Goal: Task Accomplishment & Management: Use online tool/utility

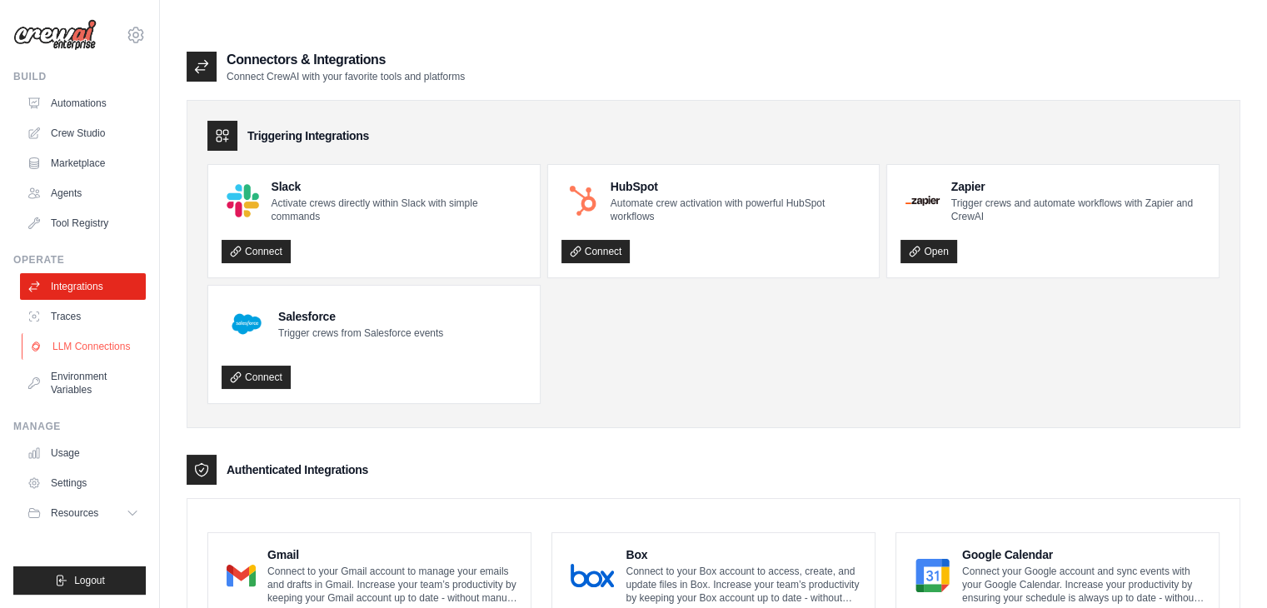
click at [91, 343] on link "LLM Connections" at bounding box center [85, 346] width 126 height 27
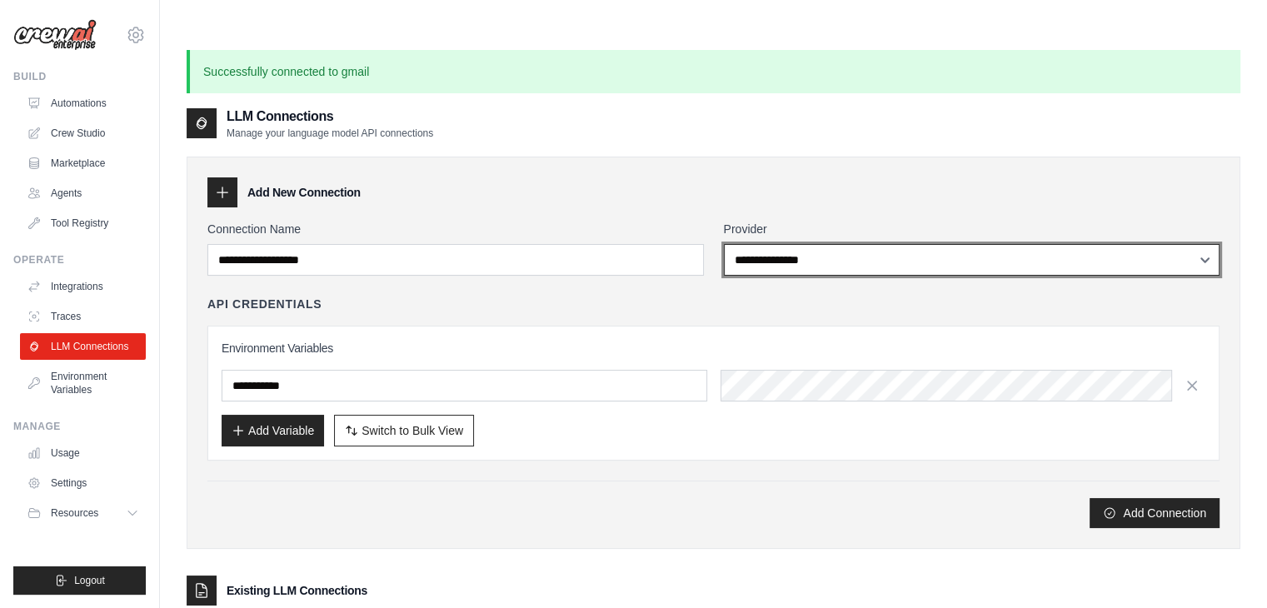
click at [829, 244] on select "**********" at bounding box center [972, 260] width 496 height 32
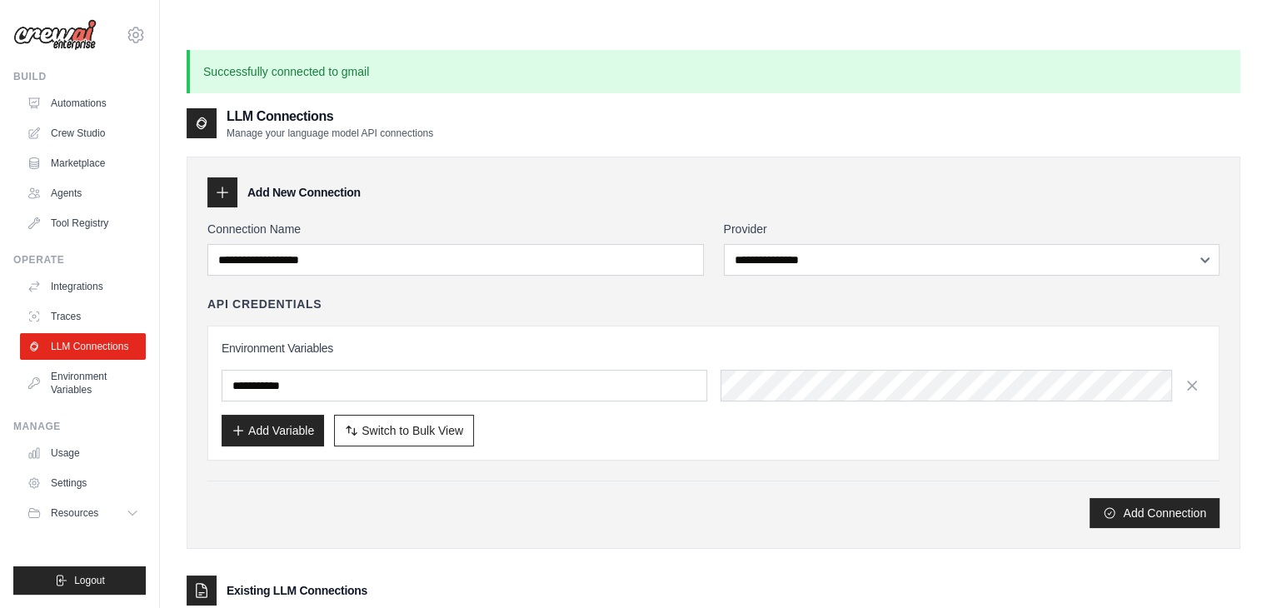
click at [600, 177] on div "Add New Connection" at bounding box center [713, 192] width 1012 height 30
click at [83, 312] on link "Traces" at bounding box center [85, 316] width 126 height 27
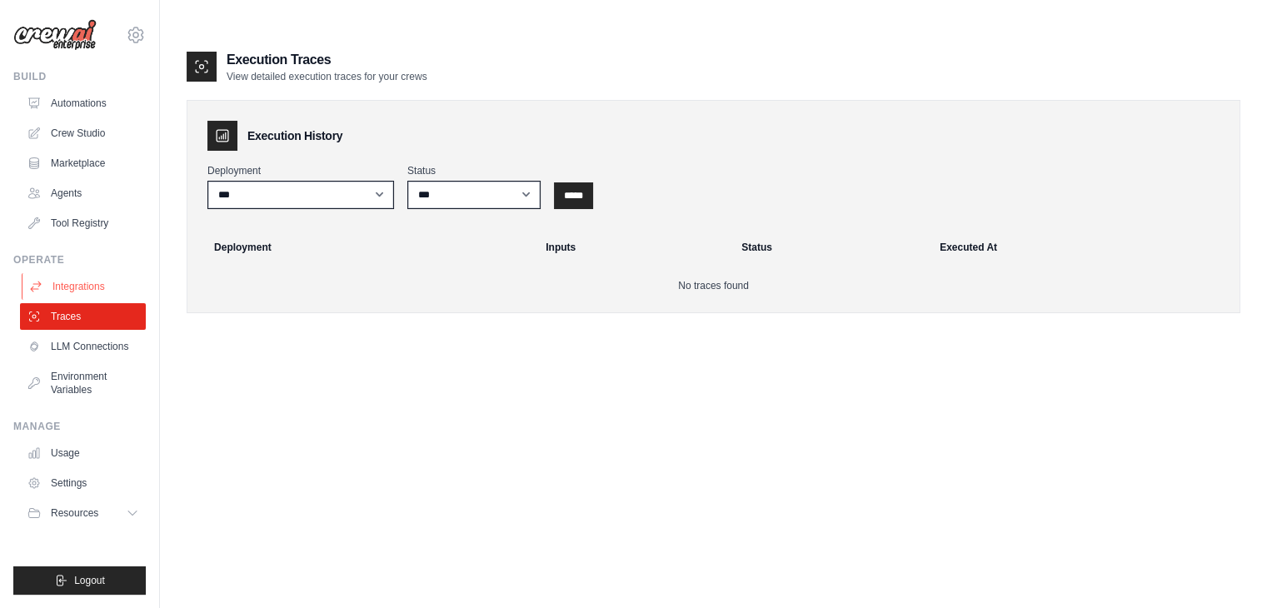
click at [90, 287] on link "Integrations" at bounding box center [85, 286] width 126 height 27
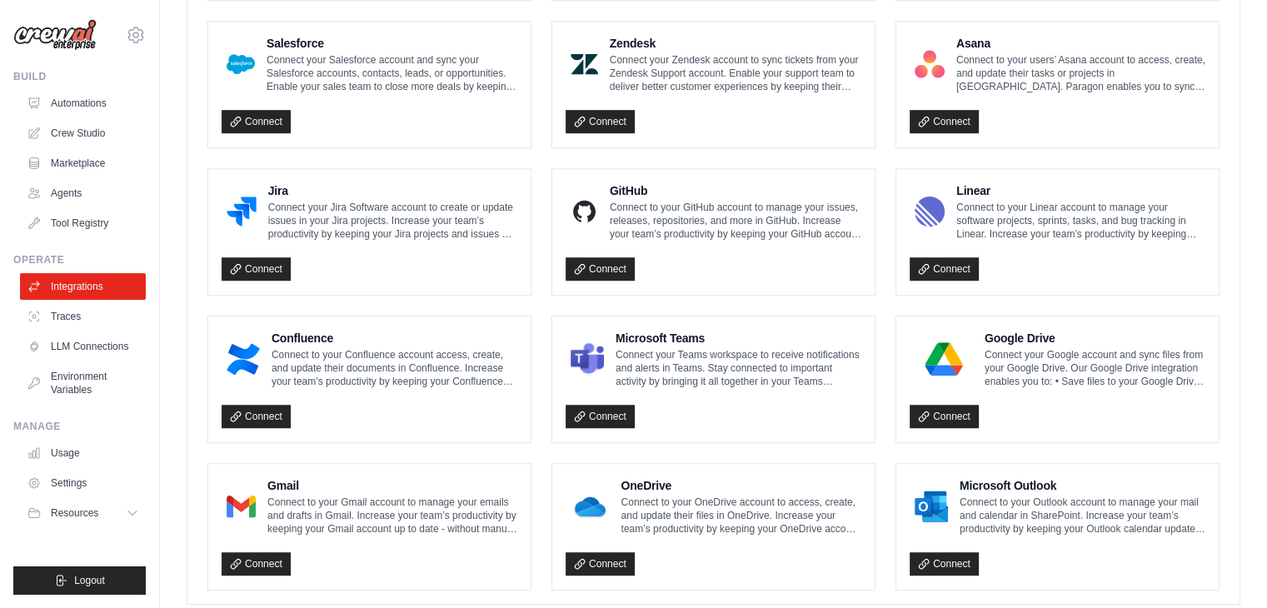
scroll to position [955, 0]
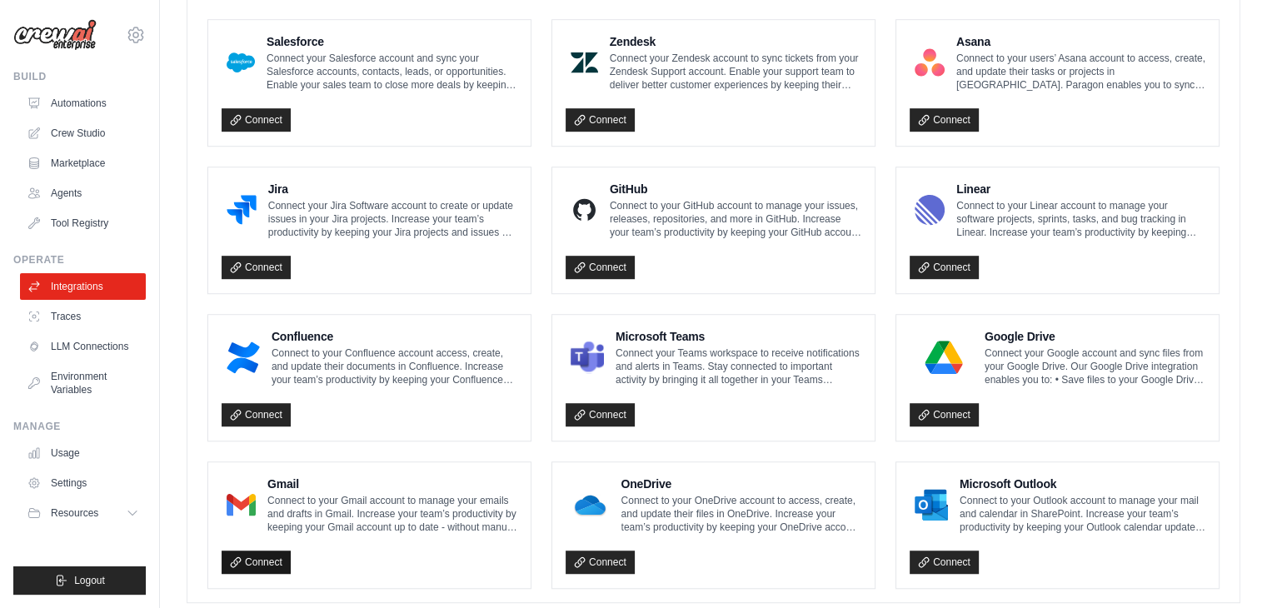
click at [269, 550] on link "Connect" at bounding box center [256, 561] width 69 height 23
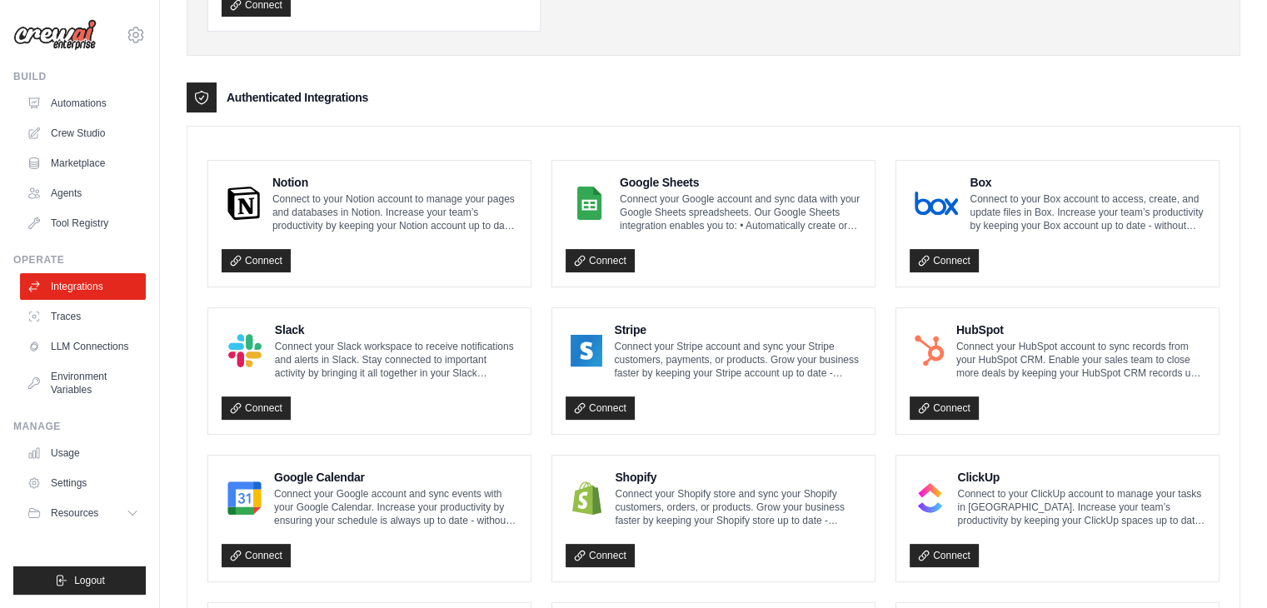
scroll to position [0, 0]
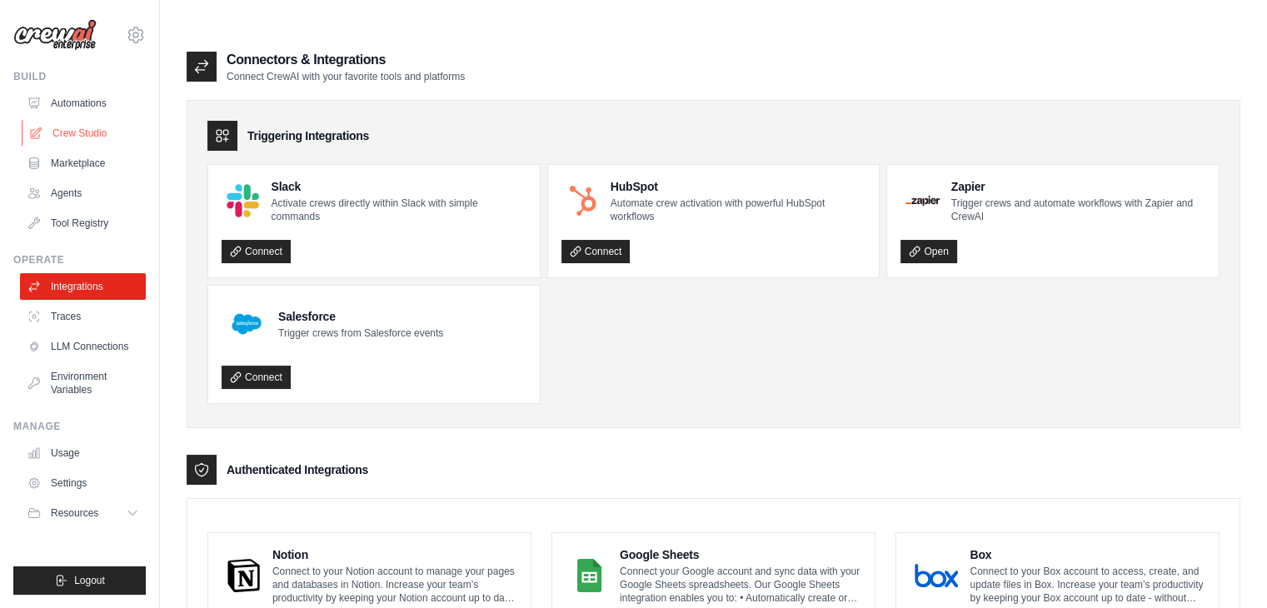
click at [88, 137] on link "Crew Studio" at bounding box center [85, 133] width 126 height 27
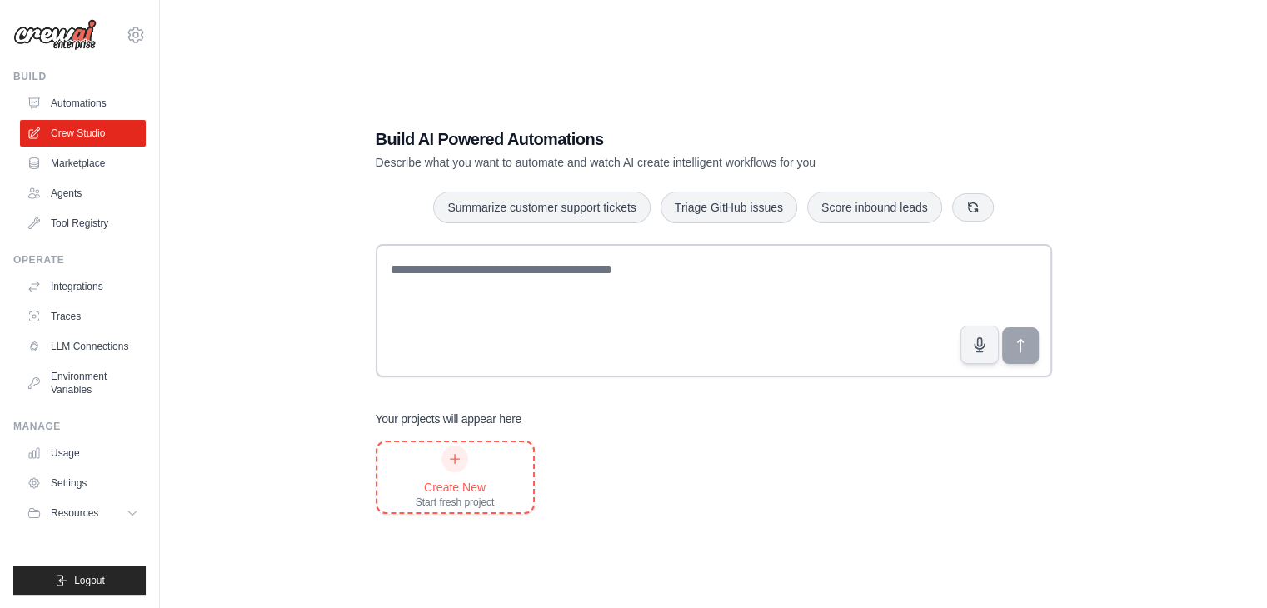
click at [466, 455] on div at bounding box center [454, 459] width 27 height 27
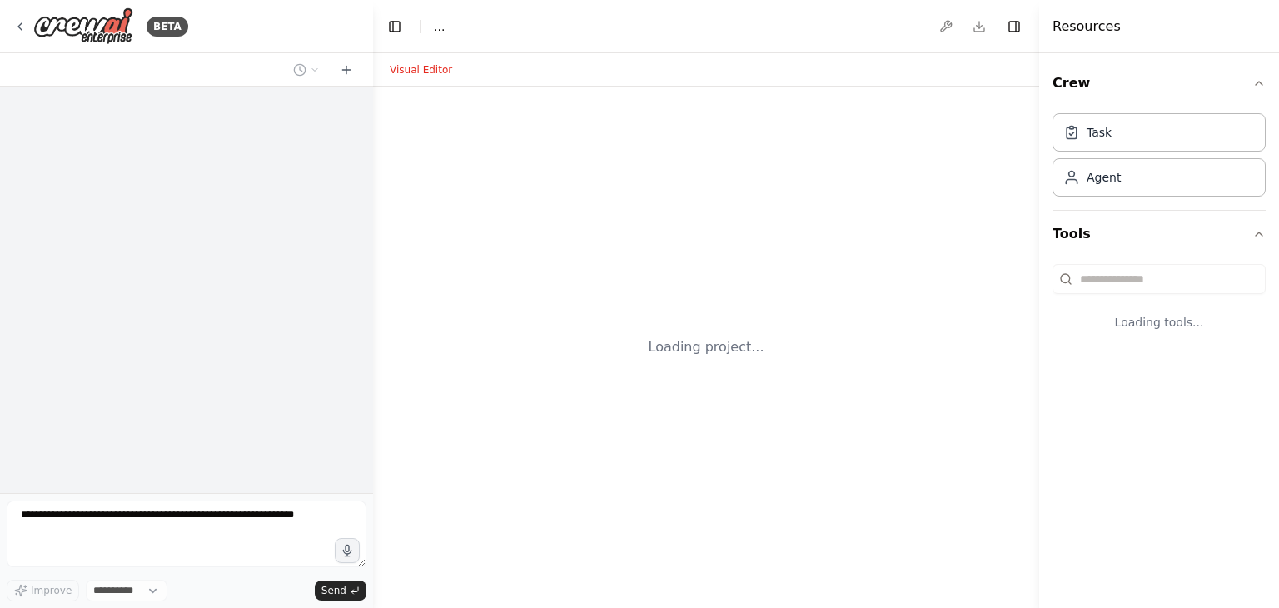
select select "****"
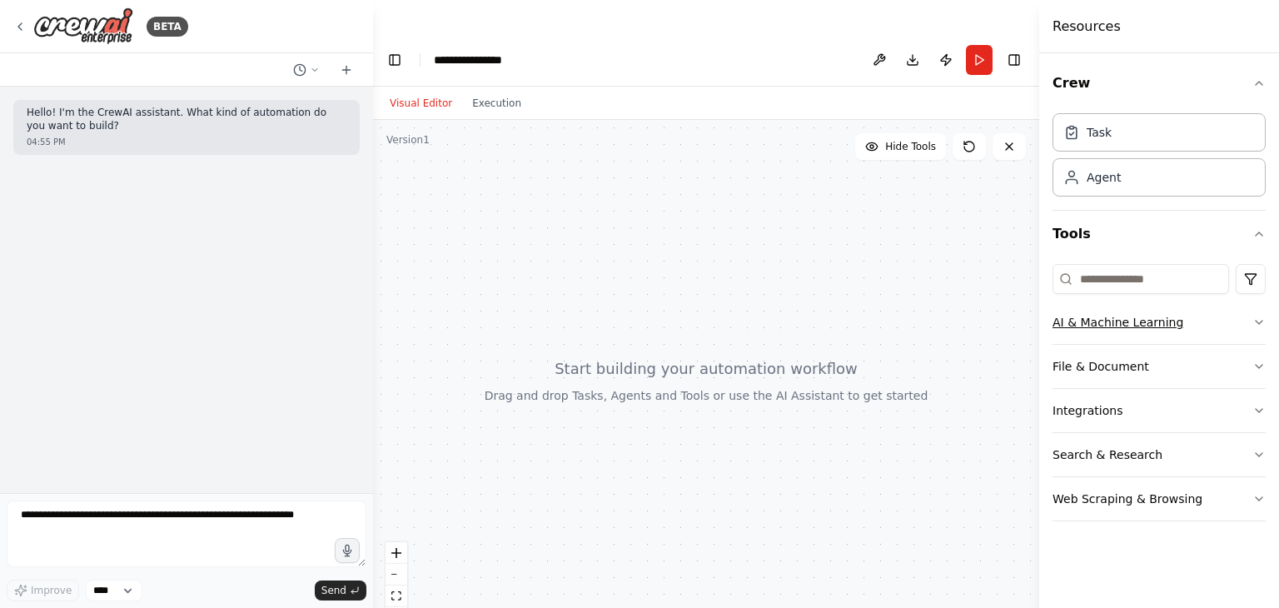
click at [1259, 317] on icon "button" at bounding box center [1259, 322] width 13 height 13
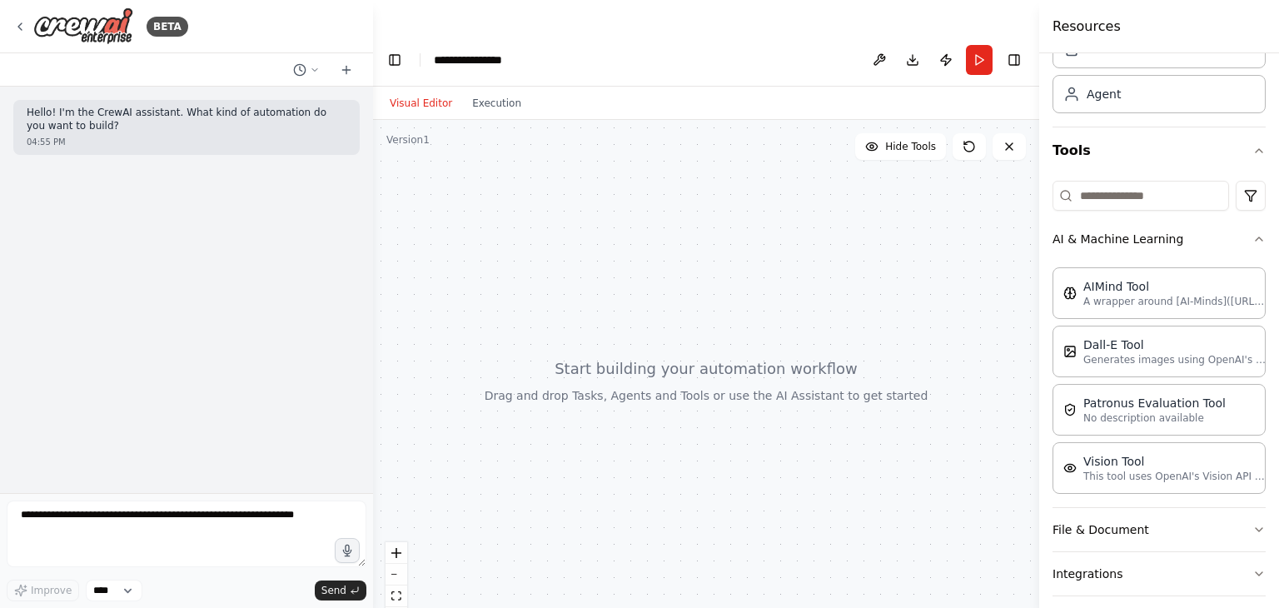
scroll to position [65, 0]
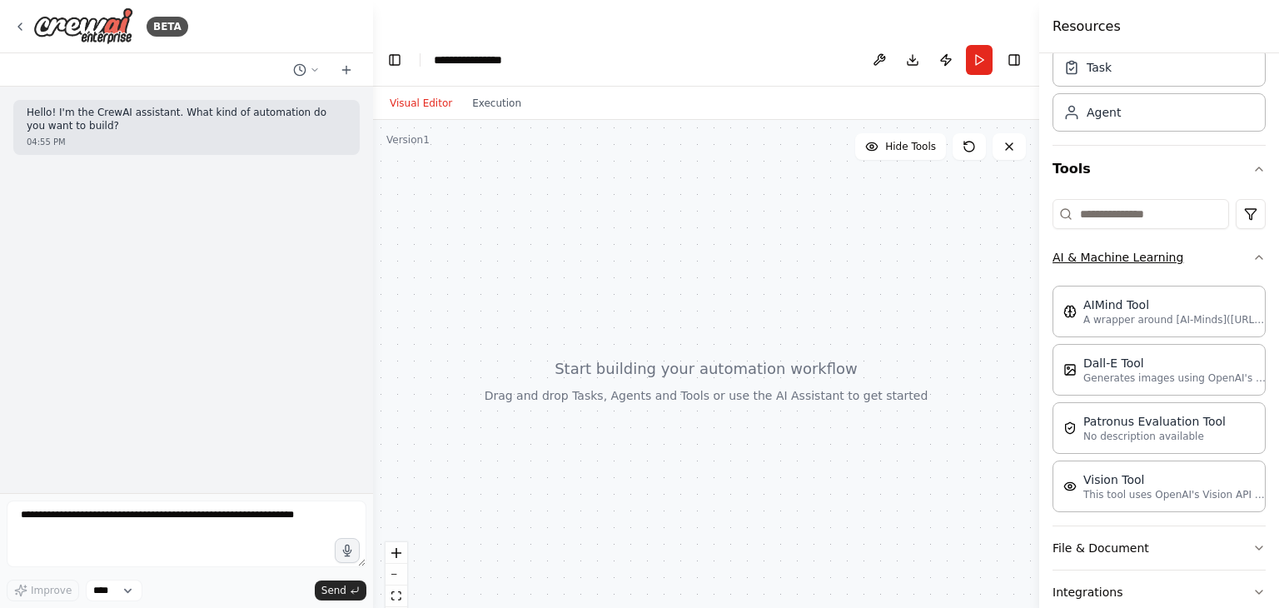
click at [1253, 257] on icon "button" at bounding box center [1259, 257] width 13 height 13
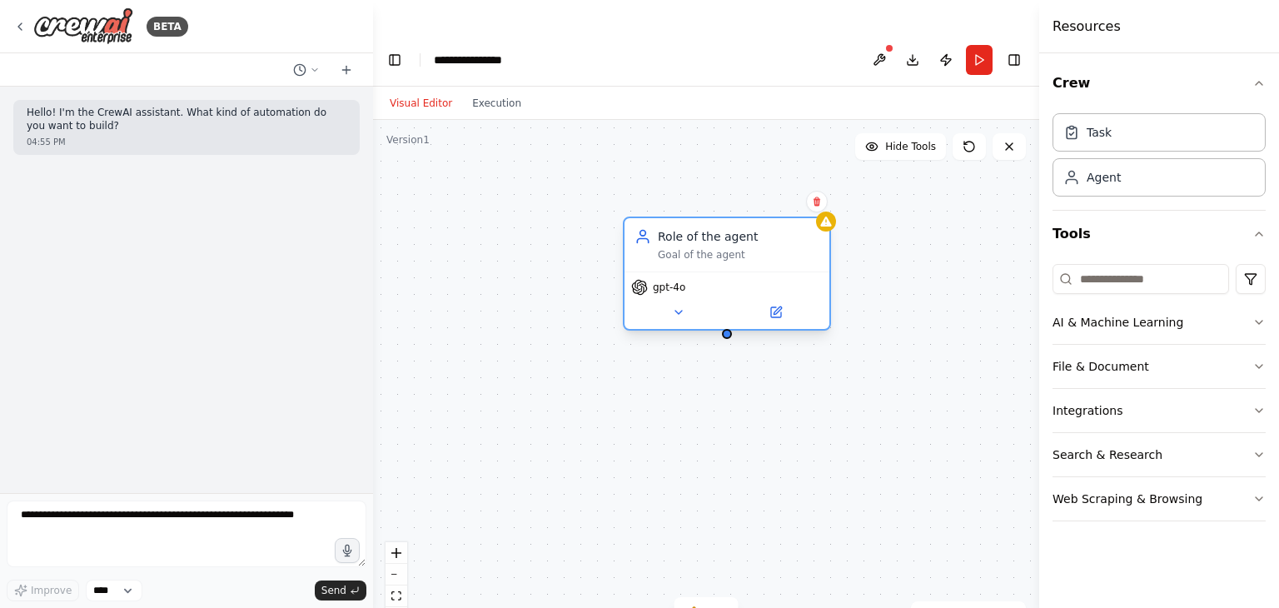
drag, startPoint x: 883, startPoint y: 251, endPoint x: 697, endPoint y: 183, distance: 197.6
click at [697, 248] on div "Goal of the agent" at bounding box center [739, 254] width 162 height 13
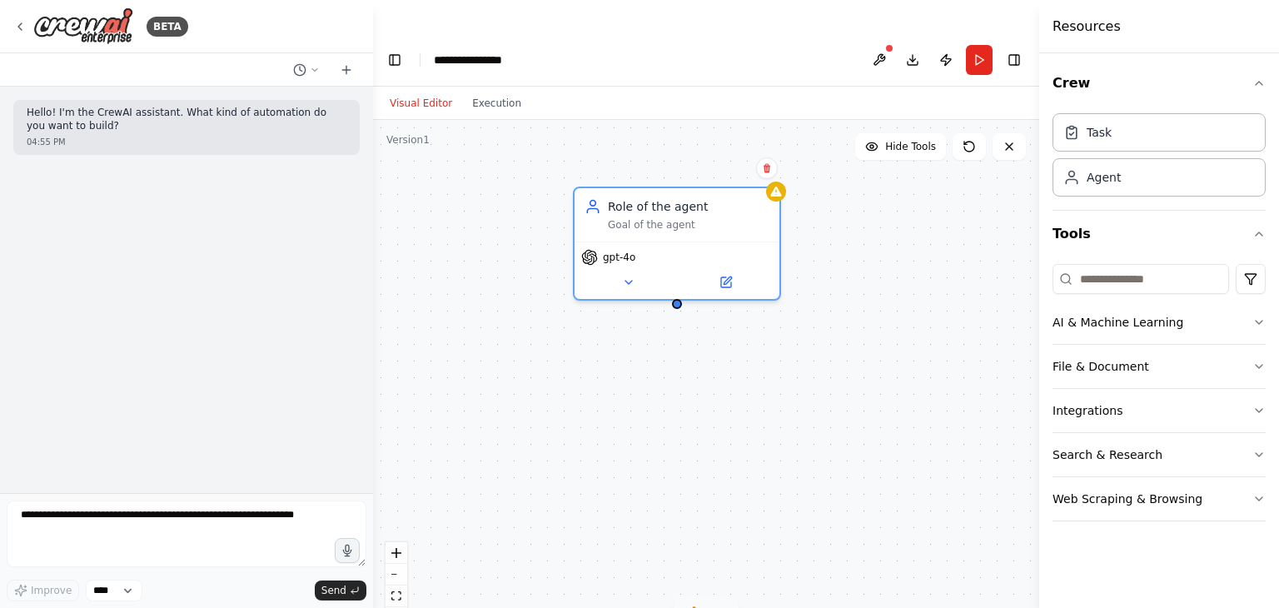
click at [699, 605] on icon at bounding box center [694, 611] width 13 height 13
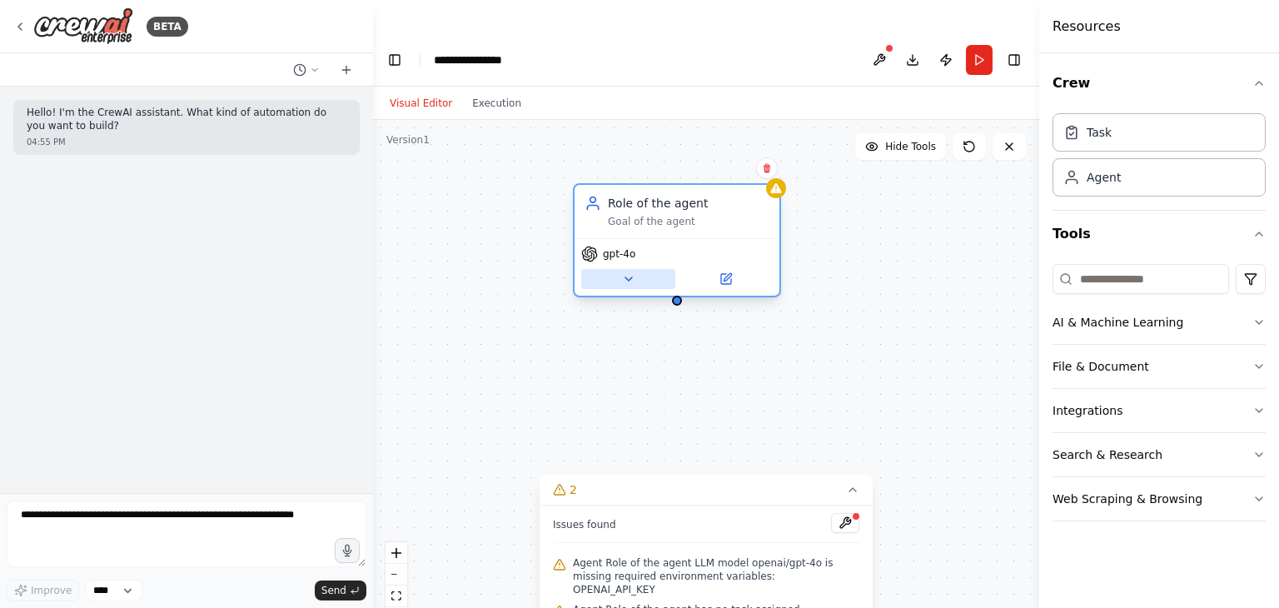
click at [624, 272] on icon at bounding box center [628, 278] width 13 height 13
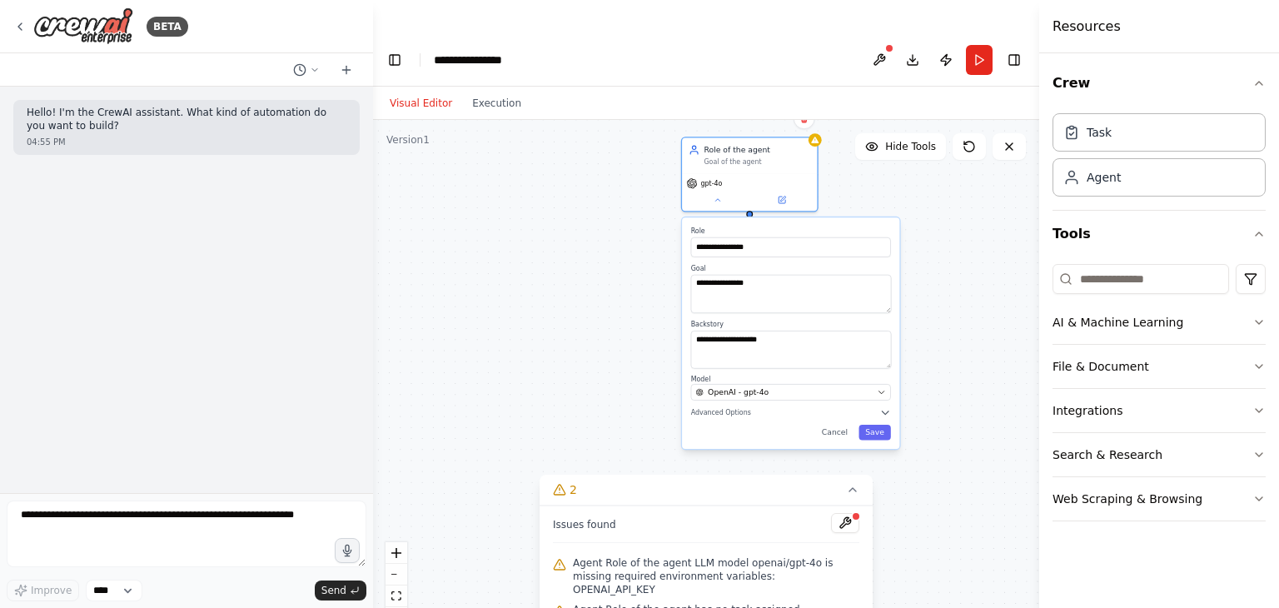
drag, startPoint x: 945, startPoint y: 300, endPoint x: 943, endPoint y: 218, distance: 81.7
click at [943, 218] on div "**********" at bounding box center [706, 380] width 666 height 521
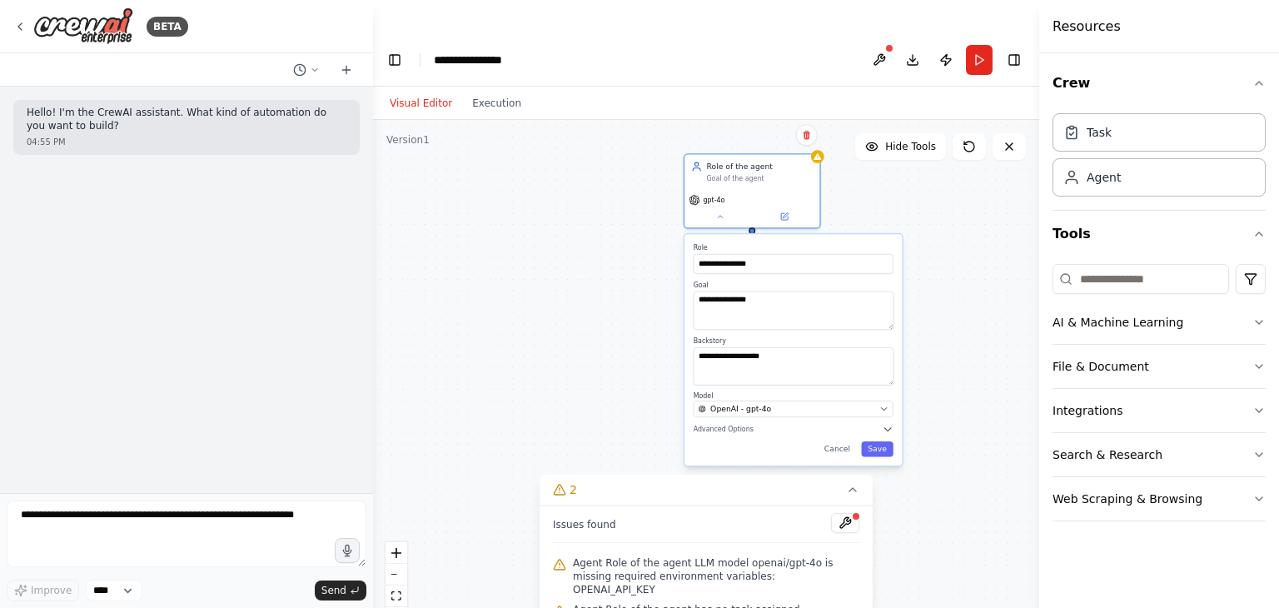
drag, startPoint x: 964, startPoint y: 262, endPoint x: 966, endPoint y: 306, distance: 44.2
click at [966, 306] on div "**********" at bounding box center [706, 380] width 666 height 521
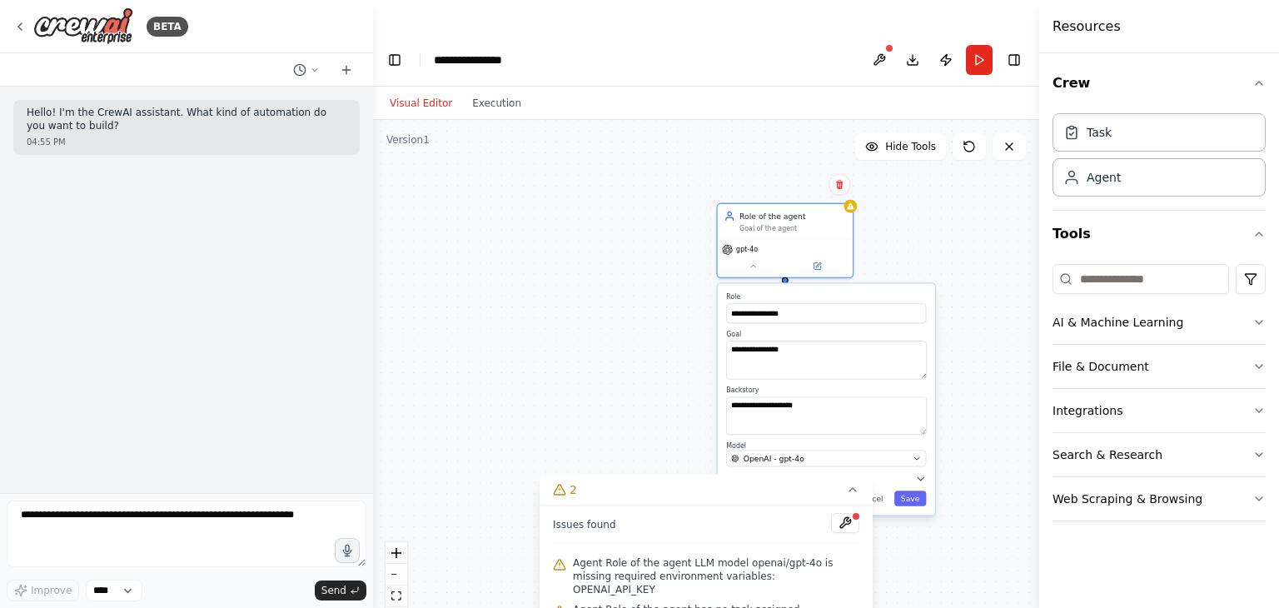
drag, startPoint x: 891, startPoint y: 241, endPoint x: 863, endPoint y: 244, distance: 28.5
click at [929, 284] on div "**********" at bounding box center [826, 400] width 217 height 232
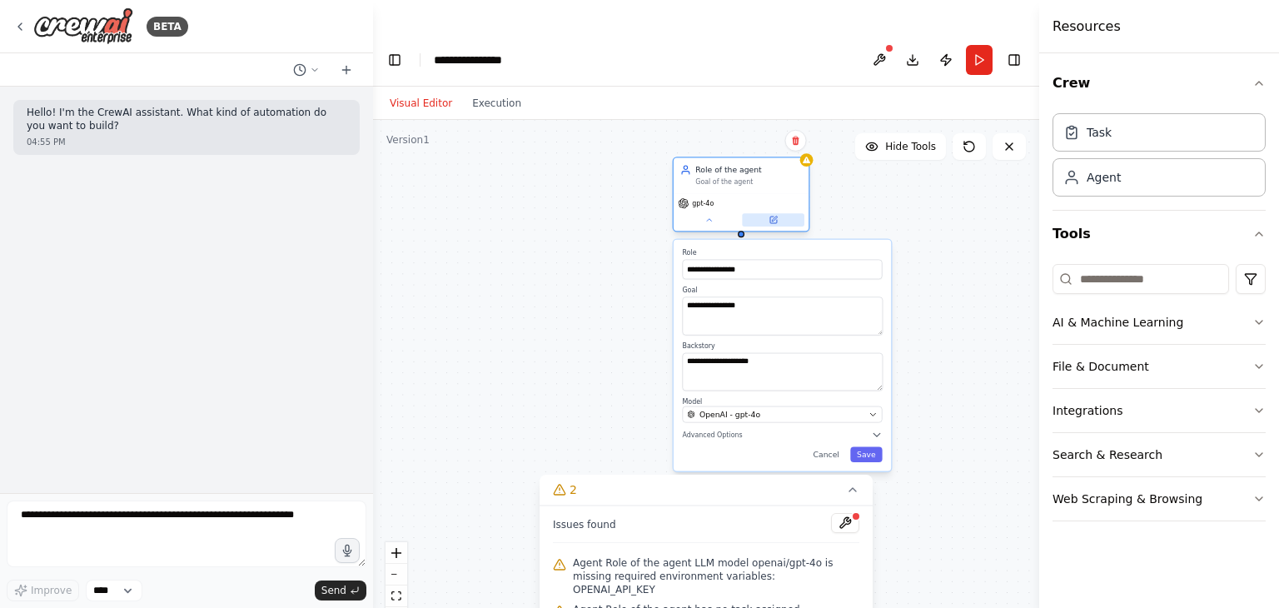
drag, startPoint x: 840, startPoint y: 230, endPoint x: 800, endPoint y: 182, distance: 63.2
click at [800, 213] on button at bounding box center [773, 219] width 62 height 13
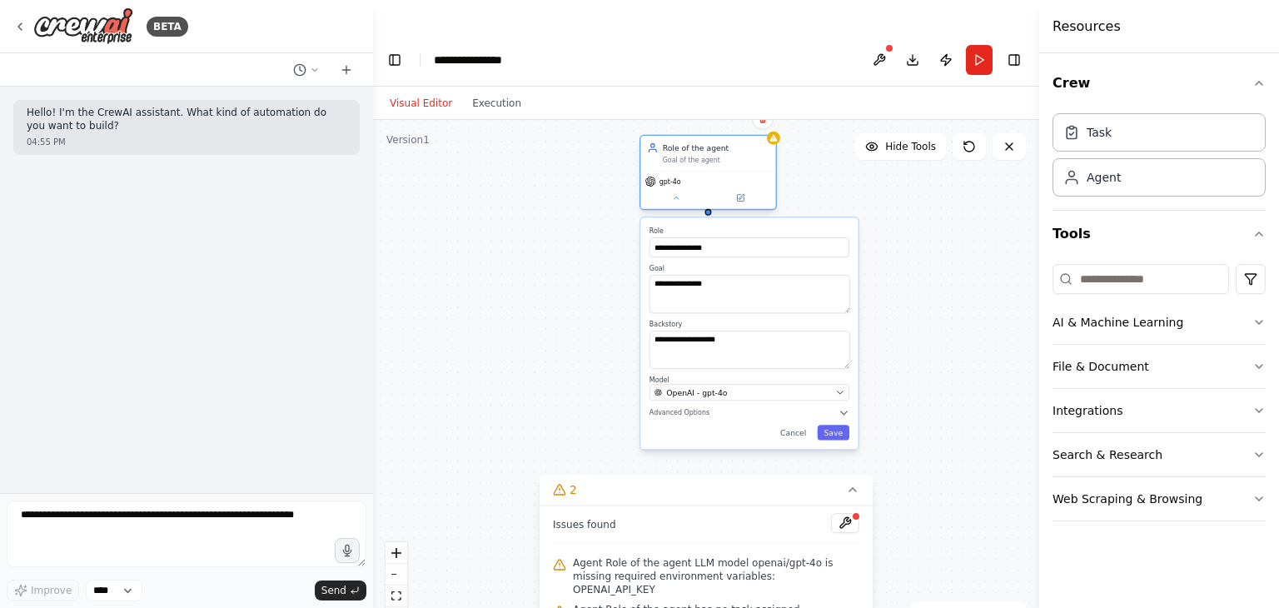
drag, startPoint x: 766, startPoint y: 155, endPoint x: 730, endPoint y: 131, distance: 43.9
click at [730, 136] on div "Role of the agent Goal of the agent" at bounding box center [707, 153] width 135 height 35
click at [681, 192] on button at bounding box center [676, 198] width 62 height 13
drag, startPoint x: 709, startPoint y: 181, endPoint x: 636, endPoint y: 348, distance: 182.4
click at [636, 348] on div "Role of the agent Goal of the agent gpt-4o" at bounding box center [706, 380] width 666 height 521
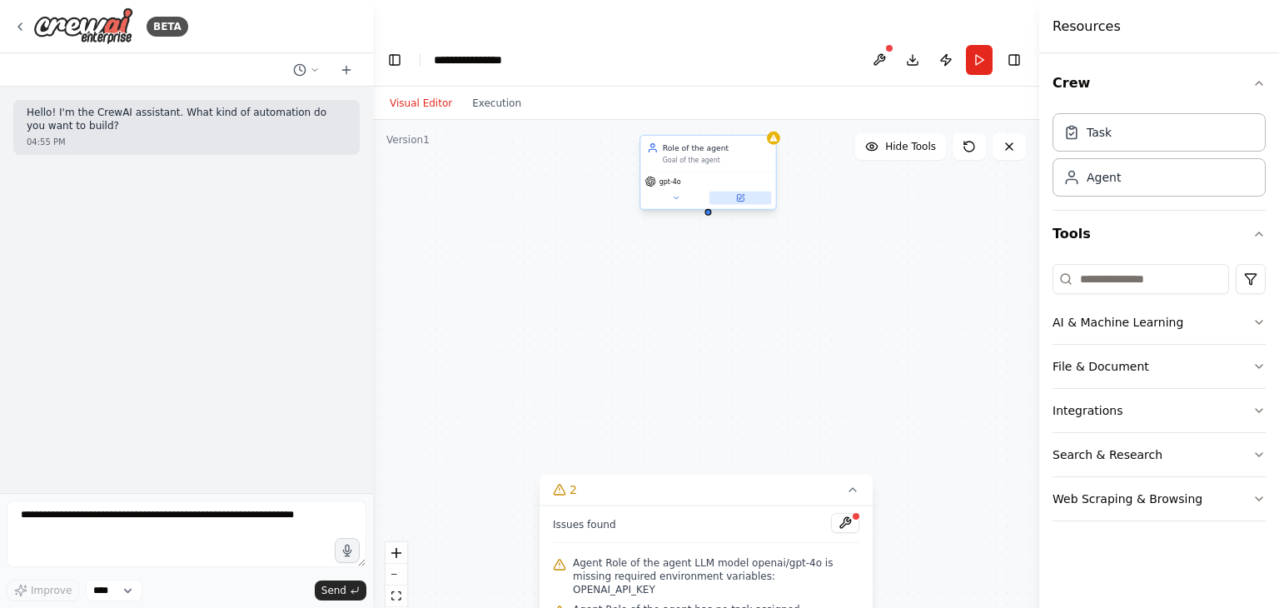
click at [738, 195] on icon at bounding box center [740, 198] width 7 height 7
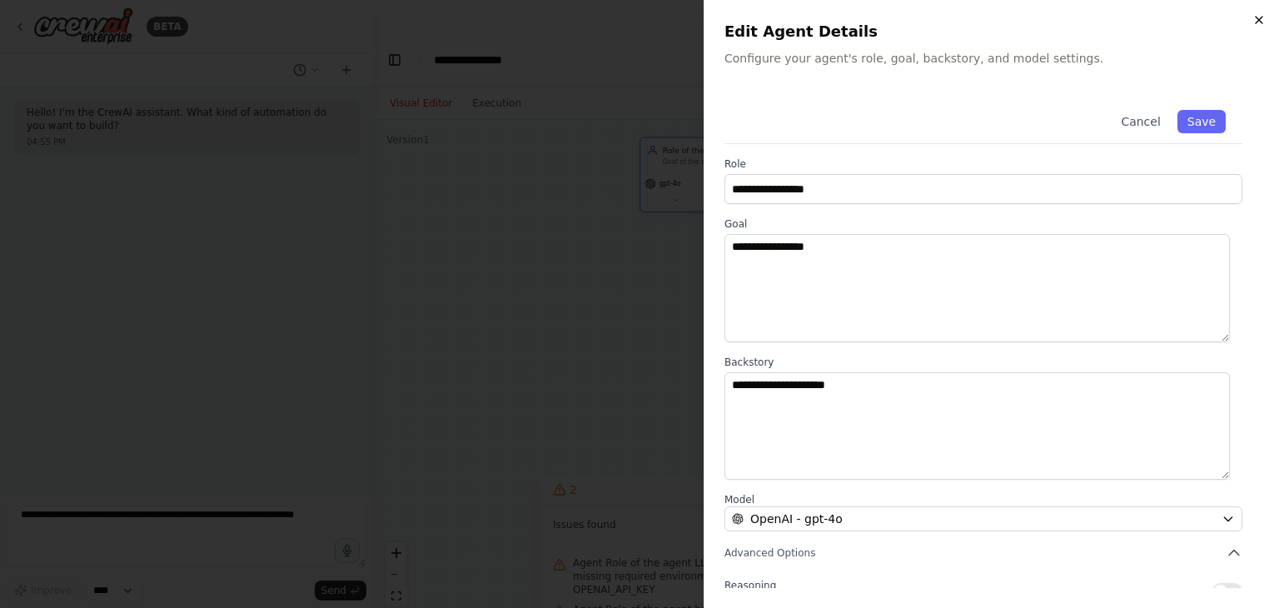
click at [1258, 22] on icon "button" at bounding box center [1259, 19] width 13 height 13
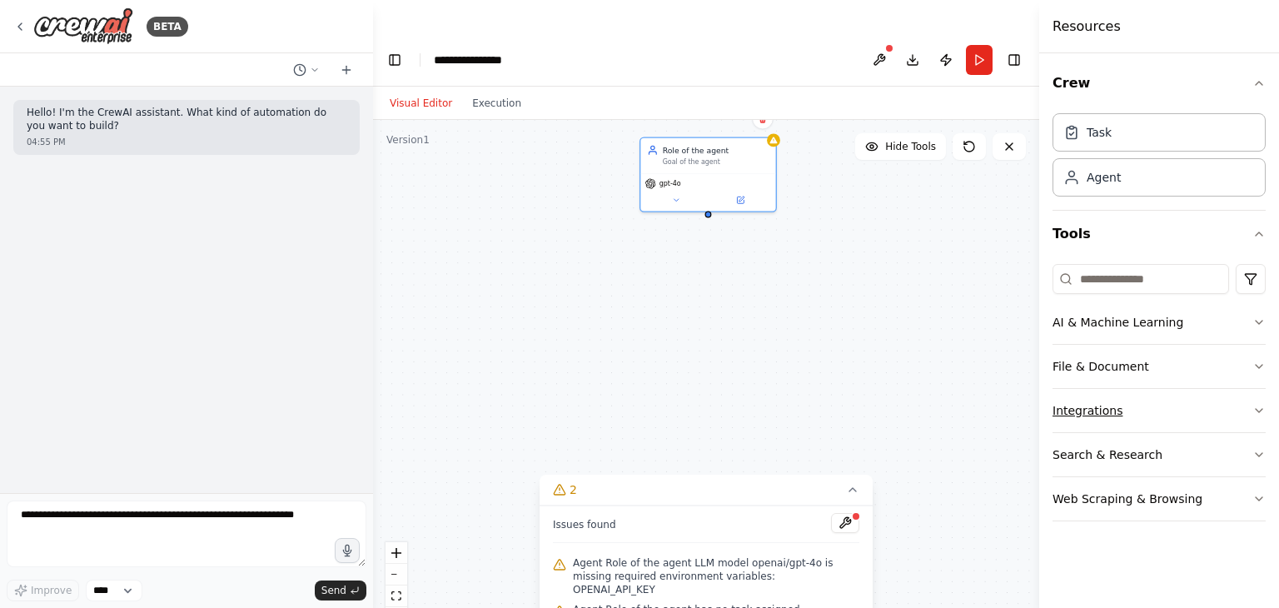
click at [1086, 414] on button "Integrations" at bounding box center [1159, 410] width 213 height 43
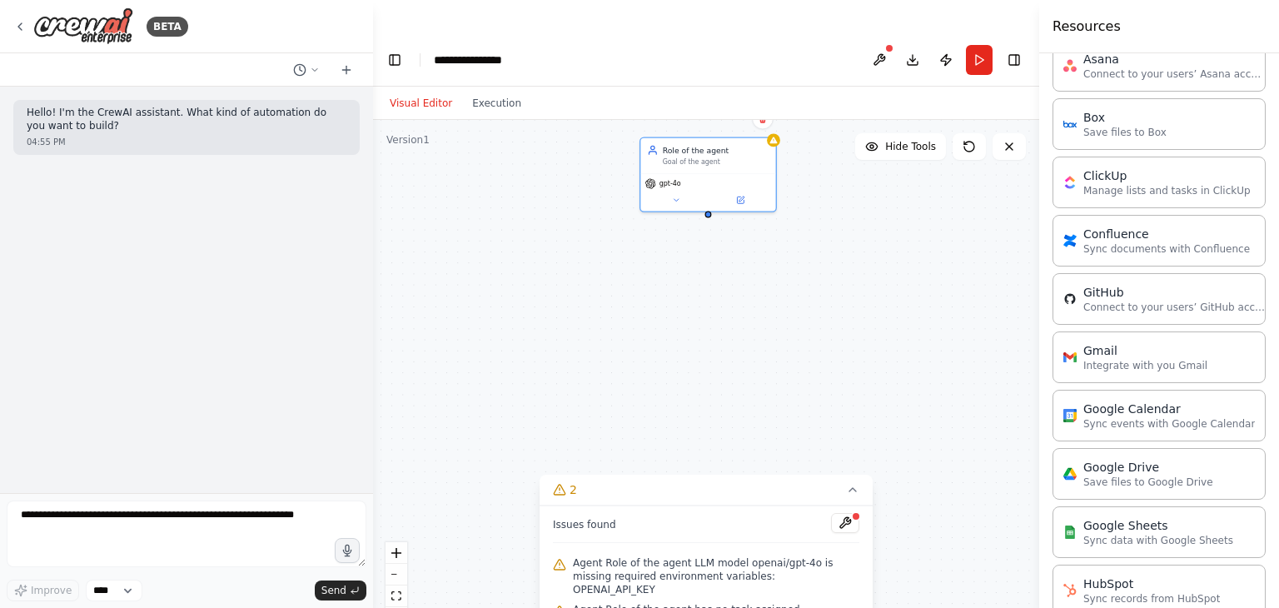
scroll to position [416, 0]
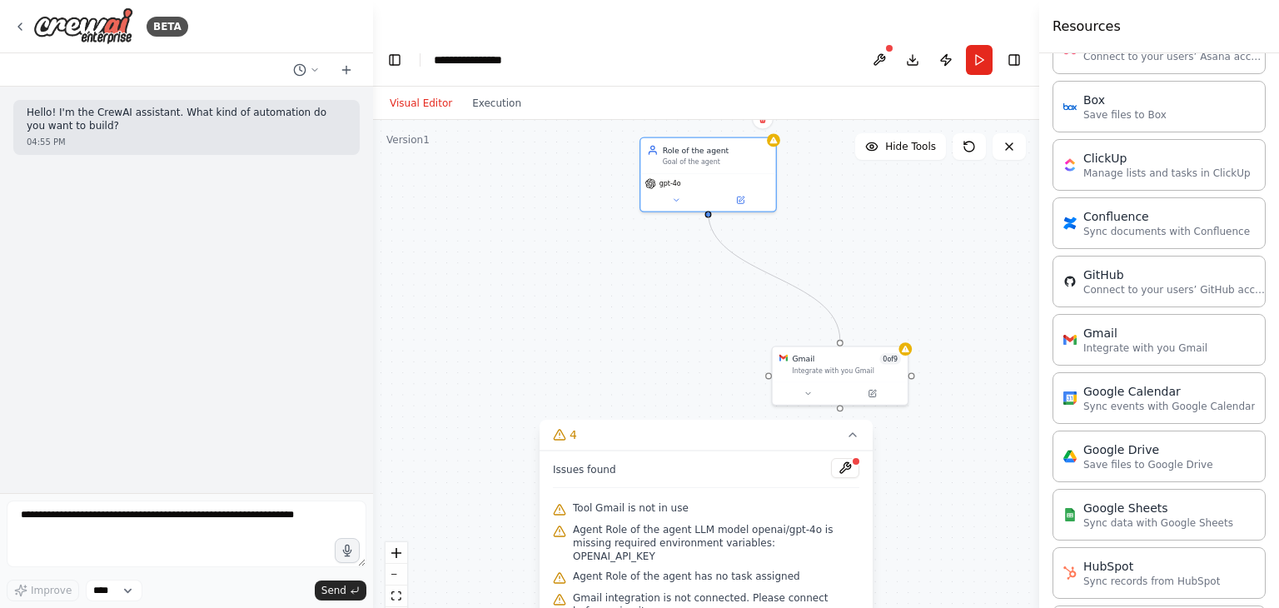
drag, startPoint x: 838, startPoint y: 310, endPoint x: 706, endPoint y: 187, distance: 179.7
click at [706, 187] on div "Role of the agent Goal of the agent gpt-4o Gmail 0 of 9 Integrate with you Gmail" at bounding box center [706, 380] width 666 height 521
drag, startPoint x: 829, startPoint y: 337, endPoint x: 900, endPoint y: 249, distance: 113.2
click at [900, 276] on div "Integrate with you Gmail" at bounding box center [913, 280] width 109 height 9
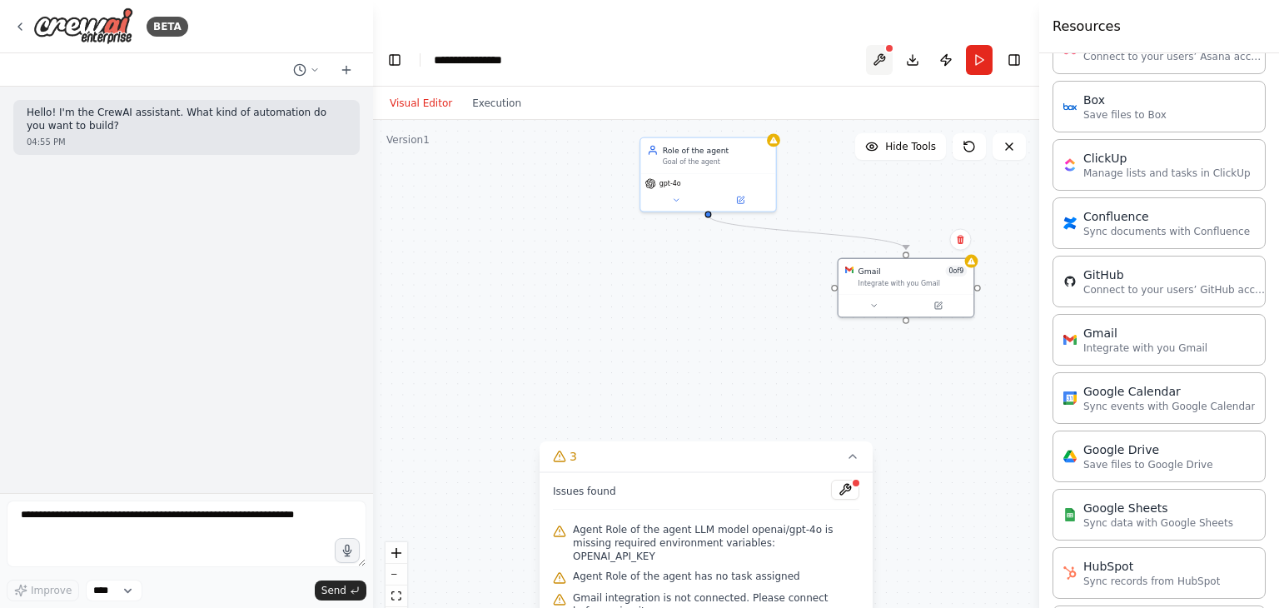
click at [889, 45] on button at bounding box center [879, 60] width 27 height 30
click at [881, 27] on body "**********" at bounding box center [639, 320] width 1279 height 641
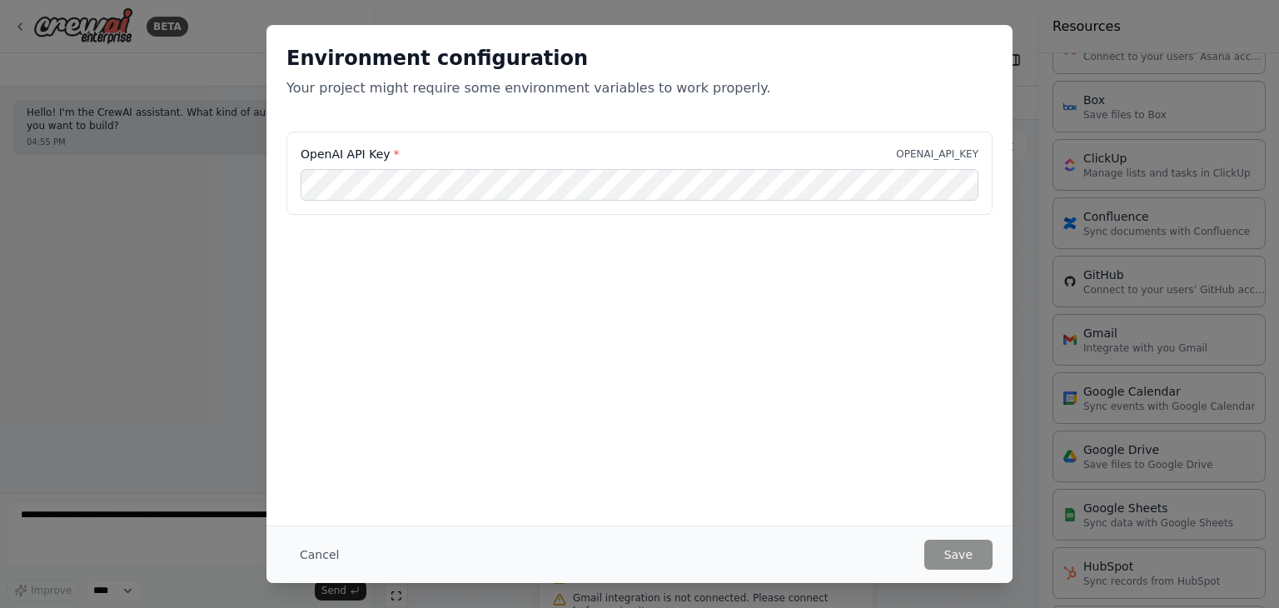
click at [180, 296] on div "Environment configuration Your project might require some environment variables…" at bounding box center [639, 304] width 1279 height 608
click at [306, 560] on button "Cancel" at bounding box center [319, 555] width 66 height 30
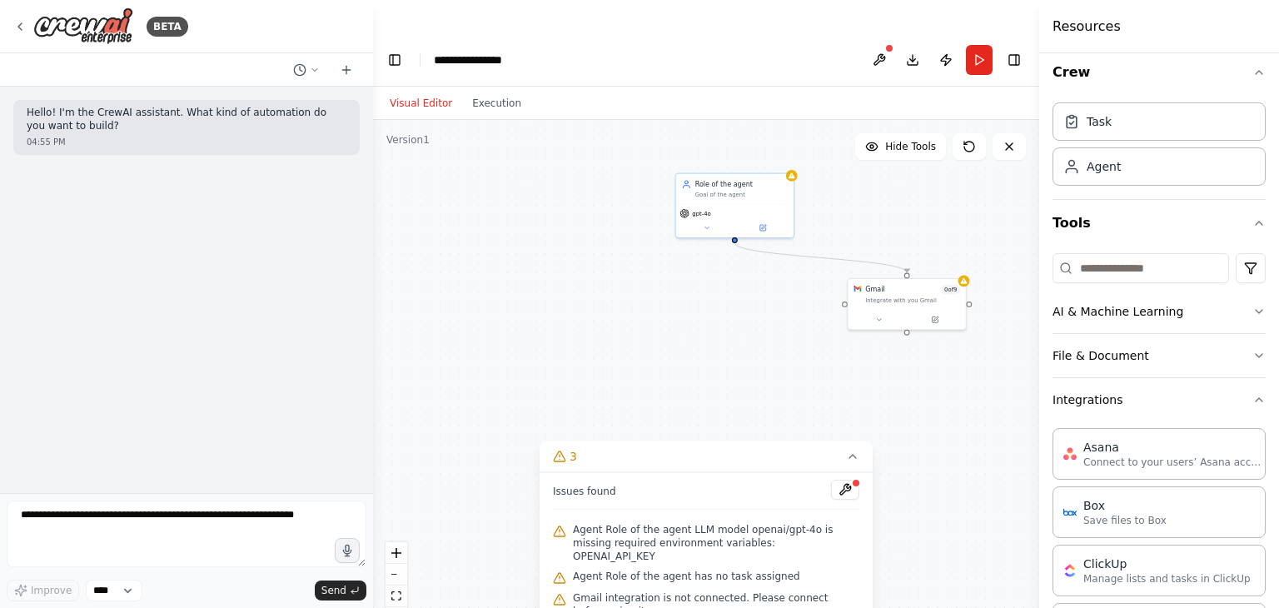
scroll to position [0, 0]
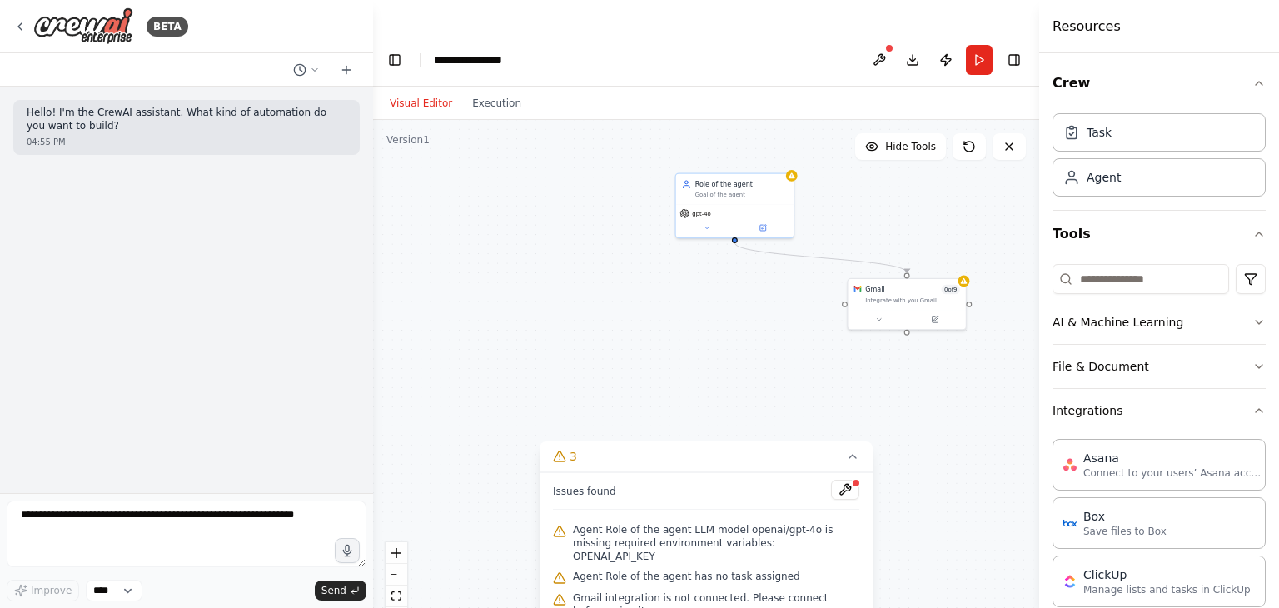
click at [1233, 404] on button "Integrations" at bounding box center [1159, 410] width 213 height 43
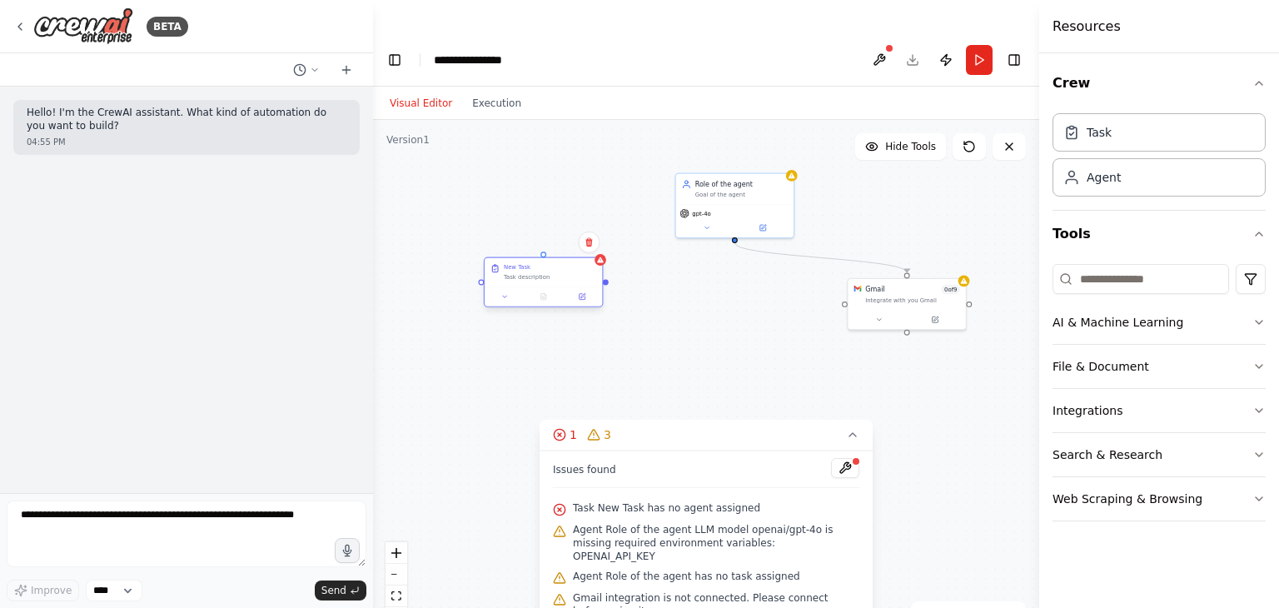
drag, startPoint x: 688, startPoint y: 297, endPoint x: 567, endPoint y: 240, distance: 133.7
click at [567, 273] on div "Task description" at bounding box center [550, 276] width 92 height 7
drag, startPoint x: 545, startPoint y: 221, endPoint x: 736, endPoint y: 214, distance: 191.7
click at [736, 214] on div ".deletable-edge-delete-btn { width: 20px; height: 20px; border: 0px solid #ffff…" at bounding box center [790, 322] width 382 height 300
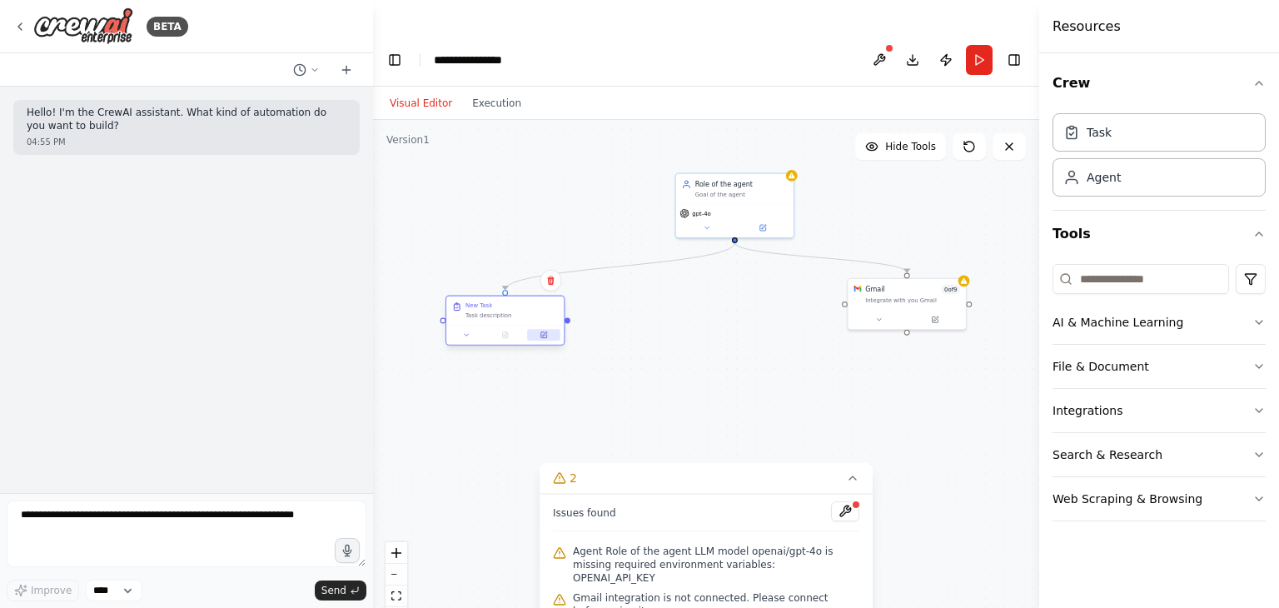
drag, startPoint x: 596, startPoint y: 257, endPoint x: 556, endPoint y: 301, distance: 60.2
click at [556, 329] on button at bounding box center [543, 335] width 32 height 12
click at [756, 172] on div "Role of the agent Goal of the agent" at bounding box center [734, 187] width 117 height 31
click at [700, 220] on button at bounding box center [707, 226] width 54 height 12
click at [699, 220] on button at bounding box center [707, 226] width 54 height 12
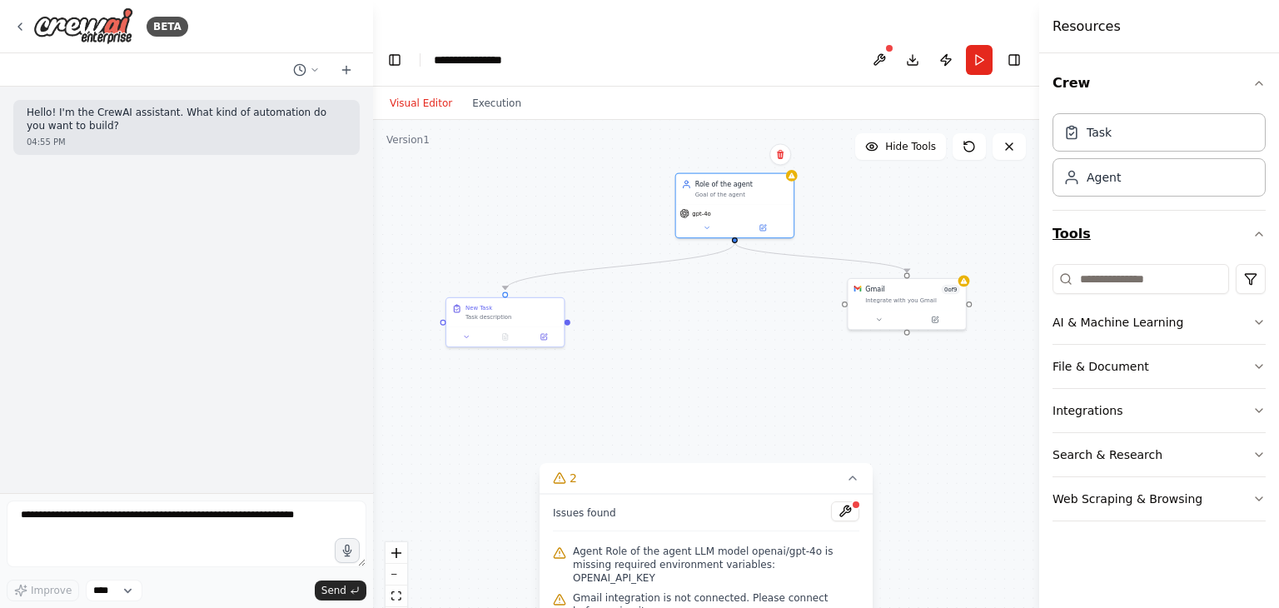
click at [1259, 237] on icon "button" at bounding box center [1259, 233] width 13 height 13
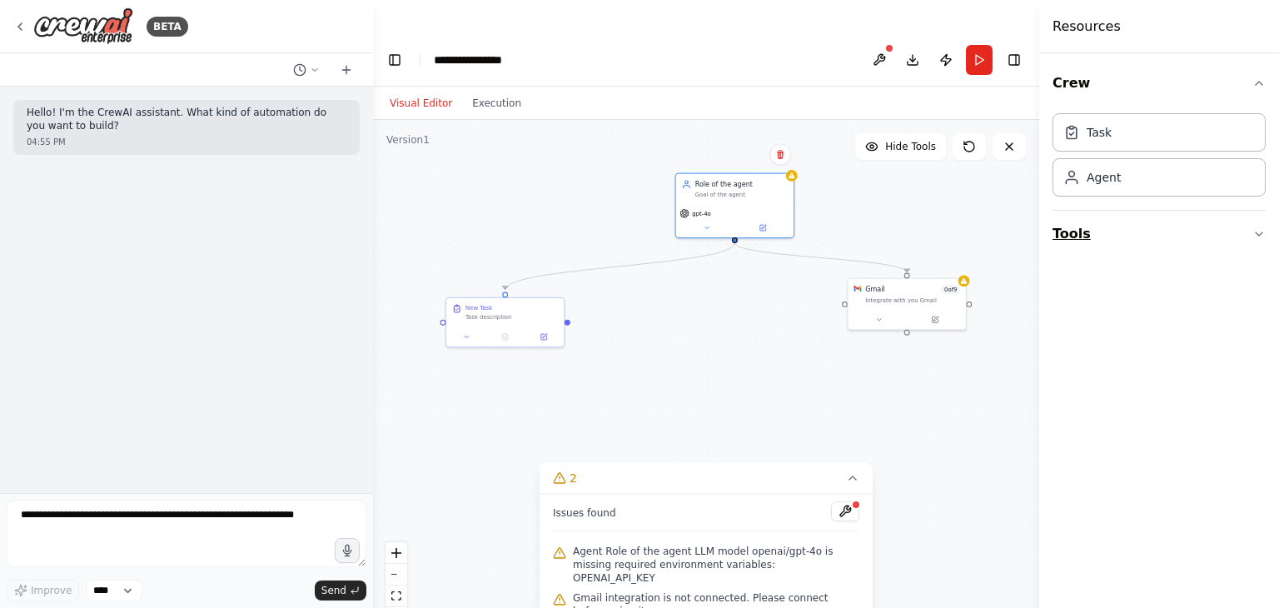
click at [1259, 237] on icon "button" at bounding box center [1259, 233] width 13 height 13
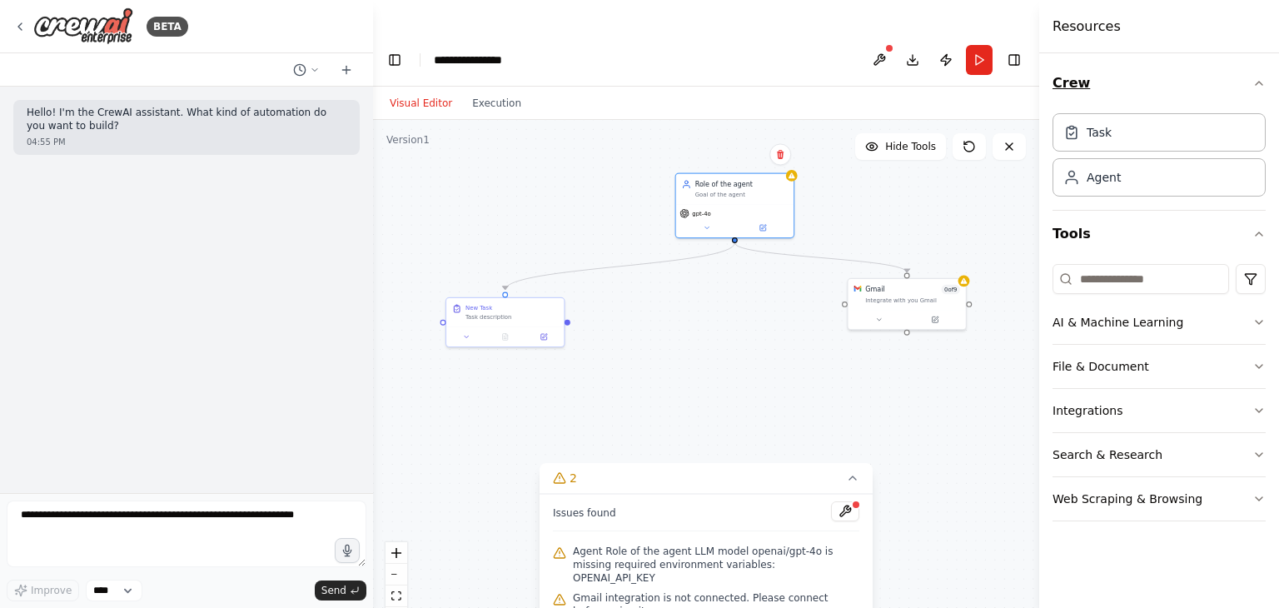
click at [1259, 84] on icon "button" at bounding box center [1259, 83] width 13 height 13
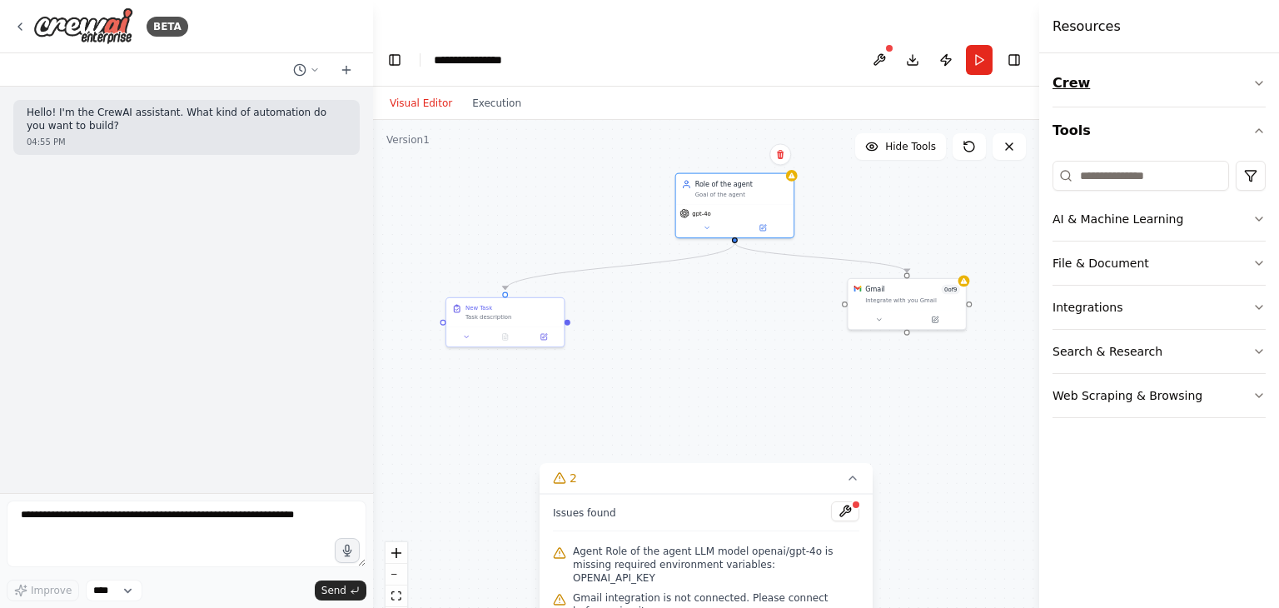
click at [1259, 84] on icon "button" at bounding box center [1259, 83] width 7 height 3
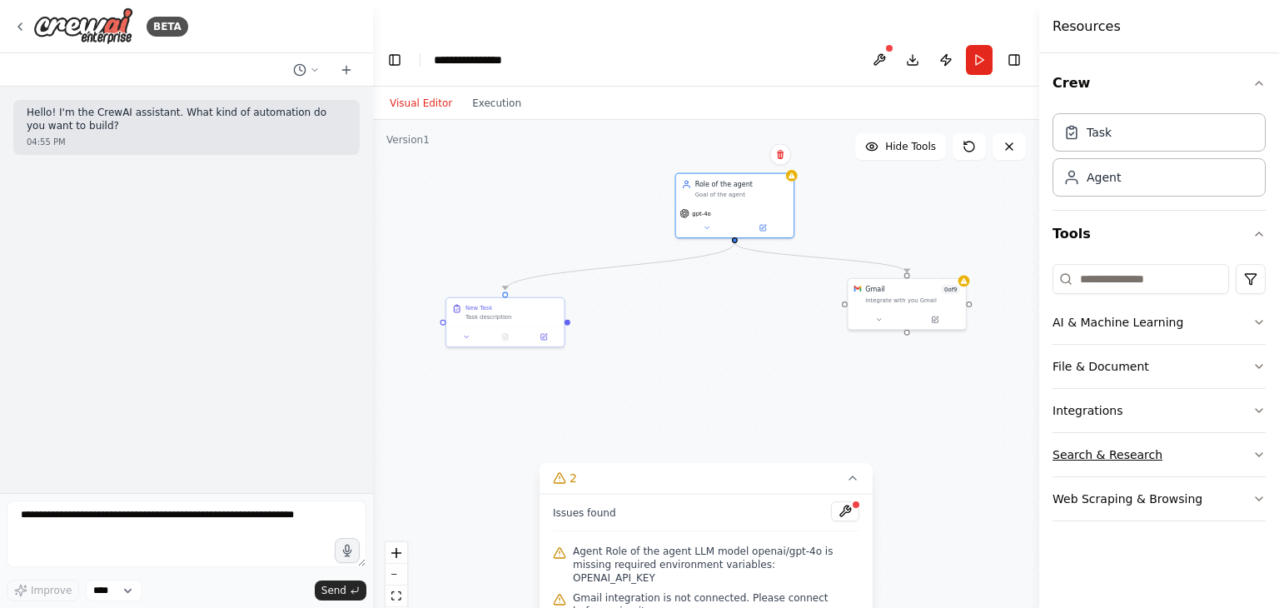
click at [1238, 457] on button "Search & Research" at bounding box center [1159, 454] width 213 height 43
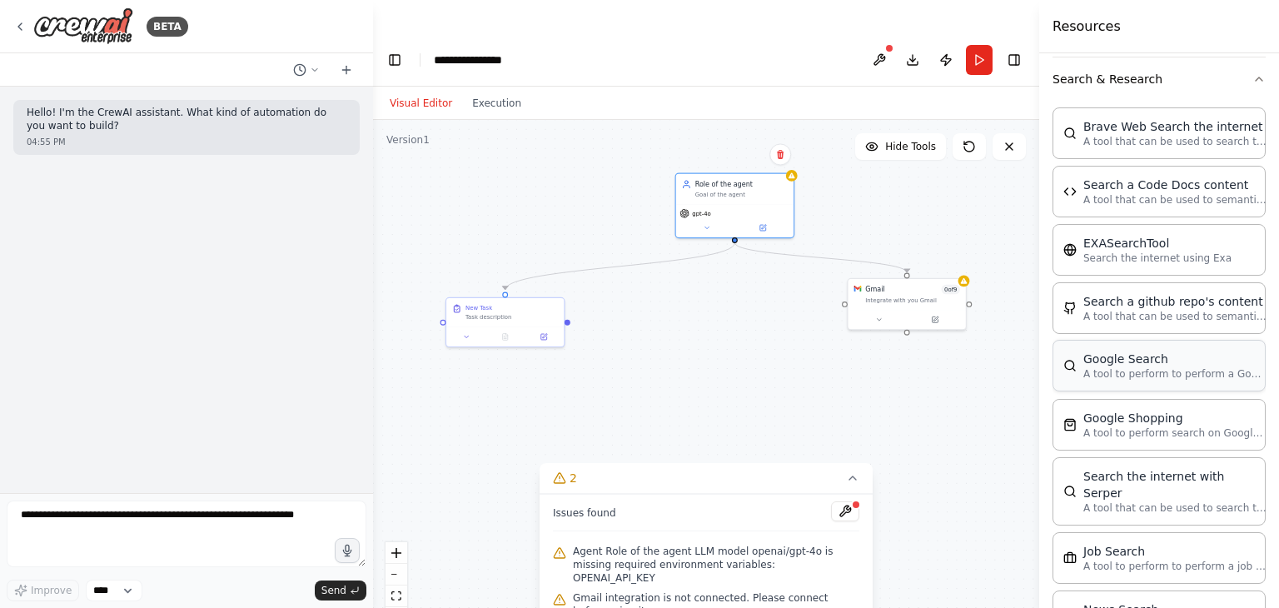
scroll to position [416, 0]
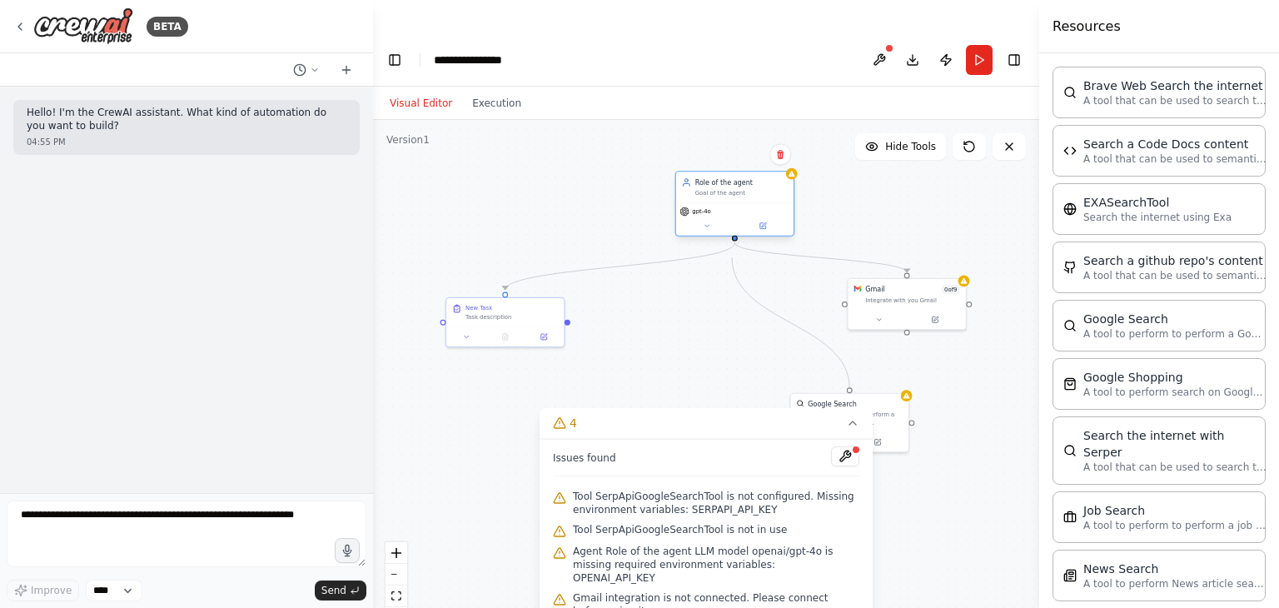
drag, startPoint x: 849, startPoint y: 355, endPoint x: 735, endPoint y: 204, distance: 189.1
click at [735, 204] on div "Role of the agent Goal of the agent gpt-4o Gmail 0 of 9 Integrate with you Gmai…" at bounding box center [790, 322] width 382 height 300
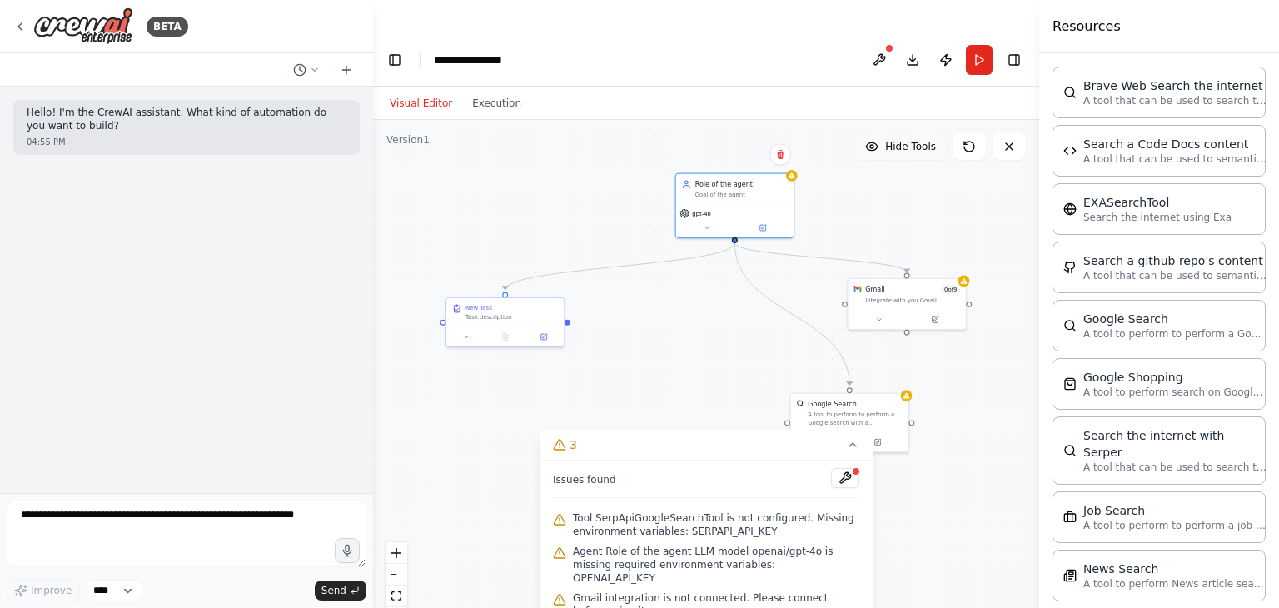
click at [918, 133] on button "Hide Tools" at bounding box center [900, 146] width 91 height 27
click at [918, 133] on button "Show Tools" at bounding box center [898, 146] width 95 height 27
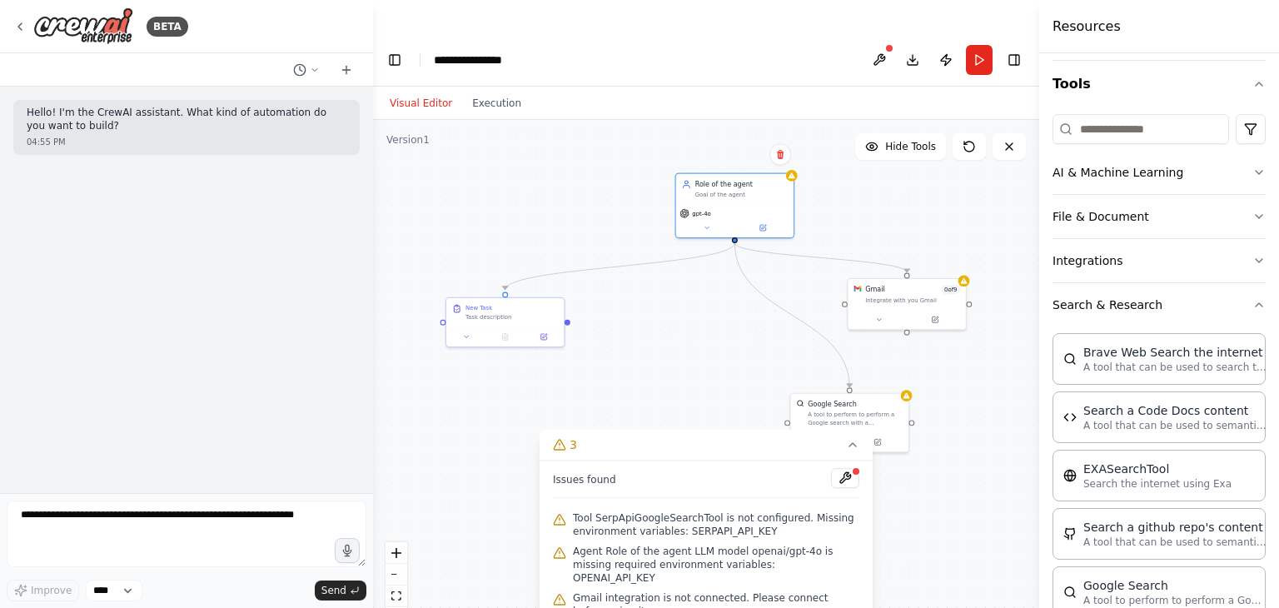
scroll to position [30, 0]
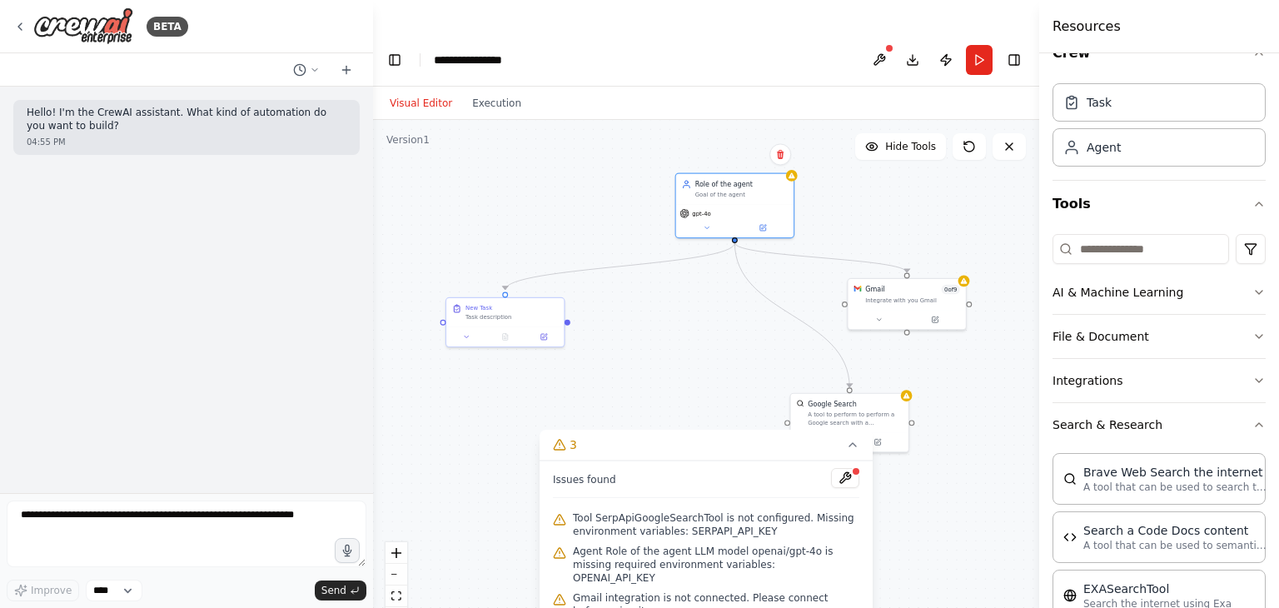
click at [1194, 420] on button "Search & Research" at bounding box center [1159, 424] width 213 height 43
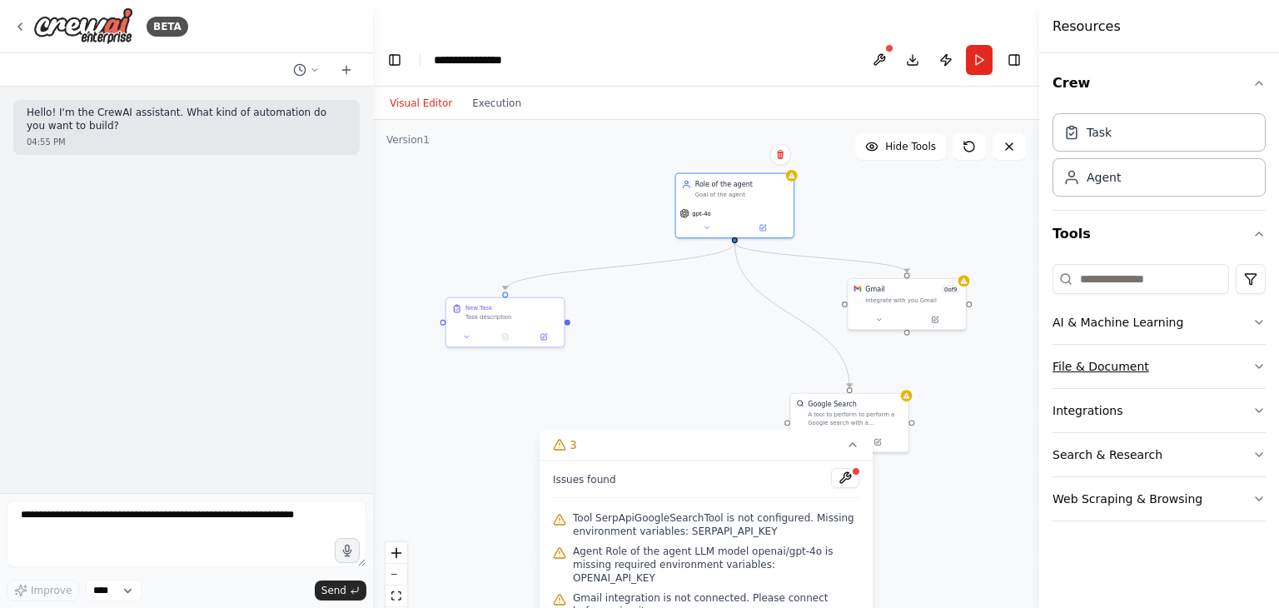
click at [1181, 370] on button "File & Document" at bounding box center [1159, 366] width 213 height 43
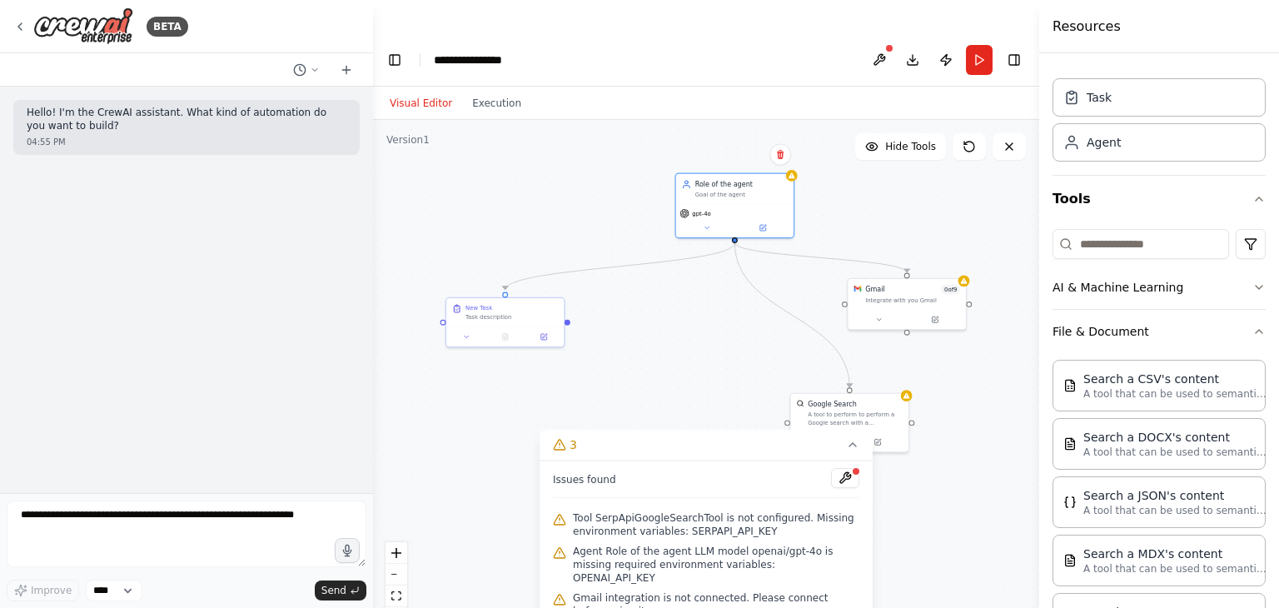
scroll to position [27, 0]
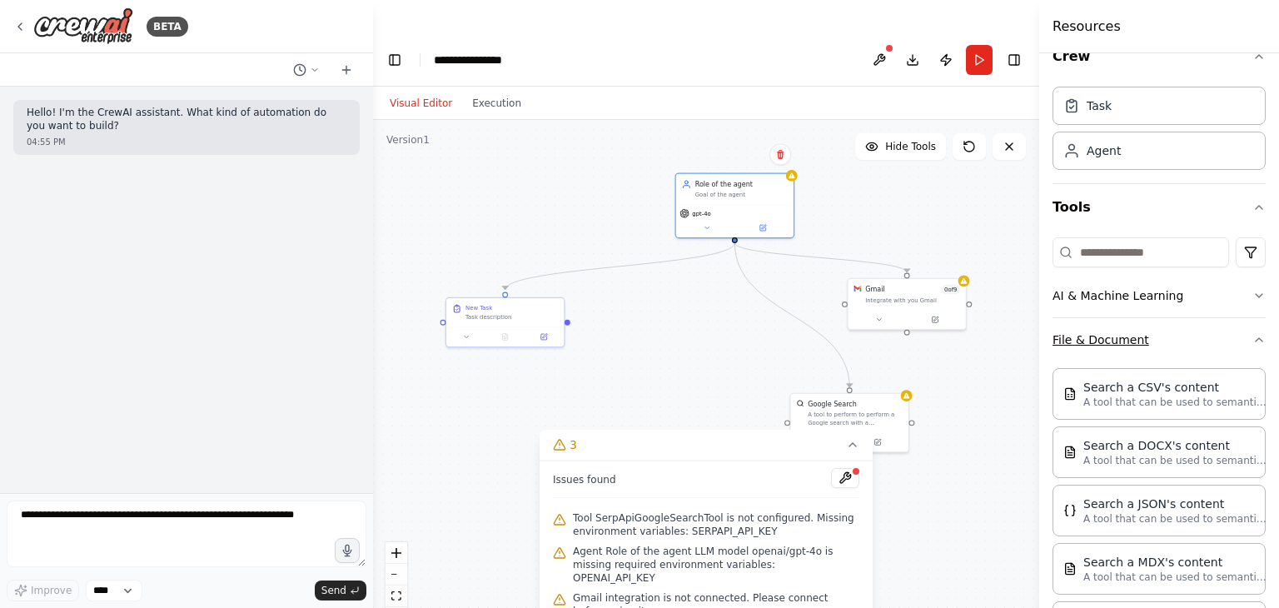
click at [1231, 336] on button "File & Document" at bounding box center [1159, 339] width 213 height 43
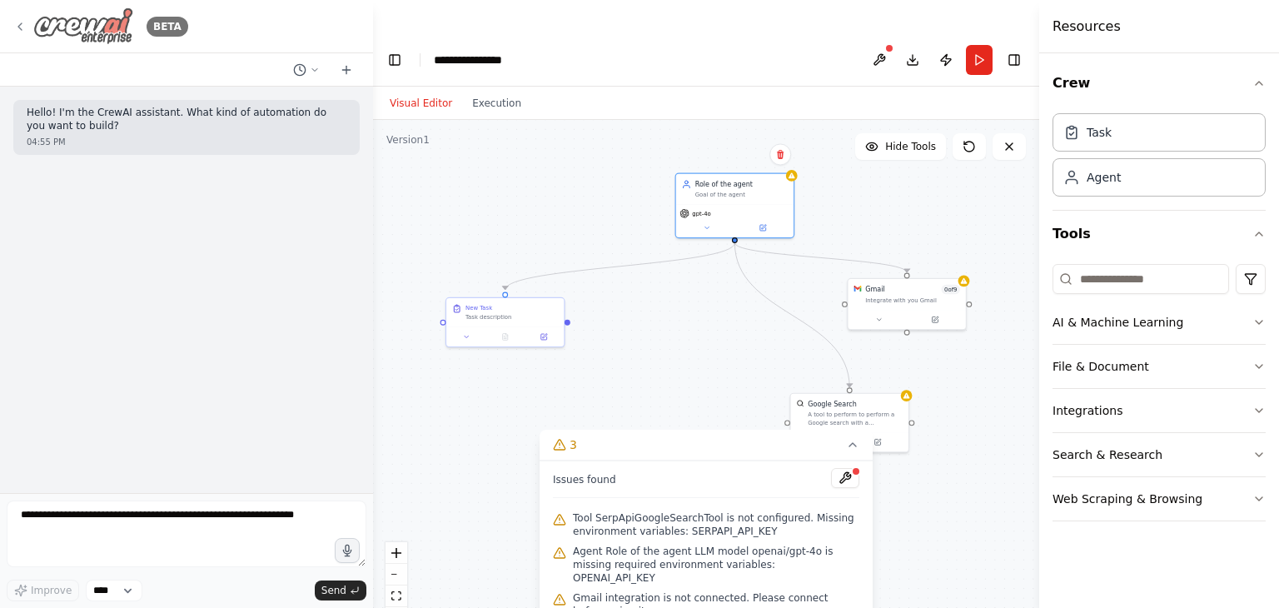
click at [27, 24] on div "BETA" at bounding box center [100, 25] width 175 height 37
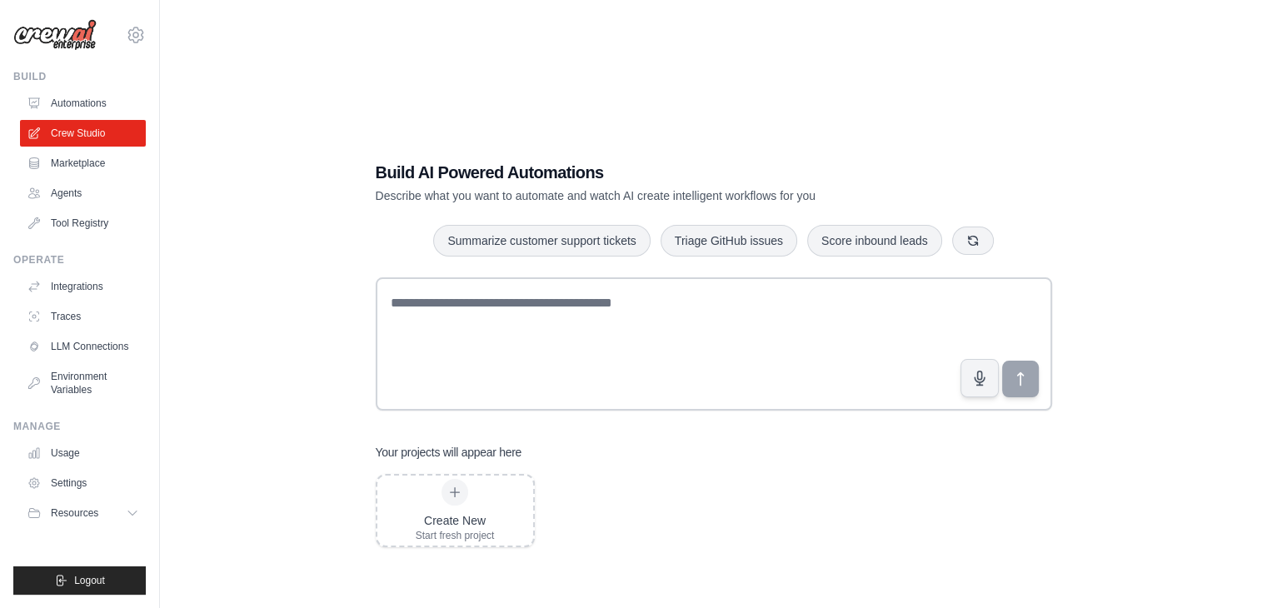
click at [806, 474] on div "Create New Start fresh project" at bounding box center [714, 510] width 676 height 73
click at [113, 161] on link "Marketplace" at bounding box center [85, 163] width 126 height 27
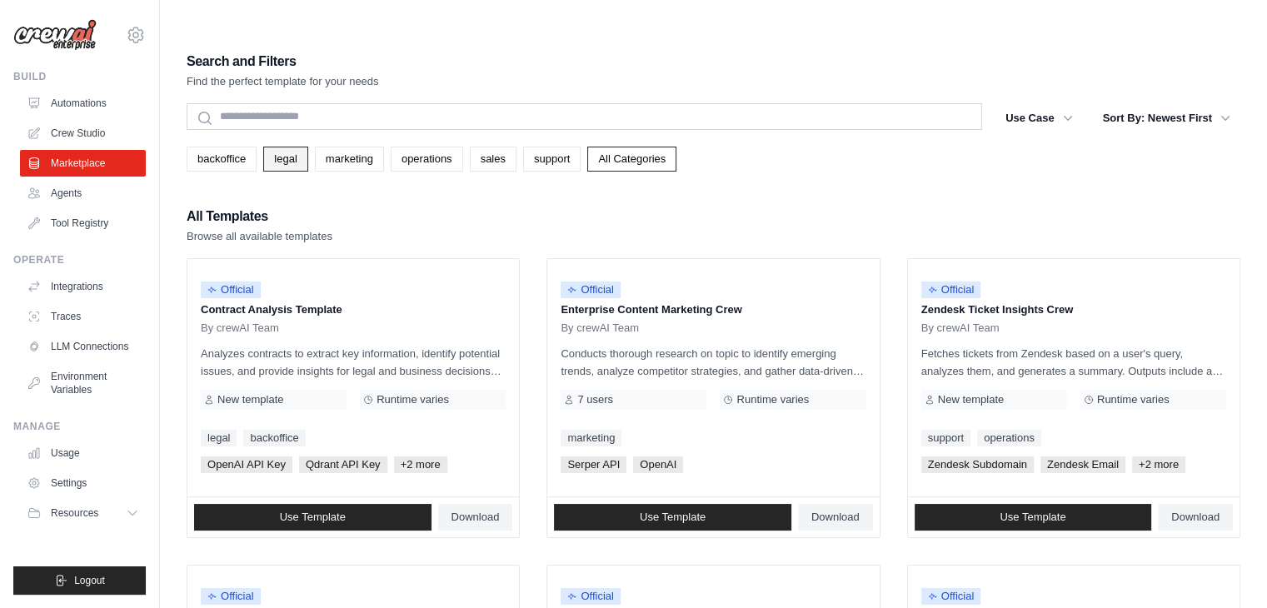
click at [291, 147] on link "legal" at bounding box center [285, 159] width 44 height 25
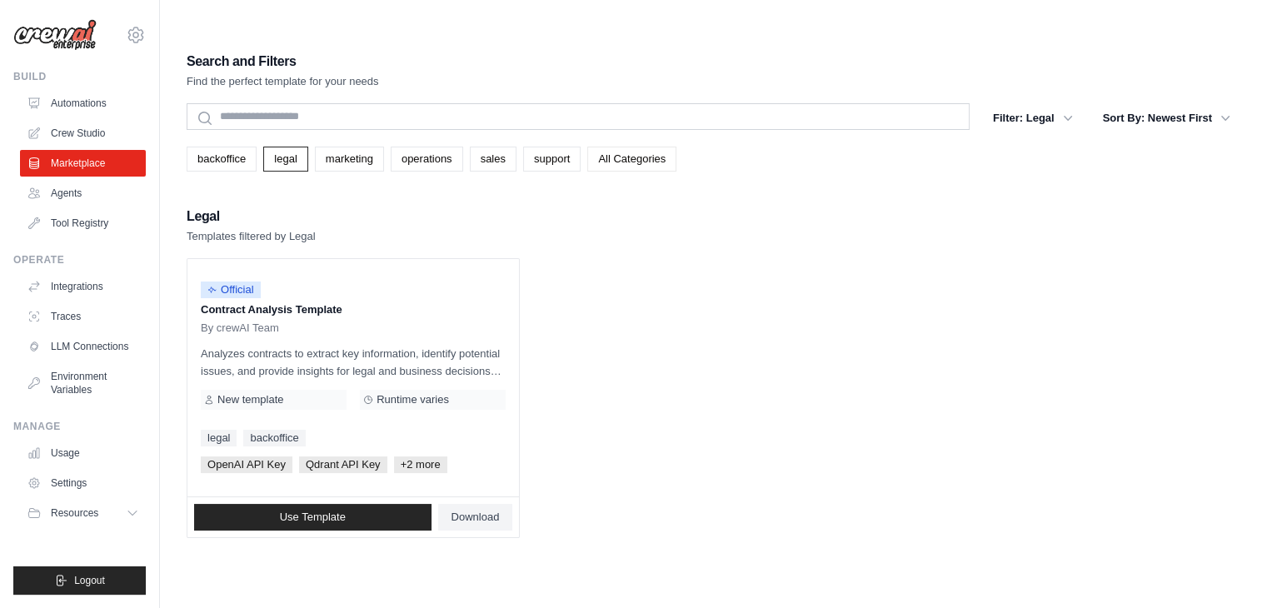
click at [610, 147] on link "All Categories" at bounding box center [631, 159] width 89 height 25
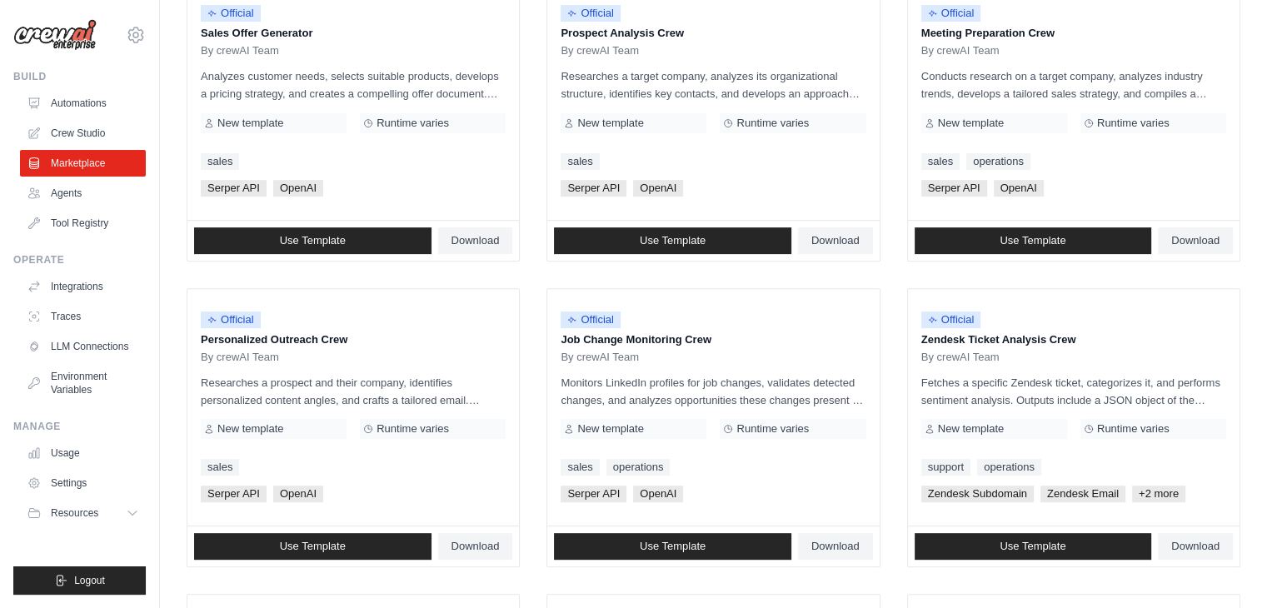
scroll to position [933, 0]
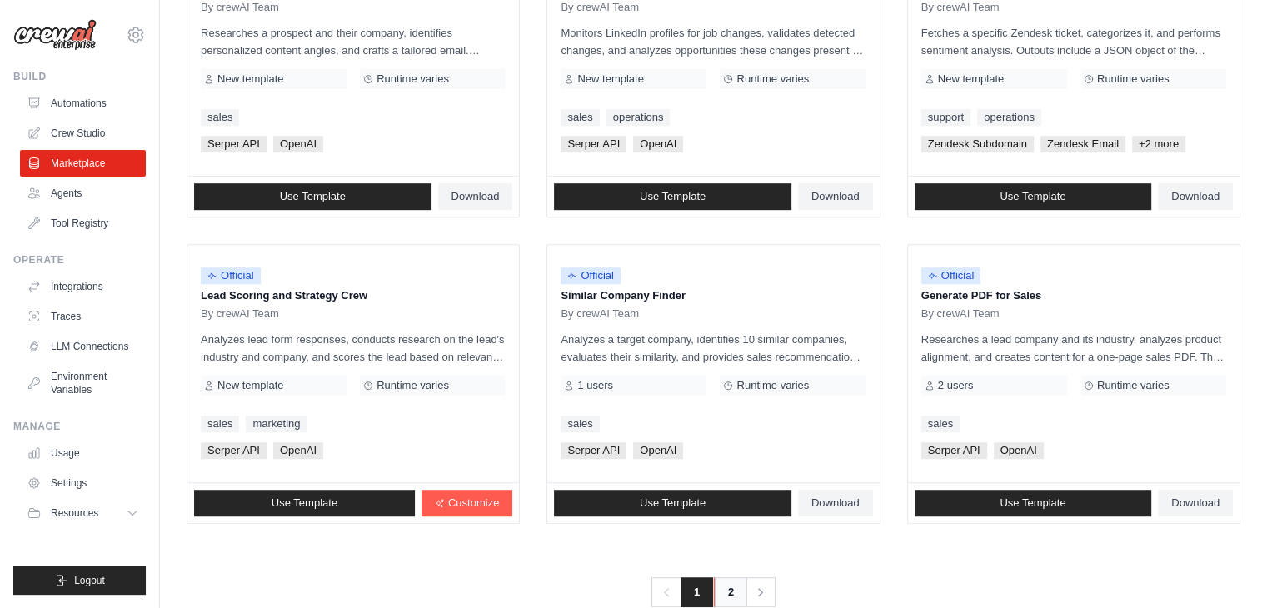
drag, startPoint x: 721, startPoint y: 557, endPoint x: 715, endPoint y: 547, distance: 11.6
click at [721, 577] on link "2" at bounding box center [730, 592] width 33 height 30
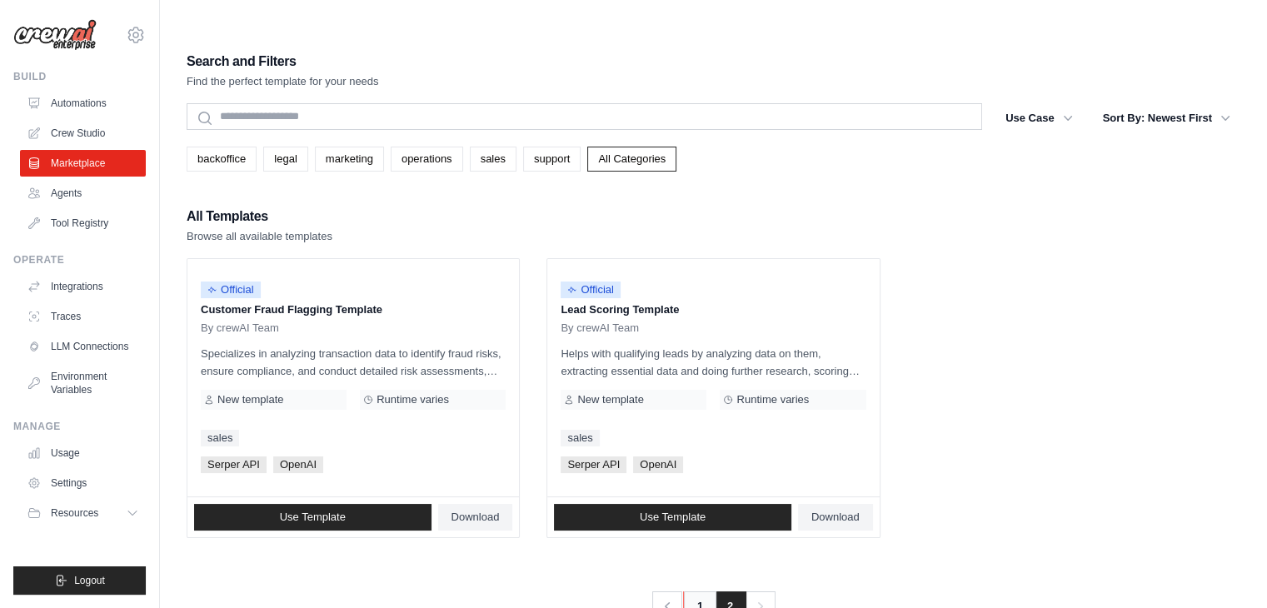
click at [700, 591] on link "1" at bounding box center [699, 606] width 33 height 30
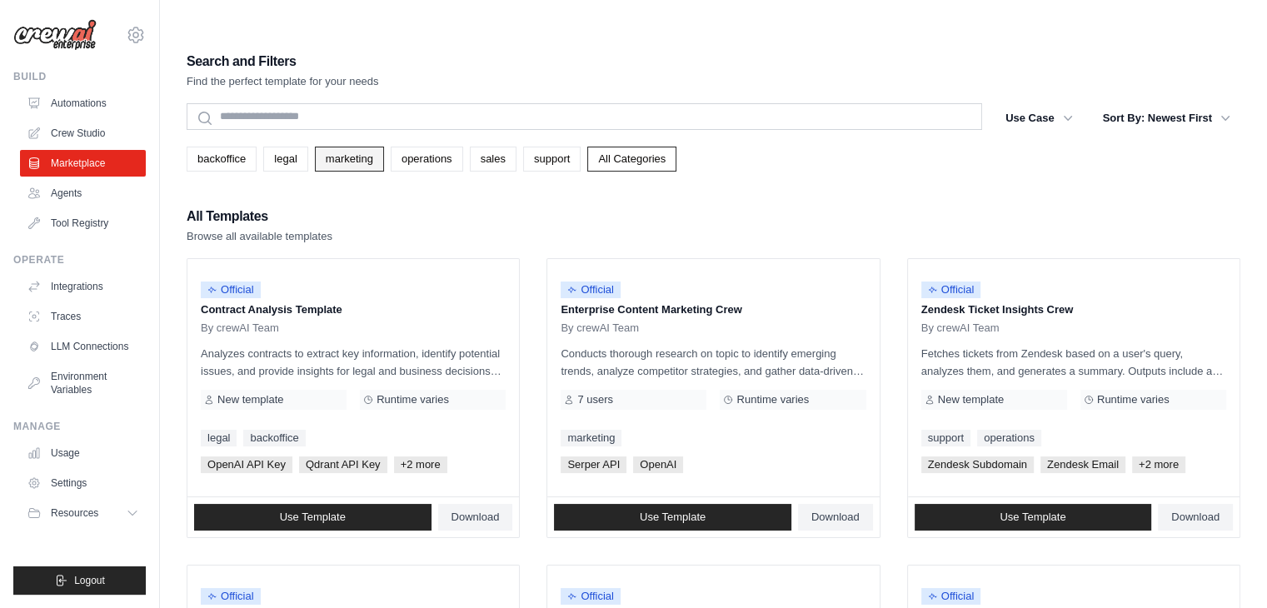
click at [347, 147] on link "marketing" at bounding box center [349, 159] width 69 height 25
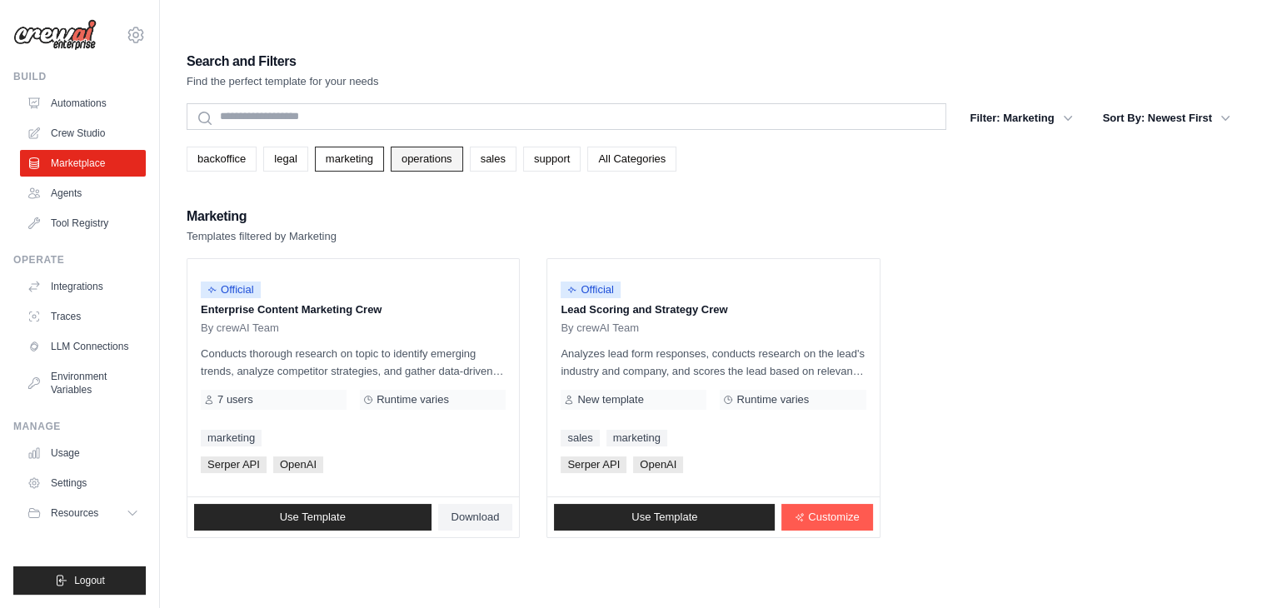
click at [413, 147] on link "operations" at bounding box center [427, 159] width 72 height 25
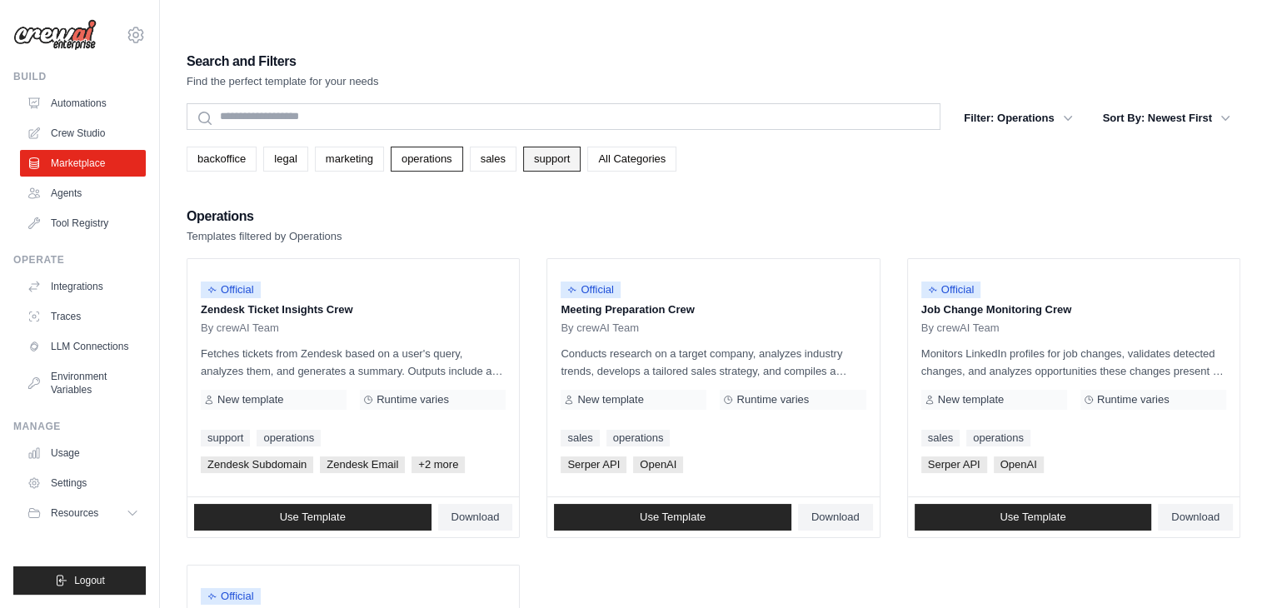
click at [555, 147] on link "support" at bounding box center [551, 159] width 57 height 25
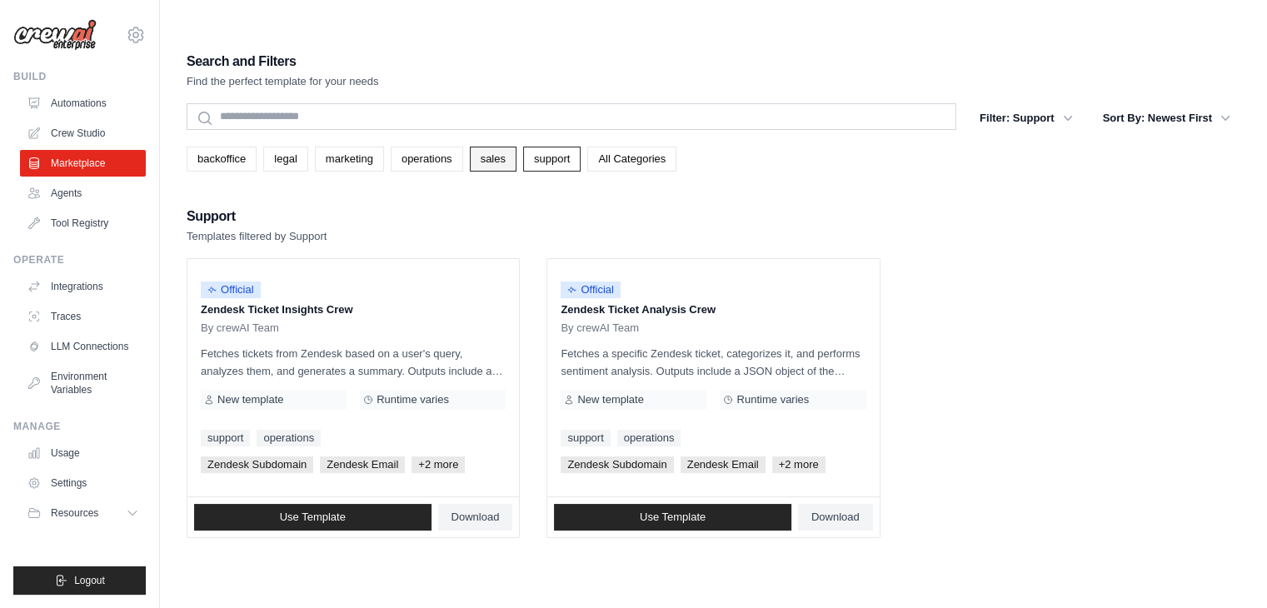
click at [486, 147] on link "sales" at bounding box center [493, 159] width 47 height 25
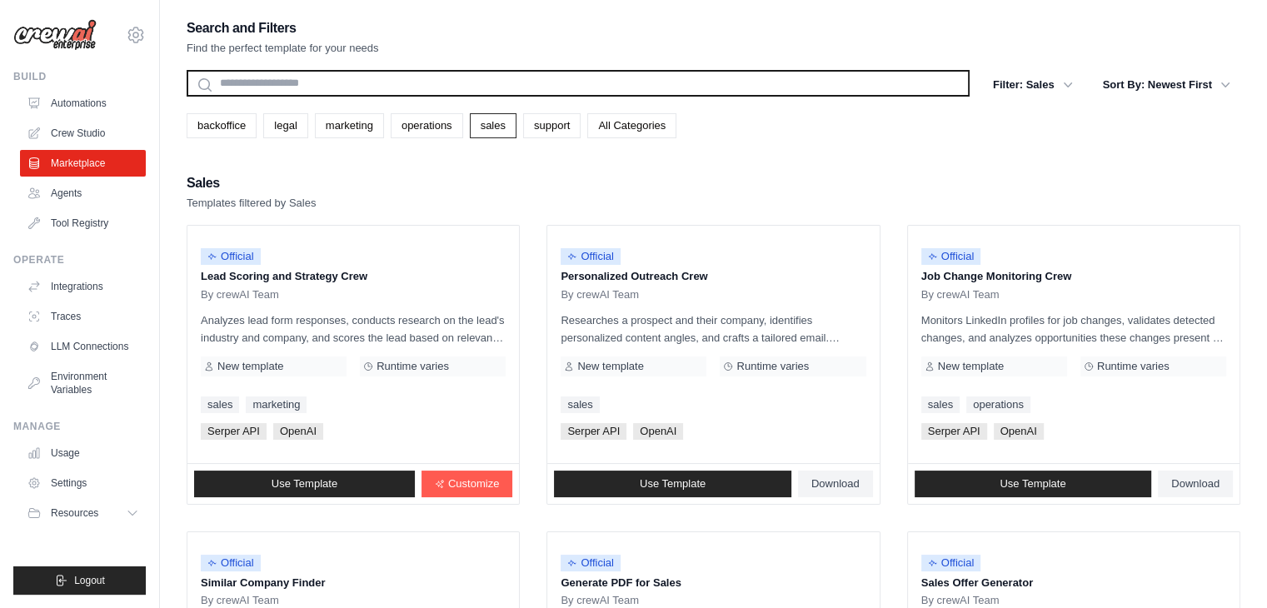
click at [305, 85] on input "text" at bounding box center [578, 83] width 783 height 27
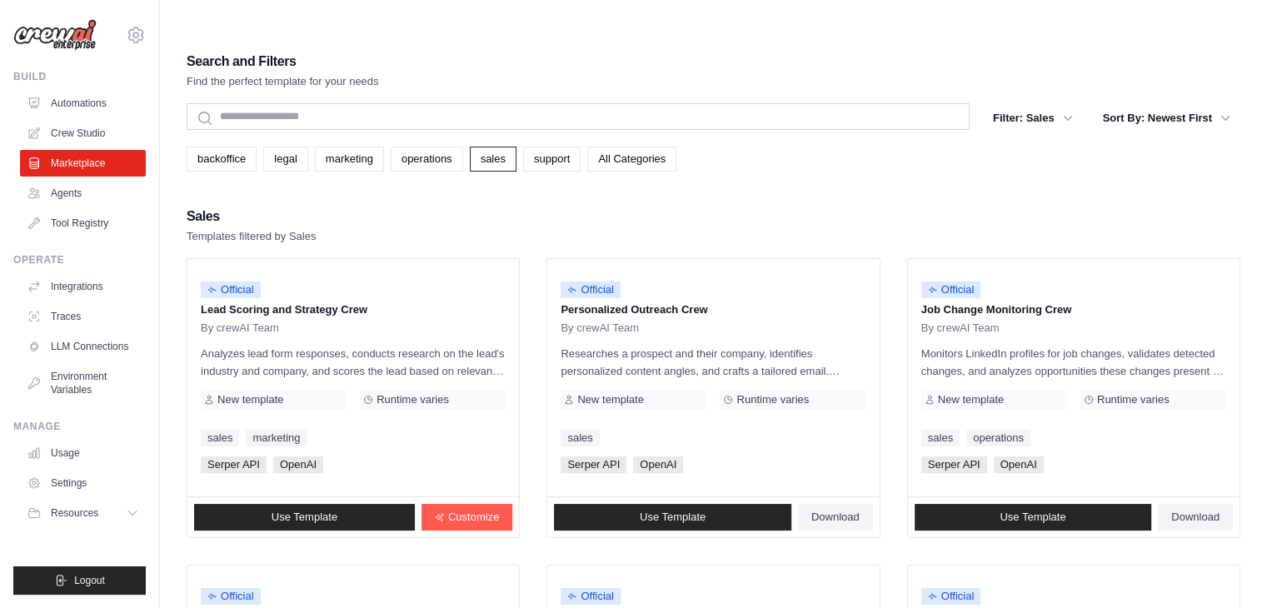
drag, startPoint x: 786, startPoint y: 171, endPoint x: 796, endPoint y: 172, distance: 10.1
click at [786, 205] on div "Sales Templates filtered by Sales" at bounding box center [714, 225] width 1054 height 40
click at [1189, 102] on button "Sort By: Newest First" at bounding box center [1166, 117] width 147 height 30
click at [1233, 102] on button "Sort By: Newest First" at bounding box center [1166, 117] width 147 height 30
click at [1217, 109] on icon "button" at bounding box center [1225, 117] width 17 height 17
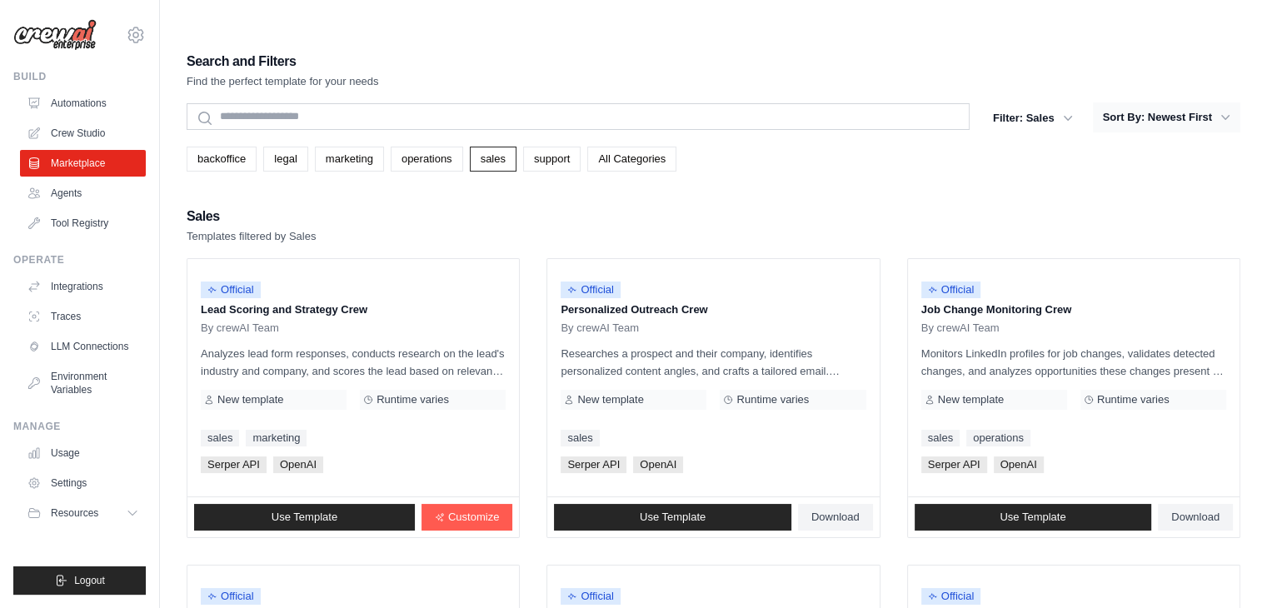
click at [1193, 102] on button "Sort By: Newest First" at bounding box center [1166, 117] width 147 height 30
click at [630, 147] on link "All Categories" at bounding box center [631, 159] width 89 height 25
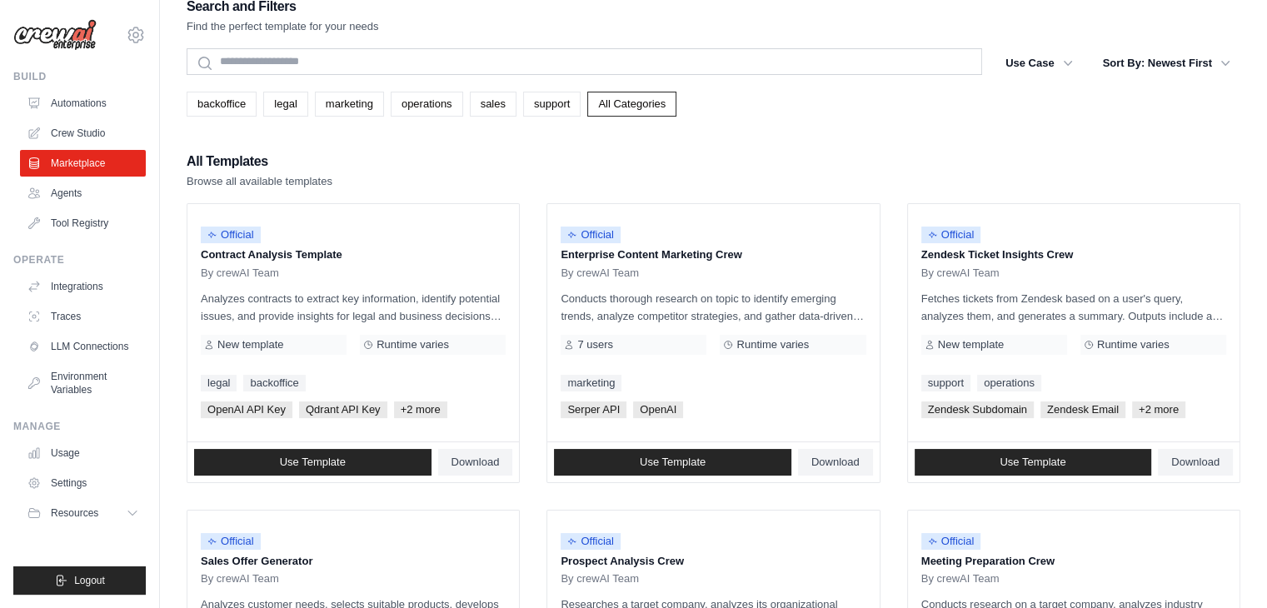
scroll to position [83, 0]
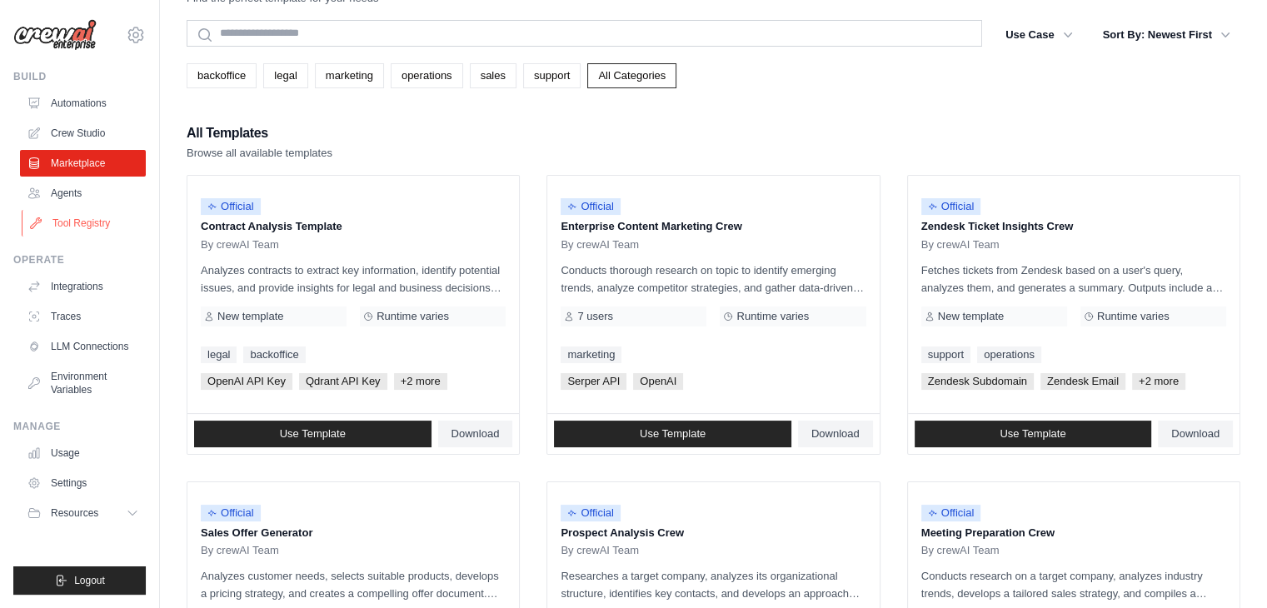
click at [93, 224] on link "Tool Registry" at bounding box center [85, 223] width 126 height 27
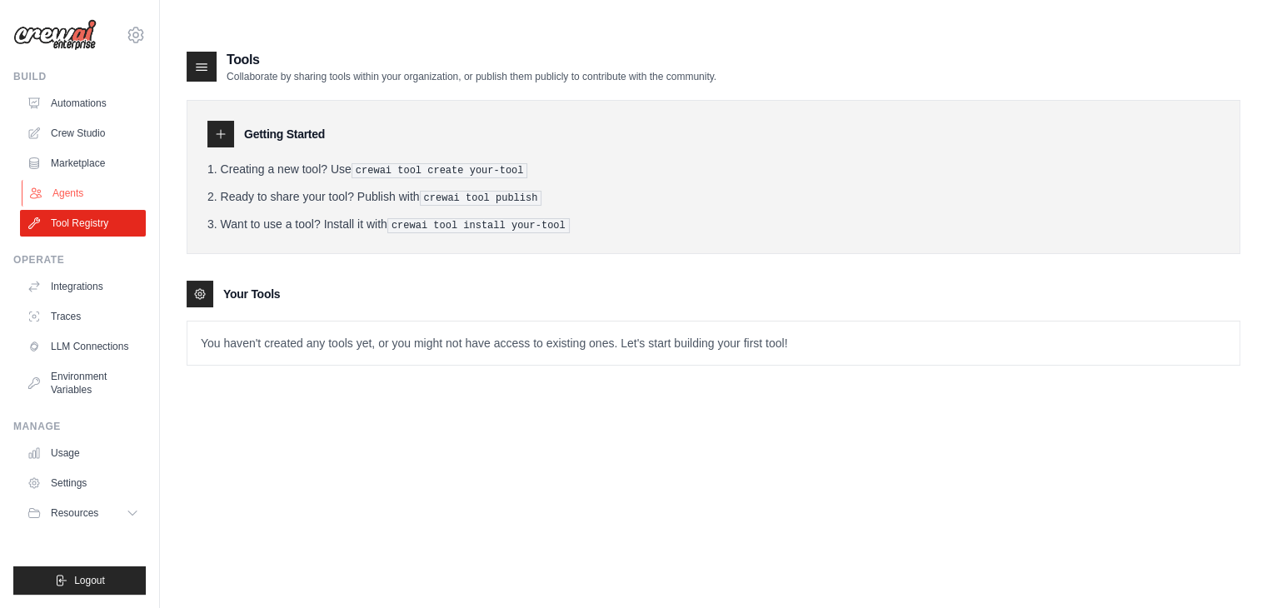
click at [82, 187] on link "Agents" at bounding box center [85, 193] width 126 height 27
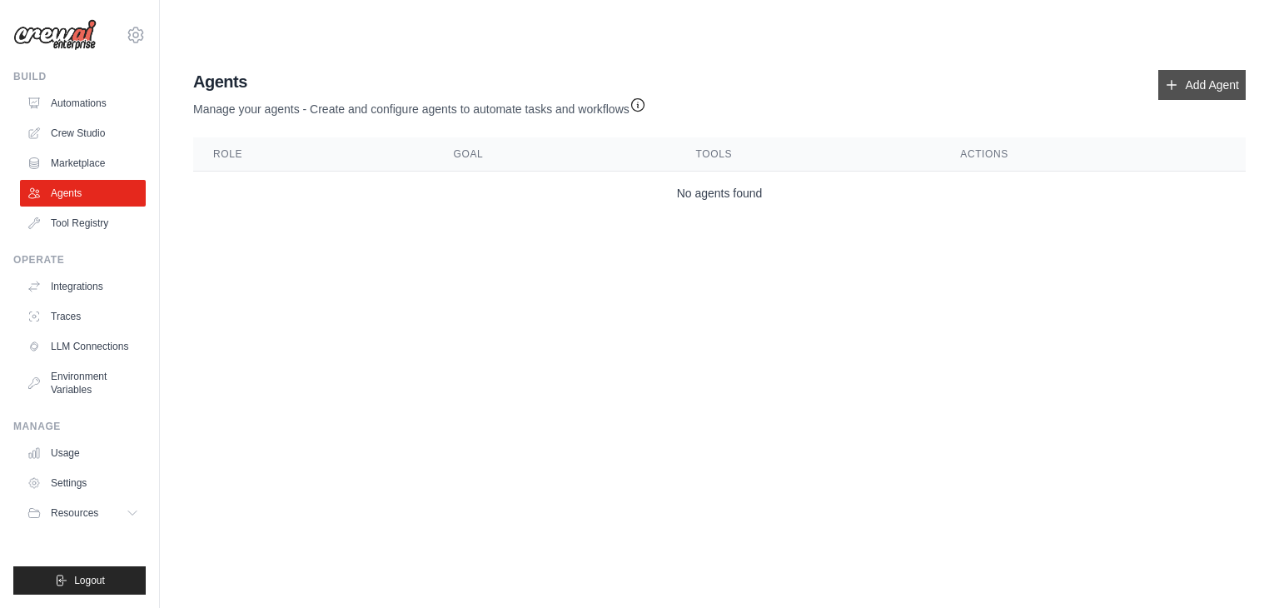
click at [1193, 70] on link "Add Agent" at bounding box center [1201, 85] width 87 height 30
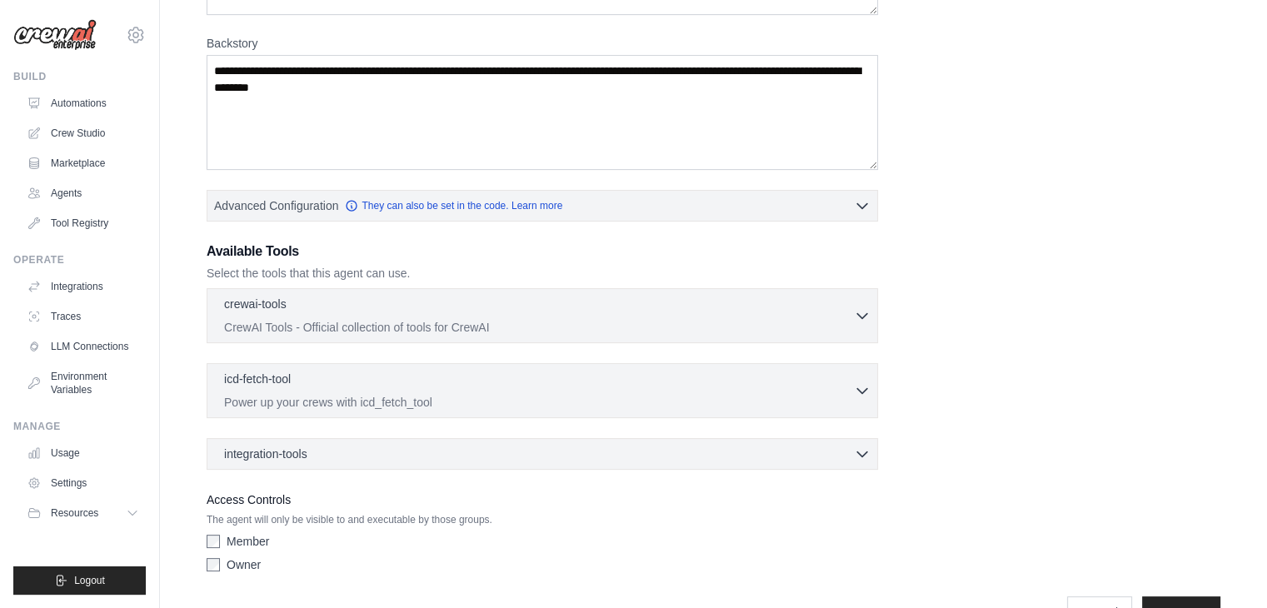
scroll to position [283, 0]
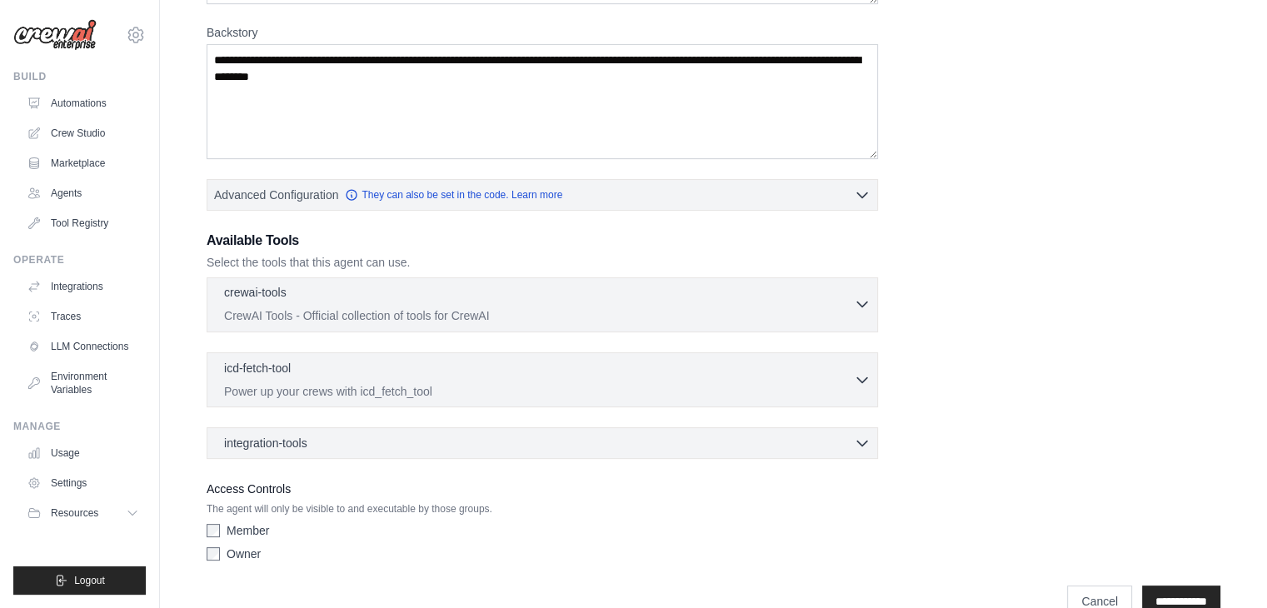
click at [607, 284] on div "crewai-tools 0 selected CrewAI Tools - Official collection of tools for CrewAI" at bounding box center [539, 304] width 630 height 40
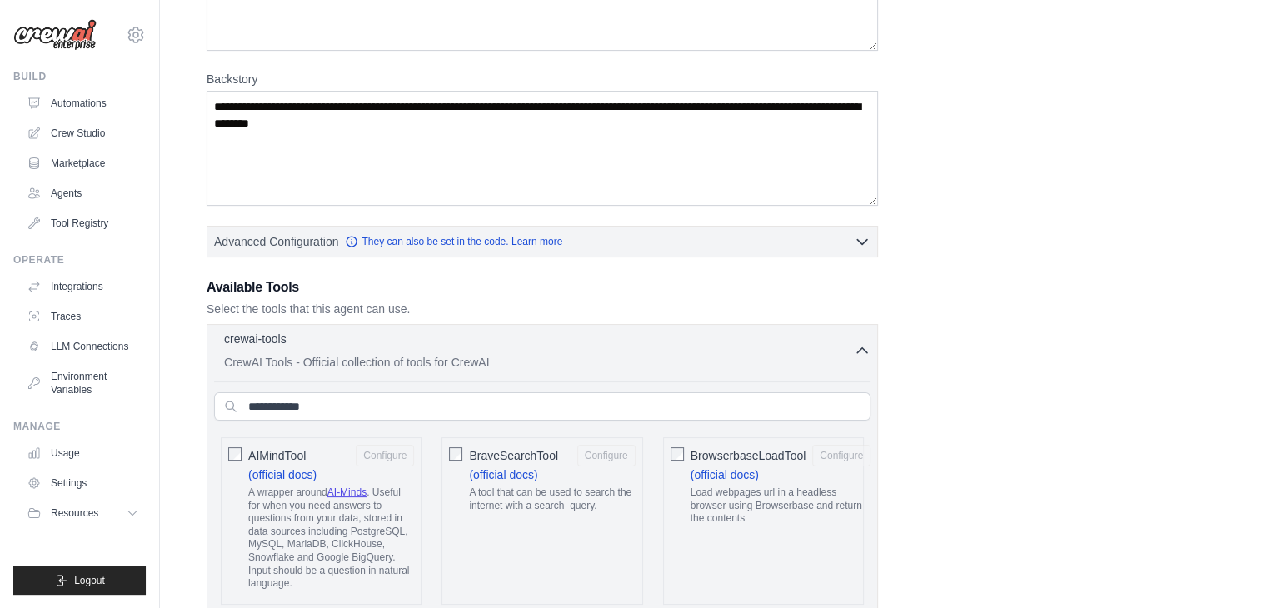
scroll to position [0, 0]
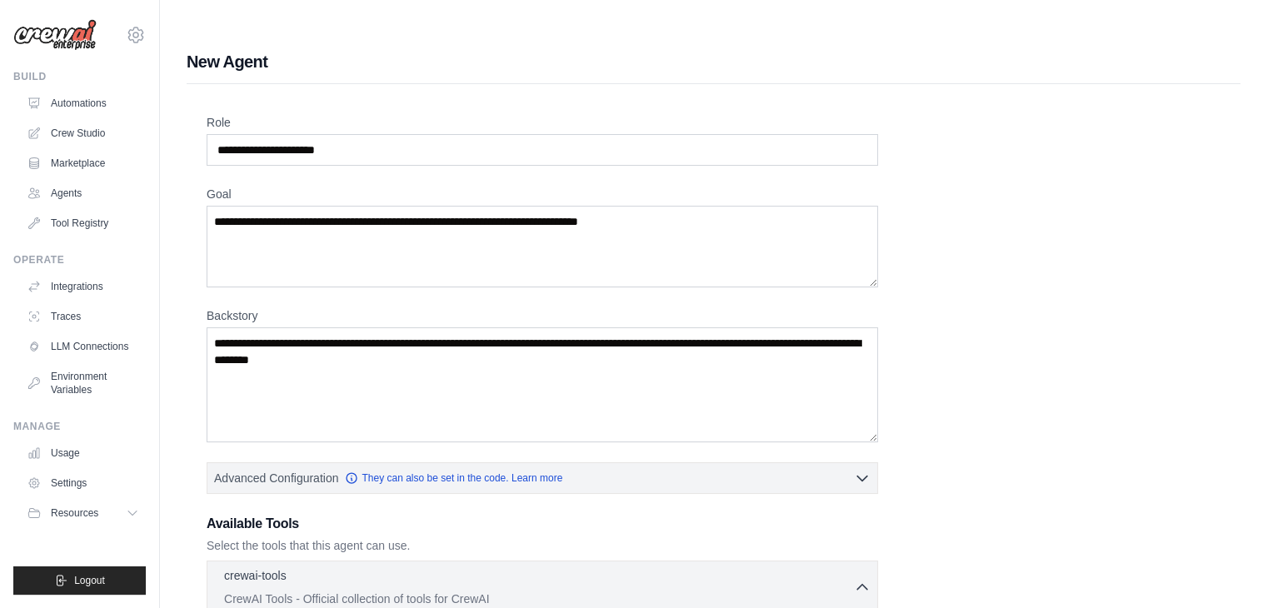
click at [862, 579] on icon "button" at bounding box center [862, 587] width 17 height 17
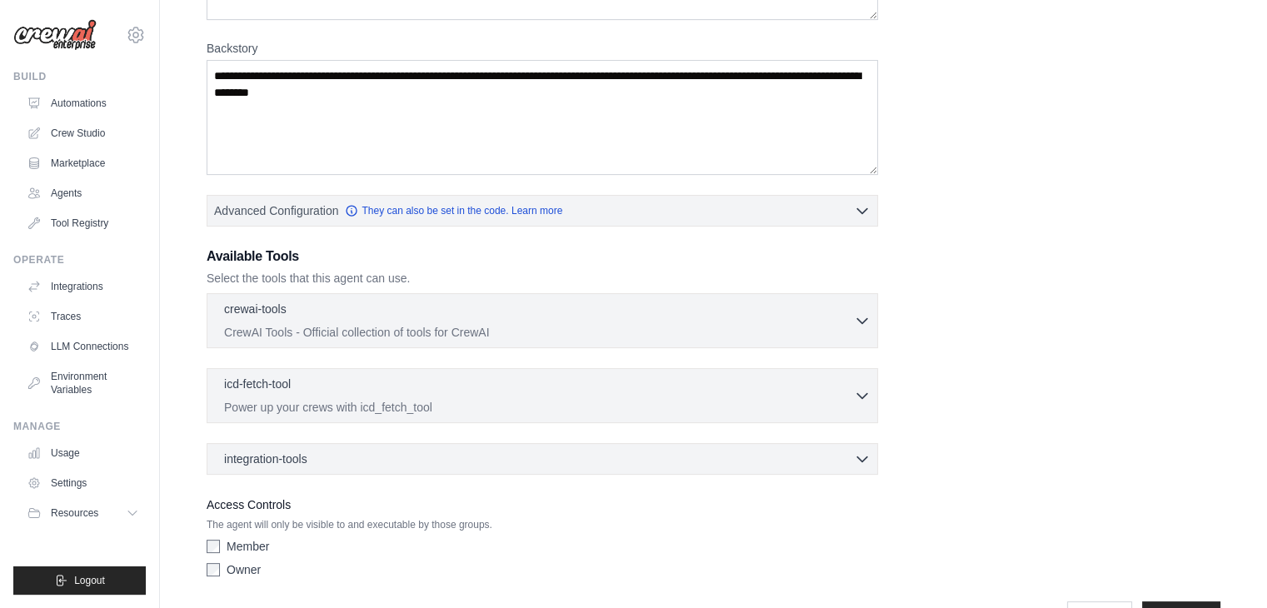
scroll to position [283, 0]
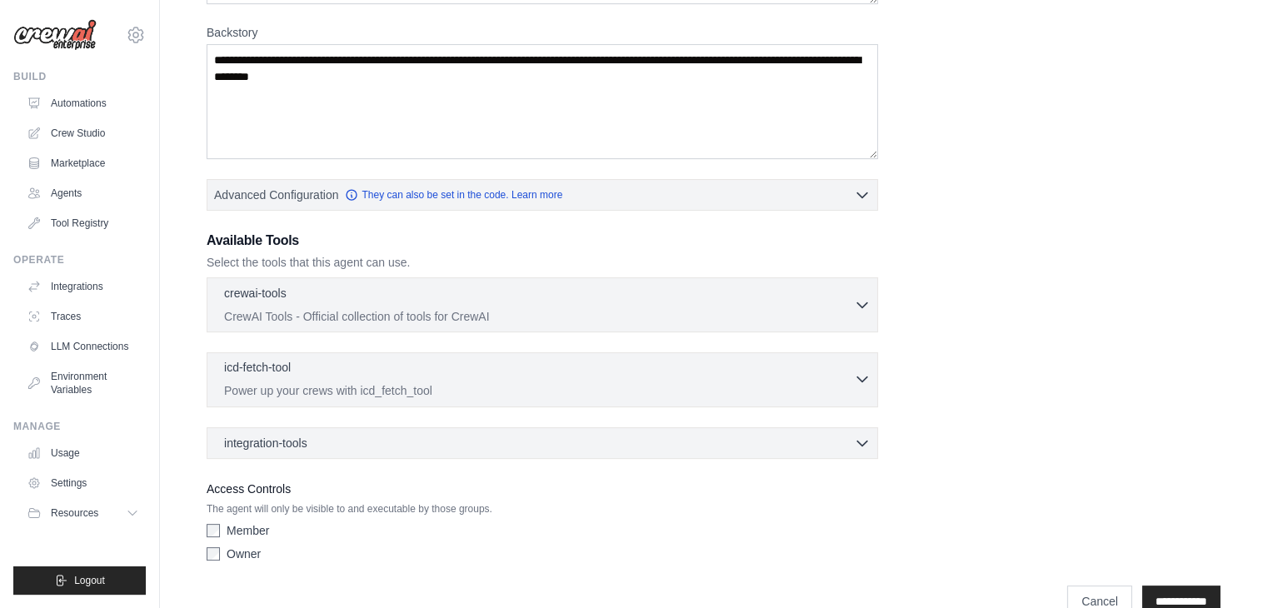
click at [772, 359] on div "icd-fetch-tool 0 selected Power up your crews with icd_fetch_tool" at bounding box center [539, 379] width 630 height 40
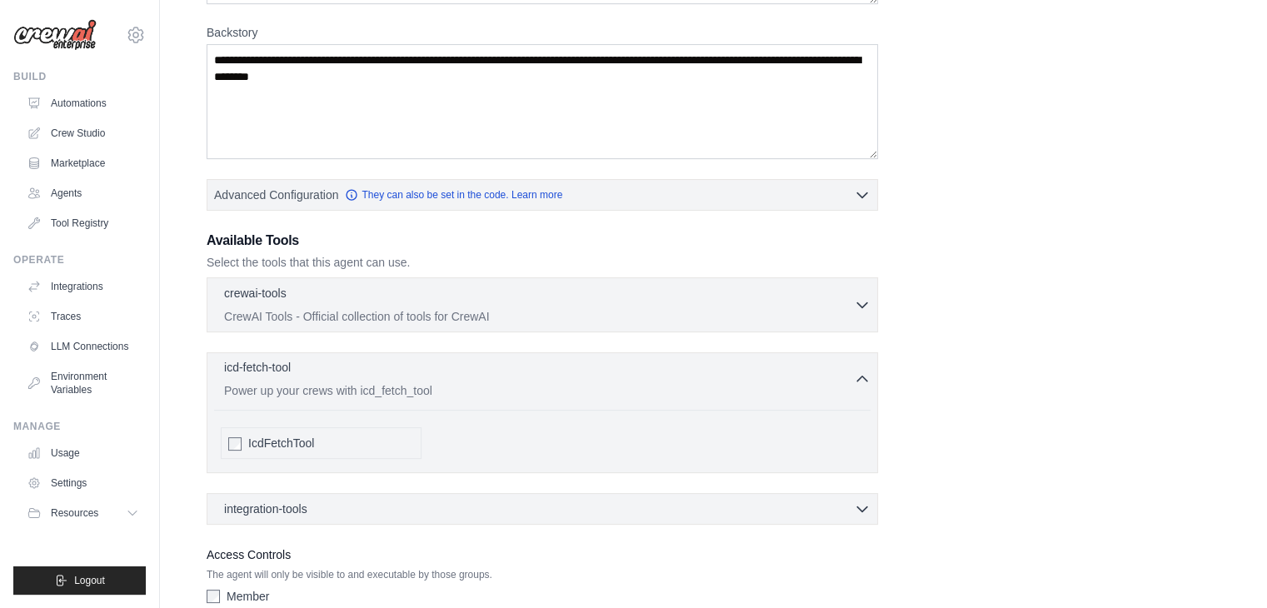
click at [849, 359] on div "icd-fetch-tool 0 selected" at bounding box center [539, 369] width 630 height 20
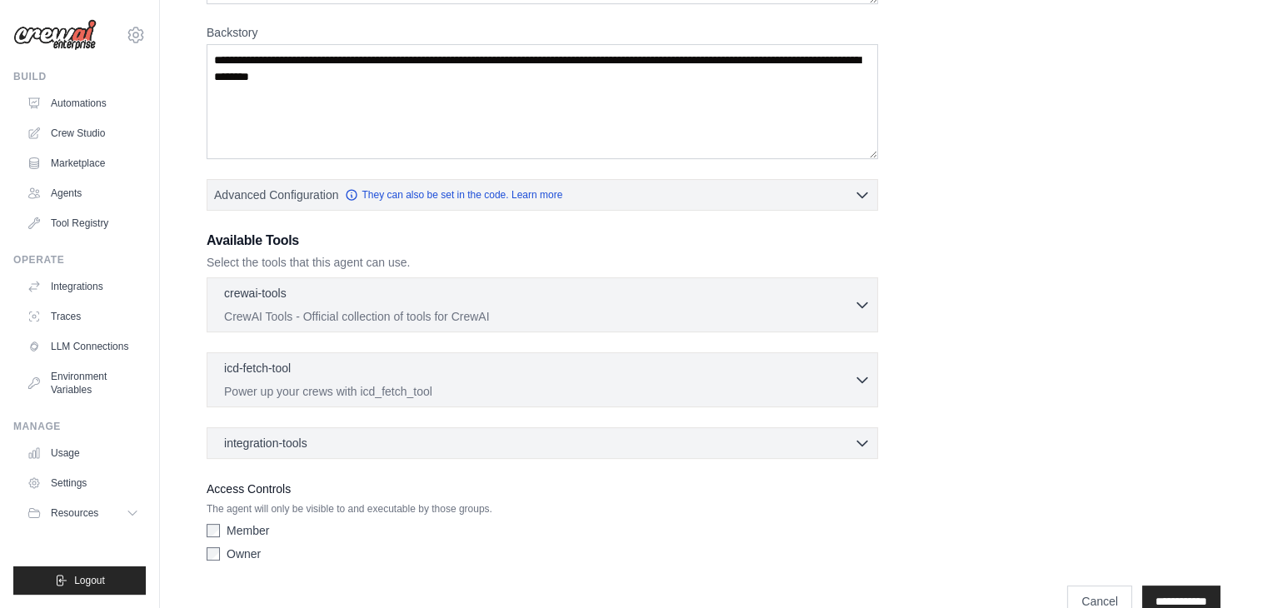
click at [818, 427] on div "integration-tools 0 selected Notion Google Sheets Box Jira" at bounding box center [542, 443] width 671 height 32
click at [829, 434] on div "integration-tools 0 selected" at bounding box center [547, 442] width 646 height 17
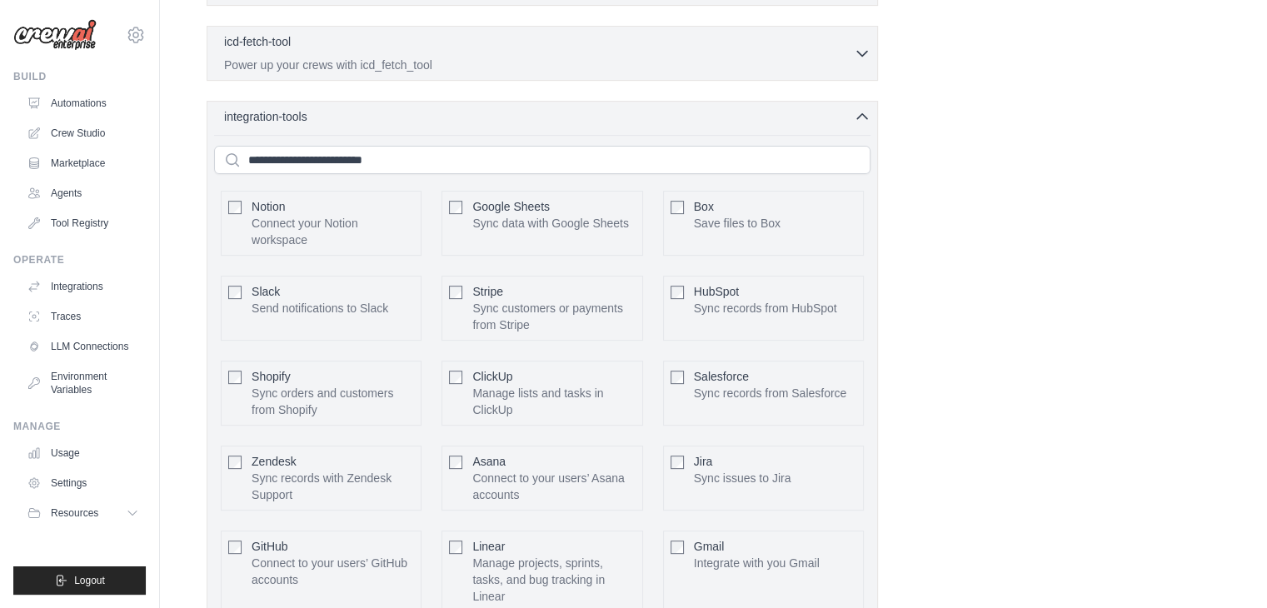
scroll to position [616, 0]
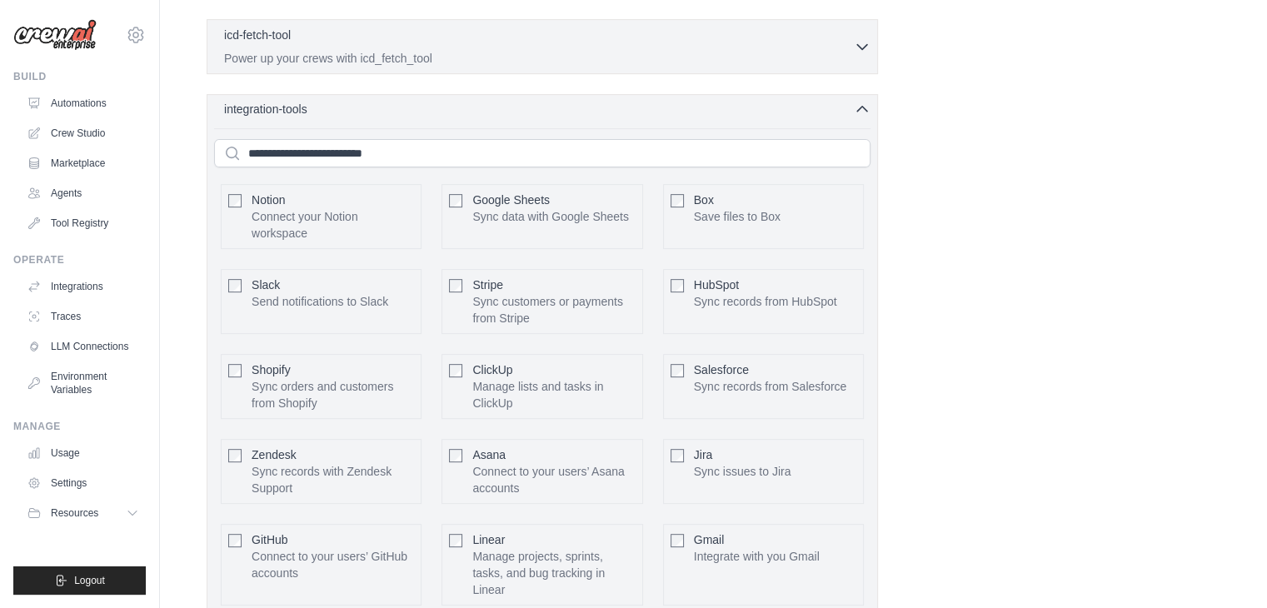
click at [861, 101] on icon "button" at bounding box center [862, 109] width 17 height 17
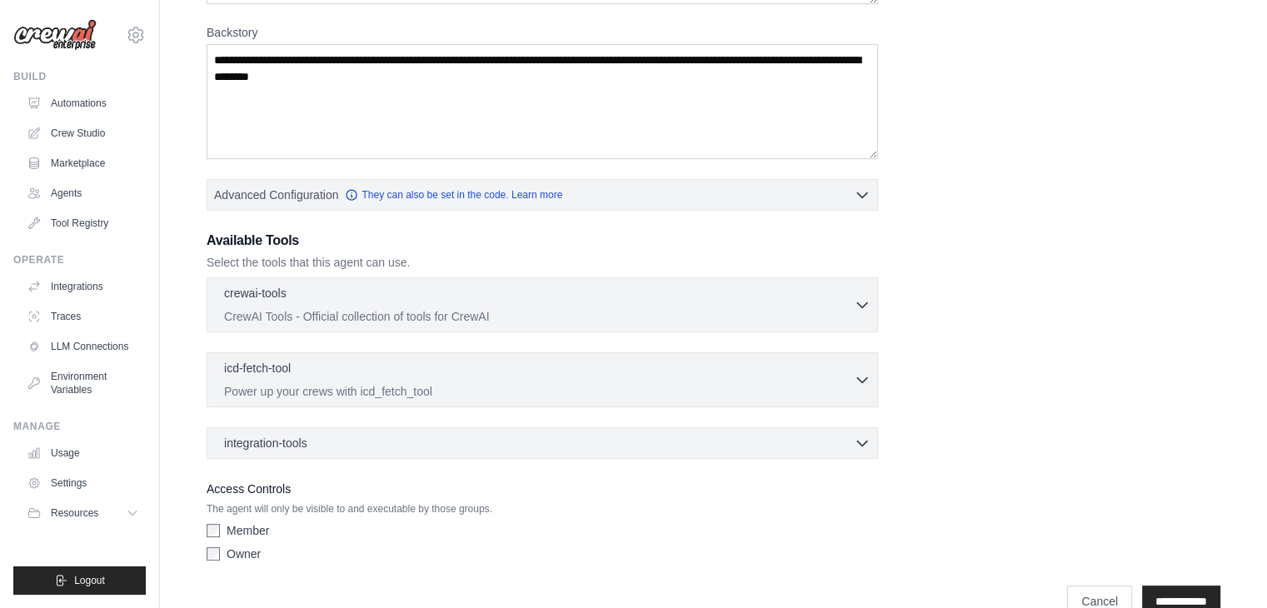
click at [575, 484] on div "Access Controls The agent will only be visible to and executable by those group…" at bounding box center [542, 524] width 671 height 90
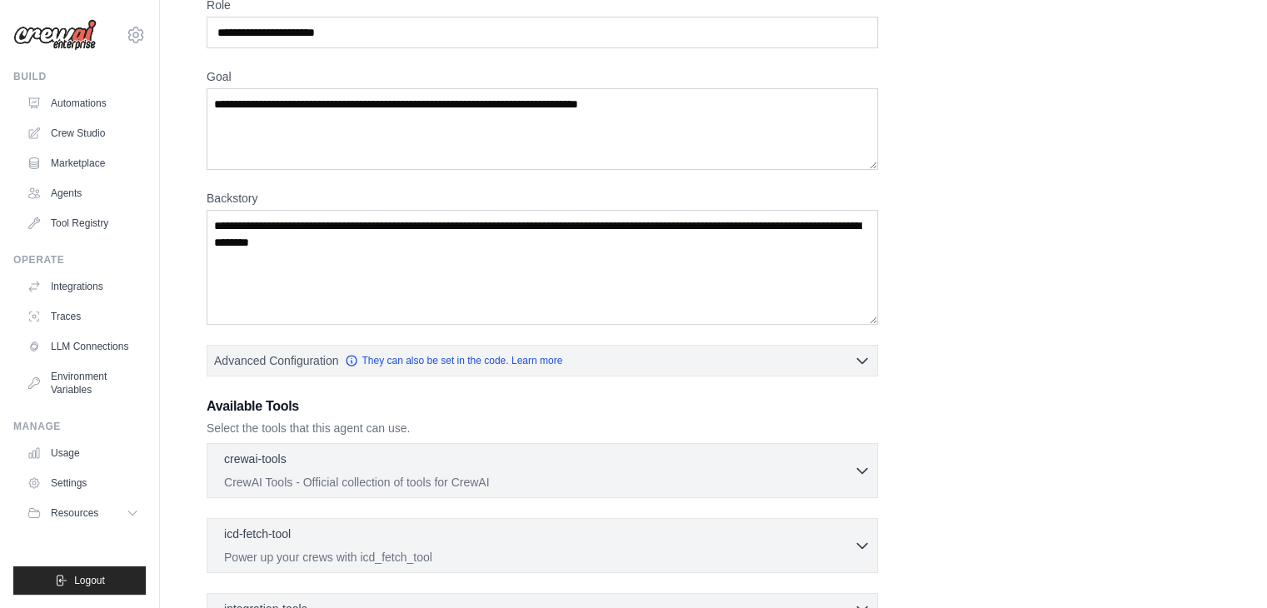
scroll to position [0, 0]
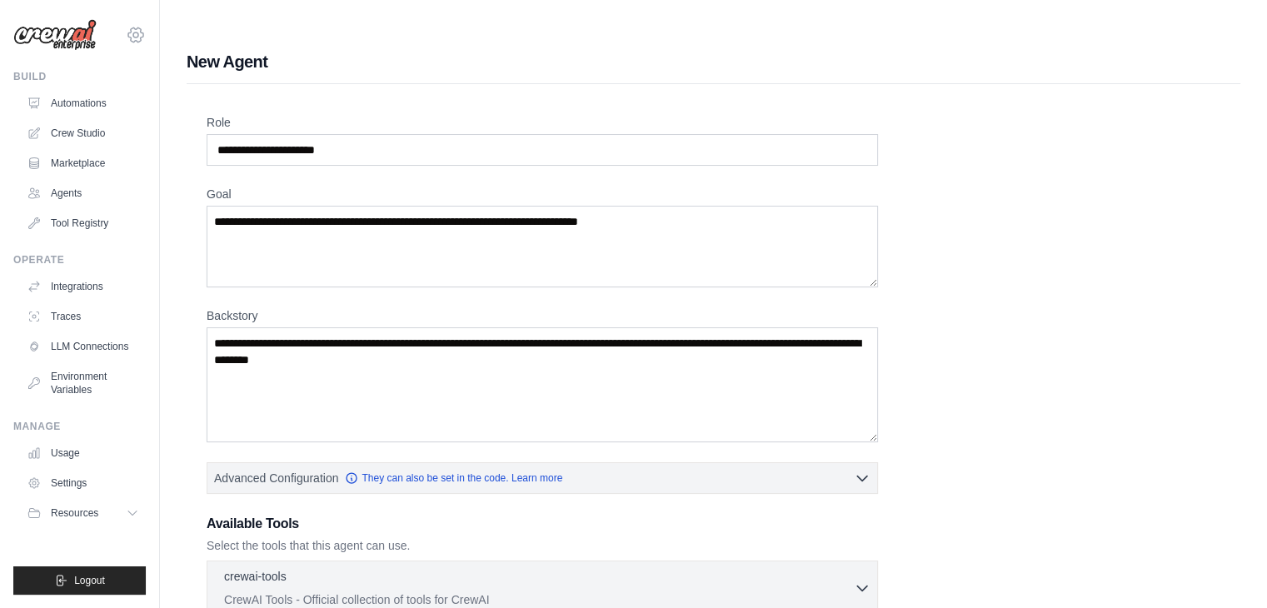
click at [135, 39] on icon at bounding box center [136, 35] width 20 height 20
click at [114, 113] on link "Settings" at bounding box center [135, 112] width 147 height 30
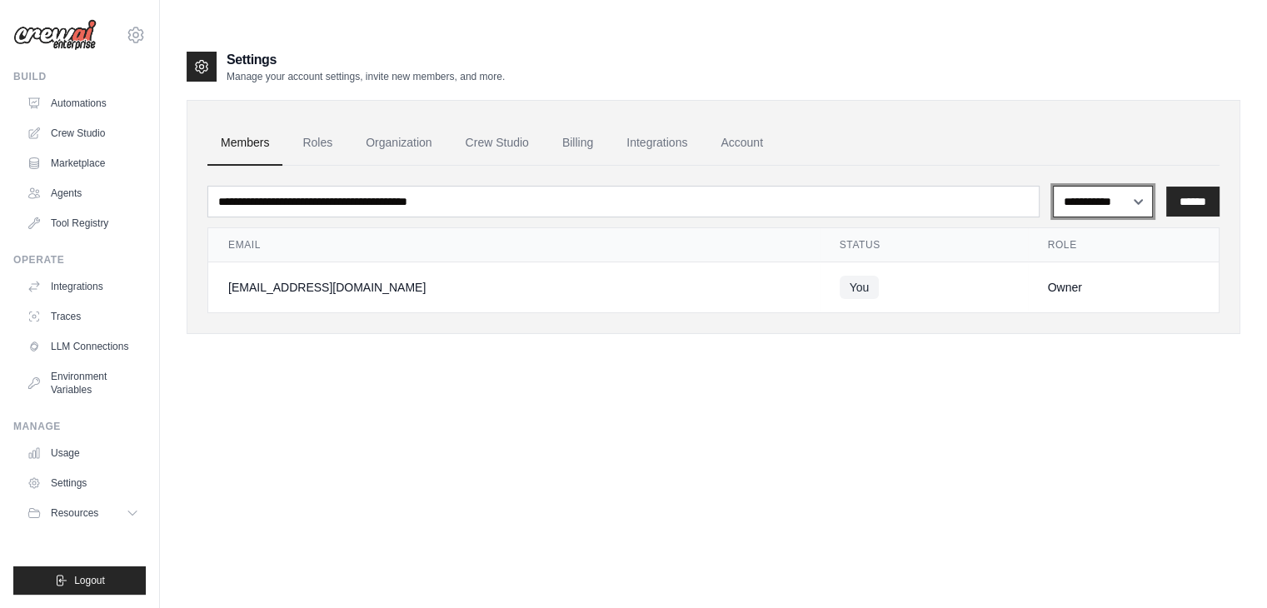
click at [1092, 186] on select "**********" at bounding box center [1103, 202] width 100 height 32
click at [587, 121] on link "Billing" at bounding box center [577, 143] width 57 height 45
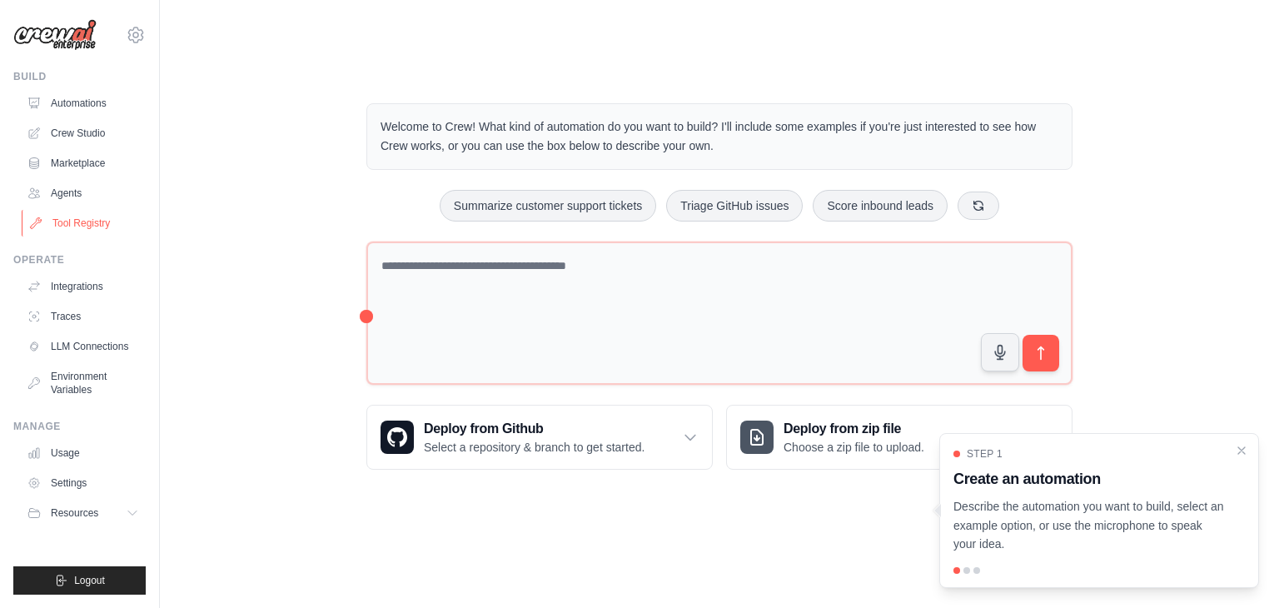
click at [93, 223] on link "Tool Registry" at bounding box center [85, 223] width 126 height 27
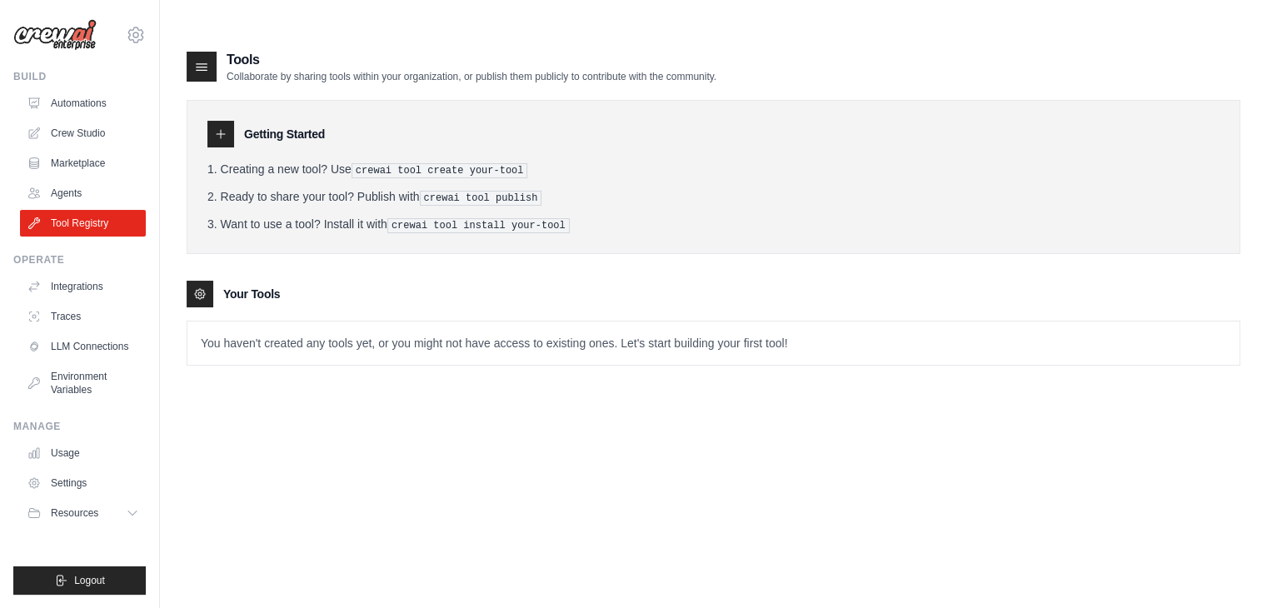
click at [93, 223] on link "Tool Registry" at bounding box center [83, 223] width 126 height 27
click at [97, 102] on link "Automations" at bounding box center [85, 103] width 126 height 27
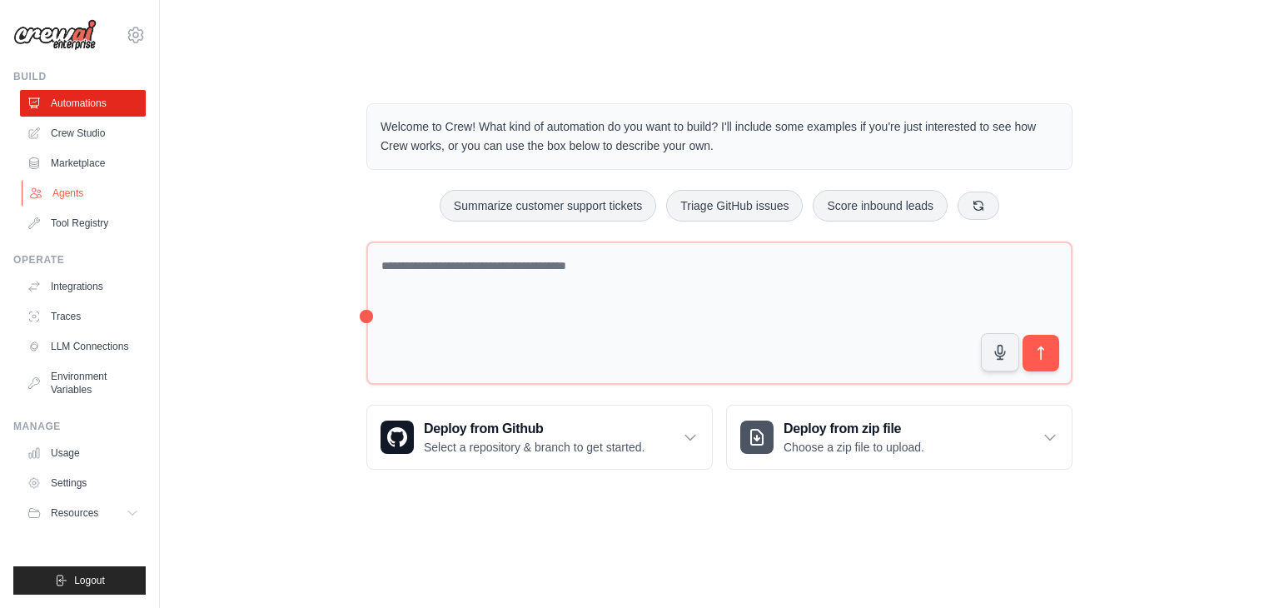
click at [73, 191] on link "Agents" at bounding box center [85, 193] width 126 height 27
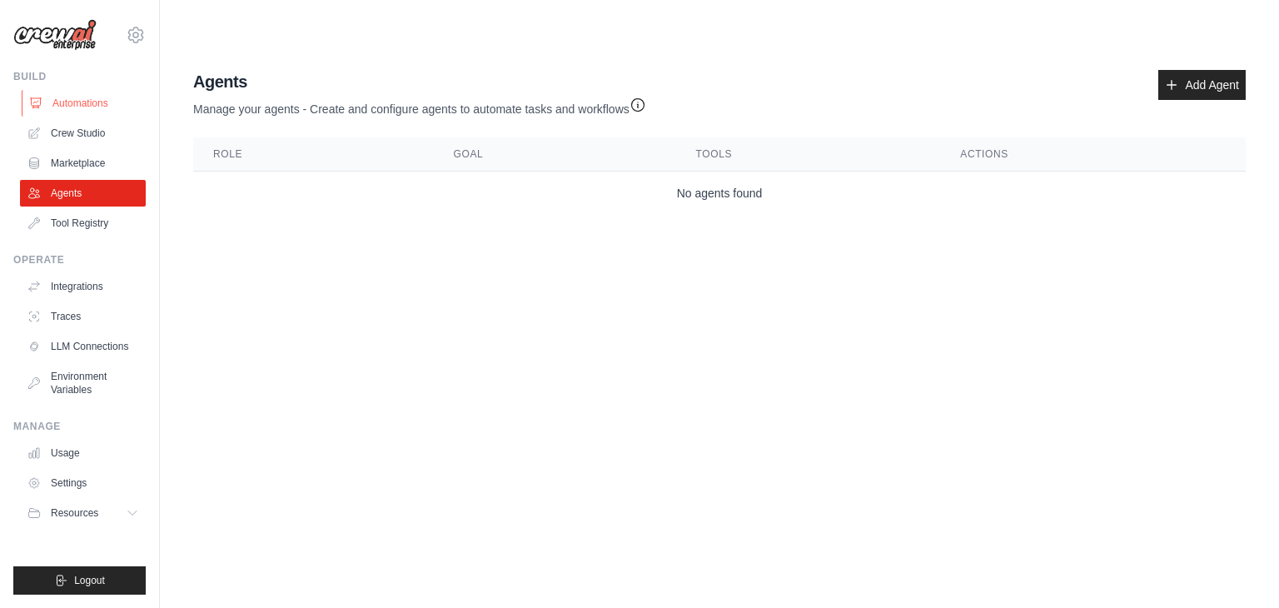
click at [99, 104] on link "Automations" at bounding box center [85, 103] width 126 height 27
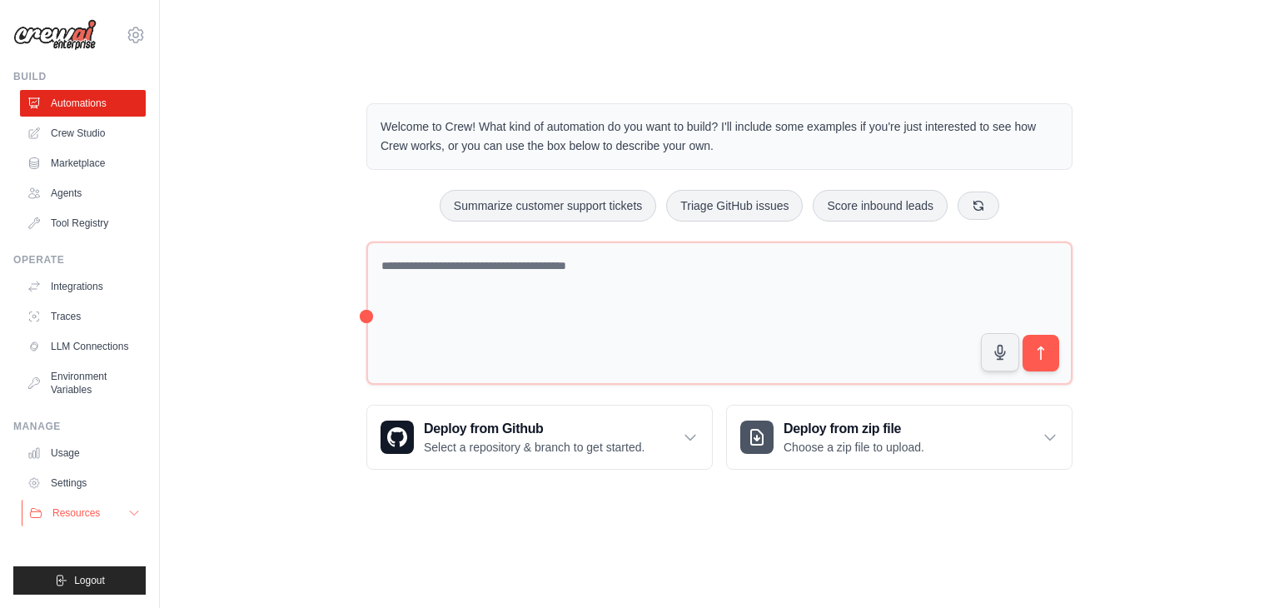
click at [130, 512] on icon at bounding box center [133, 512] width 13 height 13
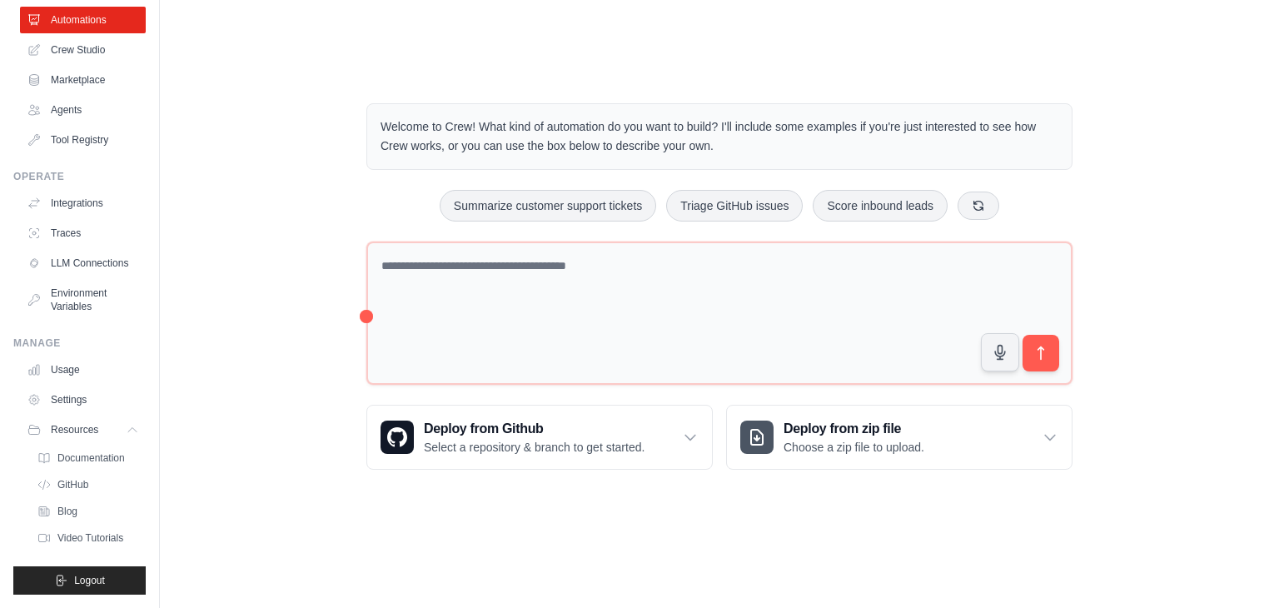
scroll to position [97, 0]
click at [127, 434] on icon at bounding box center [133, 429] width 13 height 13
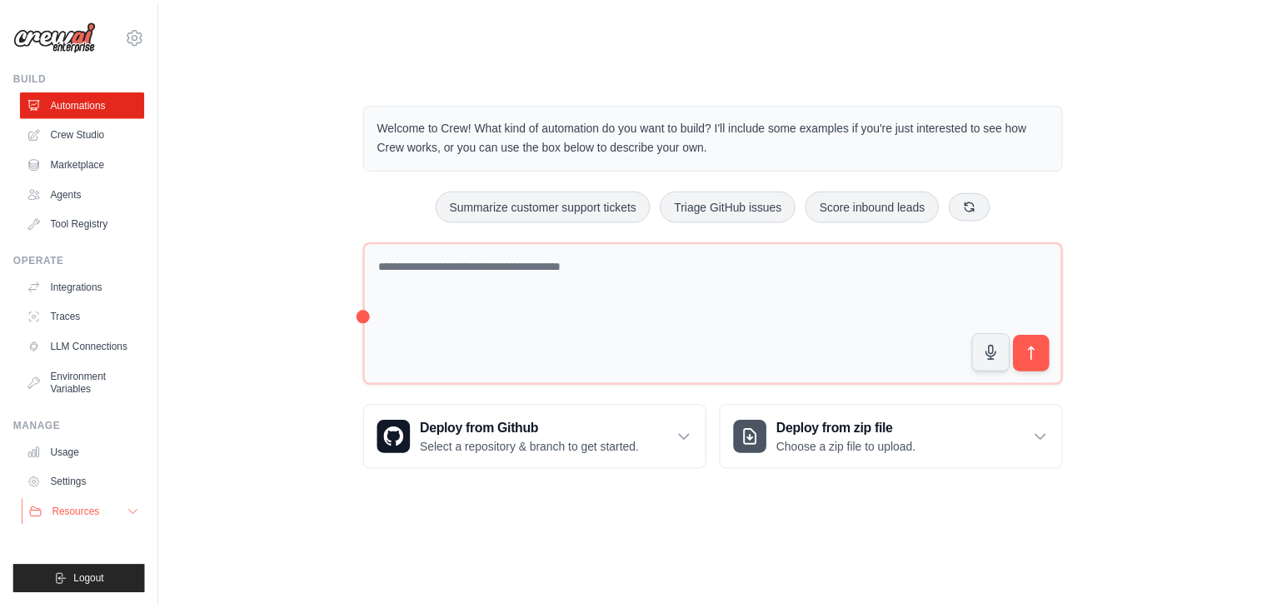
scroll to position [0, 0]
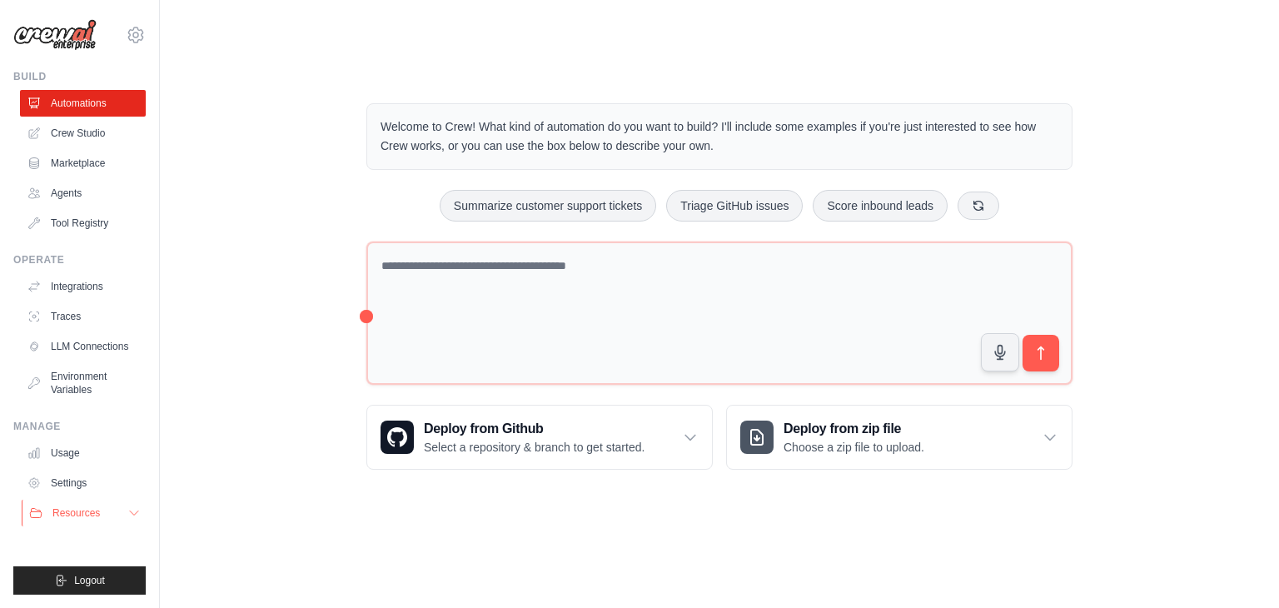
click at [117, 434] on div "Manage Usage Settings Resources Documentation GitHub Blog" at bounding box center [79, 473] width 132 height 107
click at [117, 457] on link "Usage" at bounding box center [85, 453] width 126 height 27
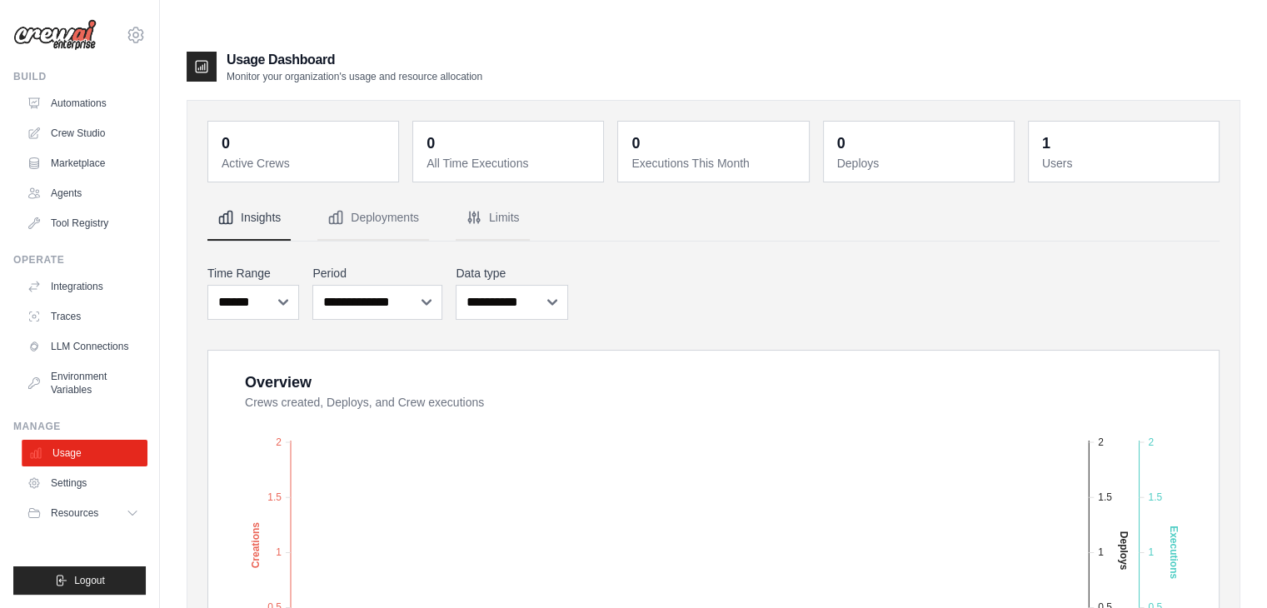
click at [127, 452] on link "Usage" at bounding box center [85, 453] width 126 height 27
click at [138, 38] on icon at bounding box center [136, 35] width 20 height 20
click at [96, 113] on link "Settings" at bounding box center [135, 112] width 147 height 30
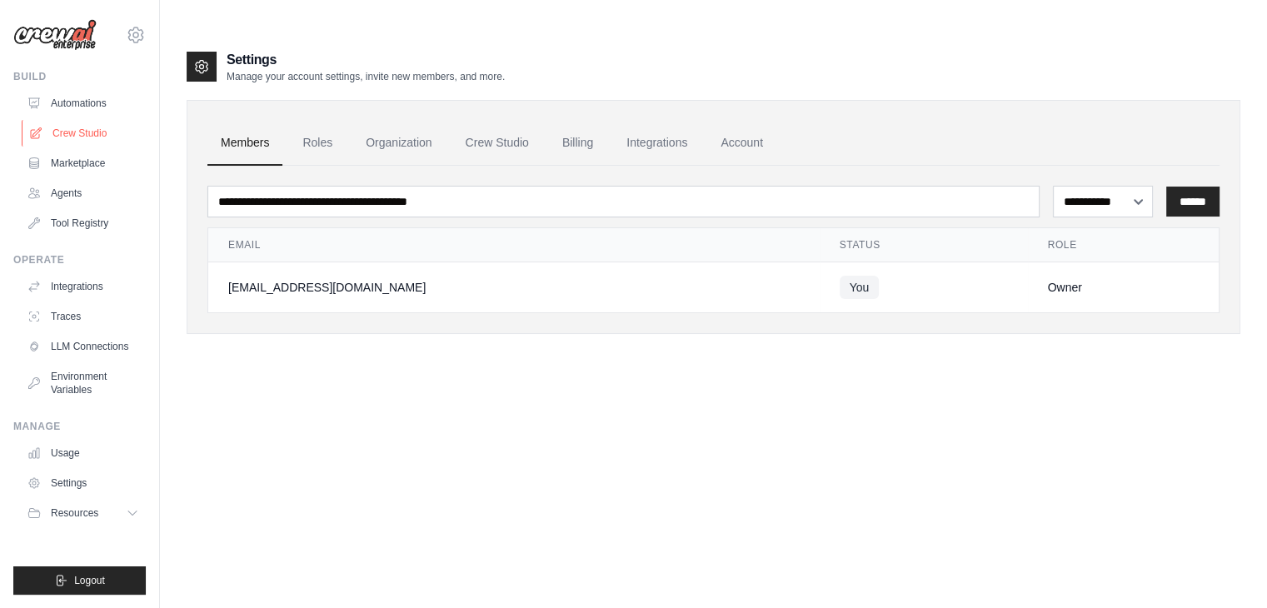
click at [97, 132] on link "Crew Studio" at bounding box center [85, 133] width 126 height 27
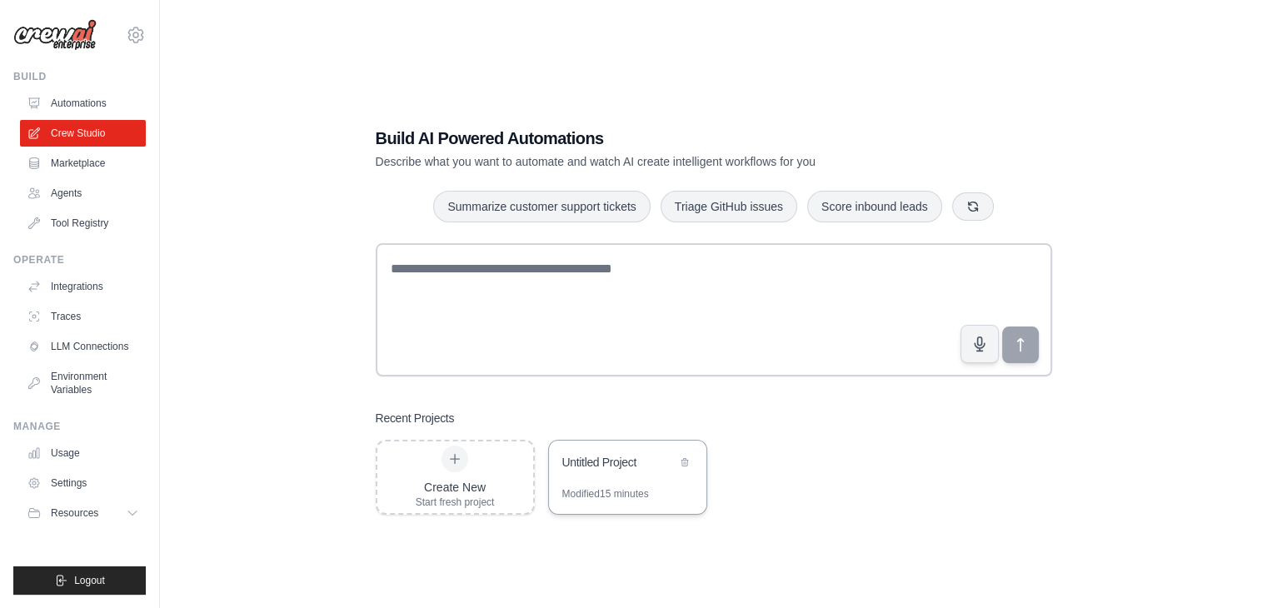
click at [625, 476] on div "Untitled Project" at bounding box center [627, 464] width 157 height 47
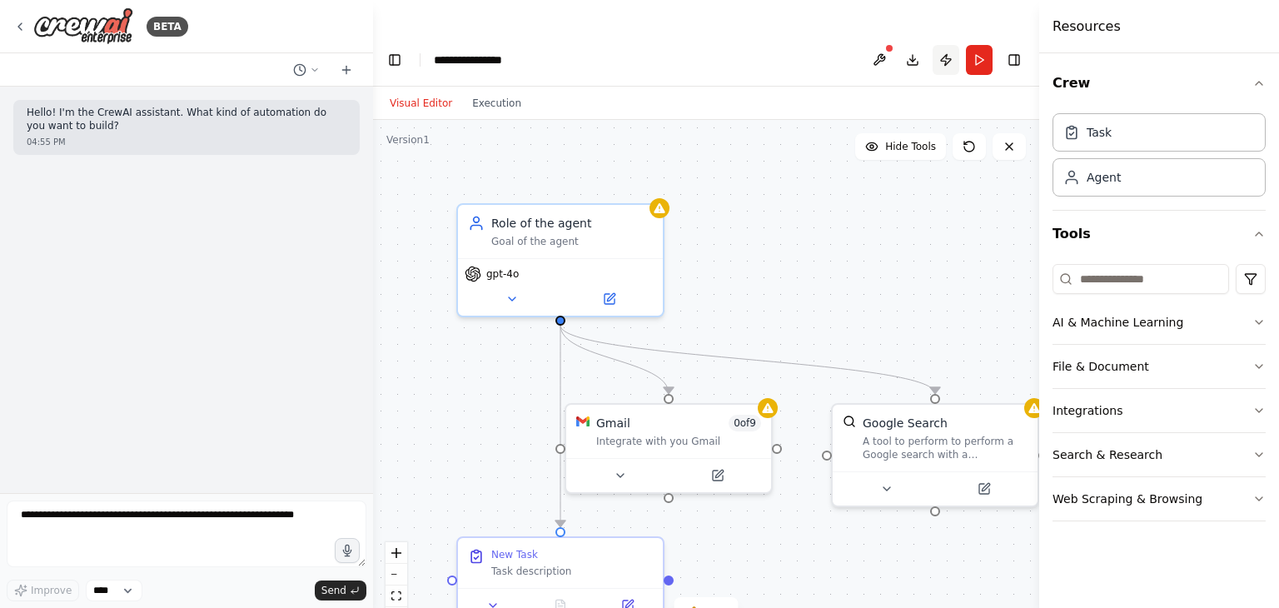
click at [946, 45] on button "Publish" at bounding box center [946, 60] width 27 height 30
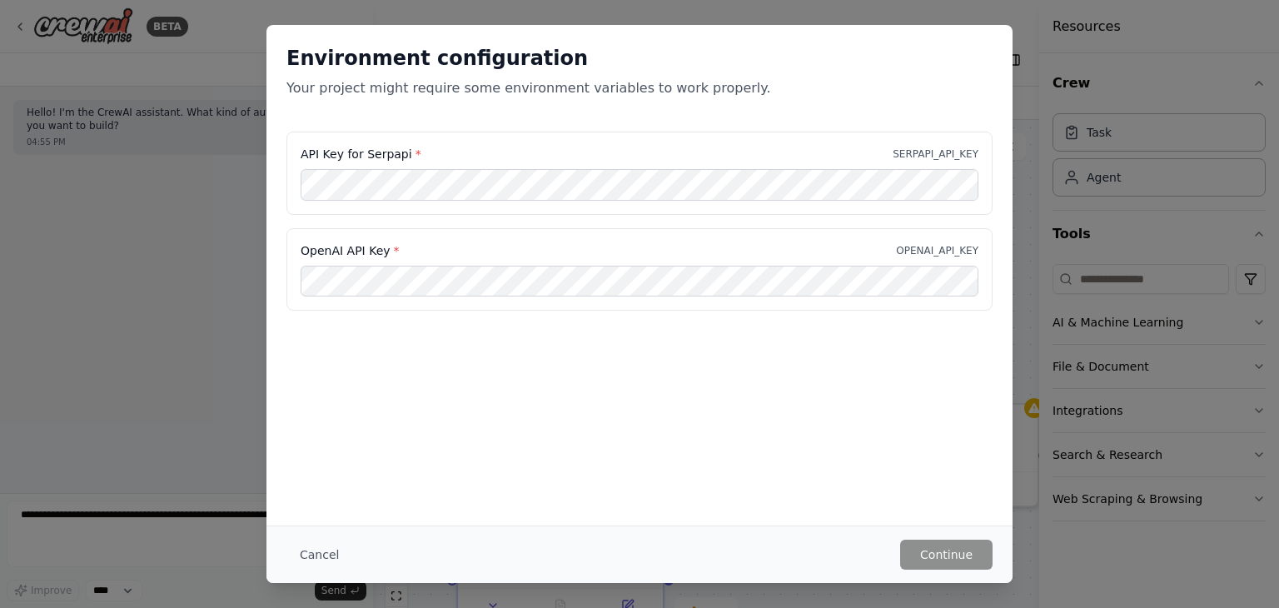
drag, startPoint x: 304, startPoint y: 552, endPoint x: 315, endPoint y: 545, distance: 12.7
click at [306, 552] on button "Cancel" at bounding box center [319, 555] width 66 height 30
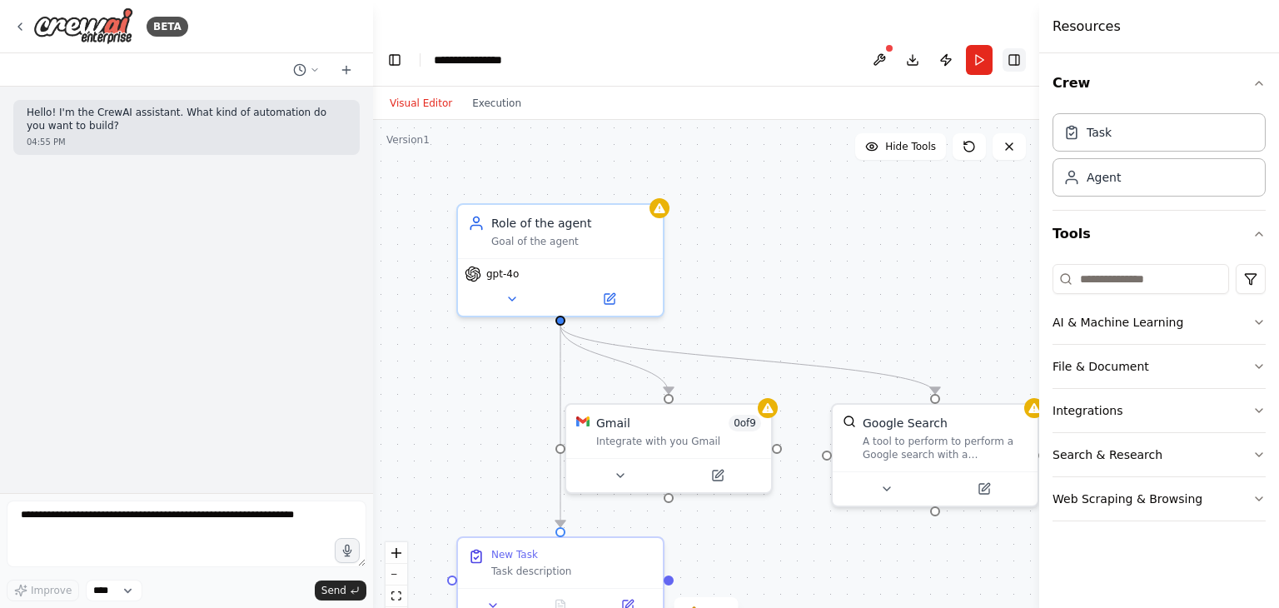
click at [1009, 48] on button "Toggle Right Sidebar" at bounding box center [1014, 59] width 23 height 23
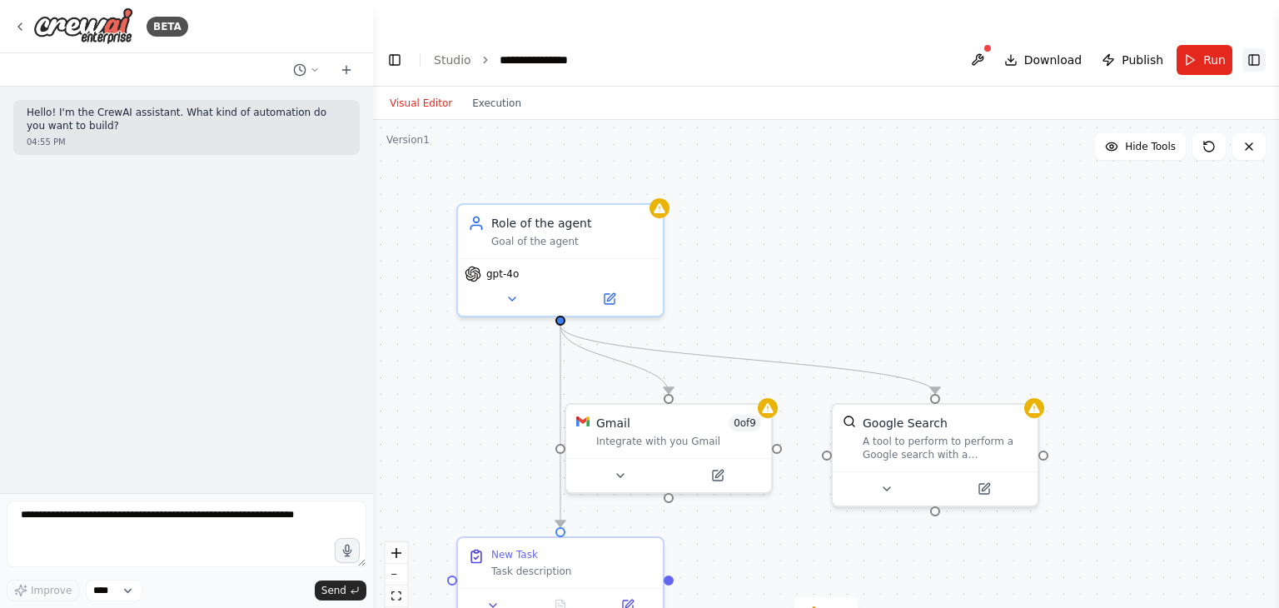
click at [1258, 48] on button "Toggle Right Sidebar" at bounding box center [1254, 59] width 23 height 23
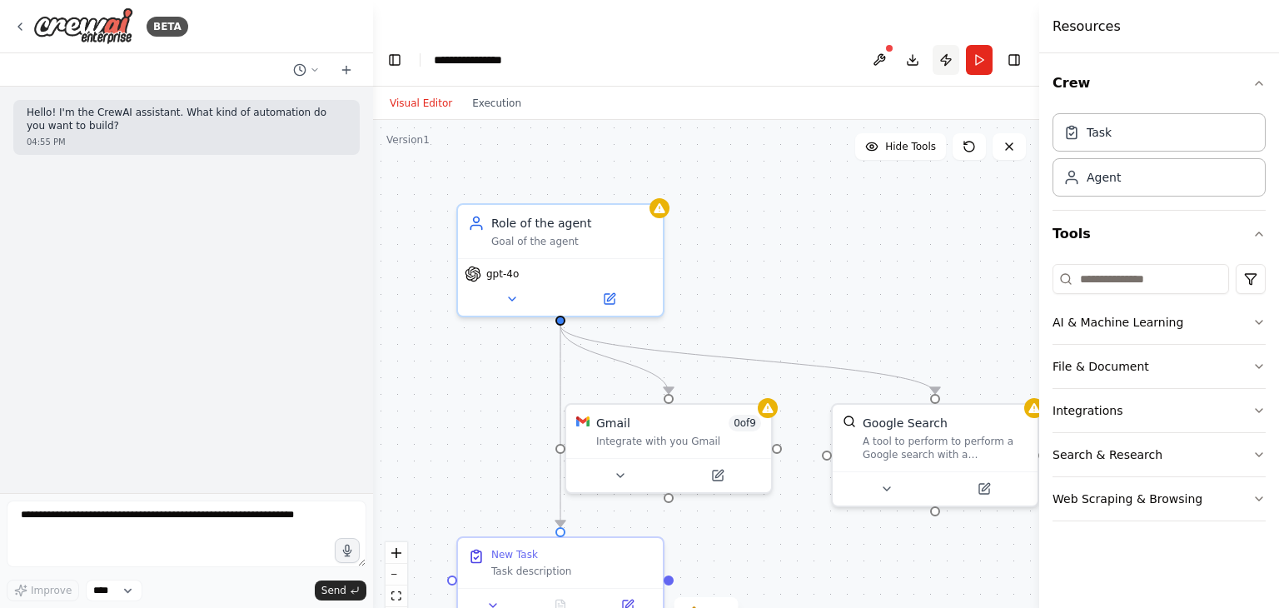
click at [947, 45] on button "Publish" at bounding box center [946, 60] width 27 height 30
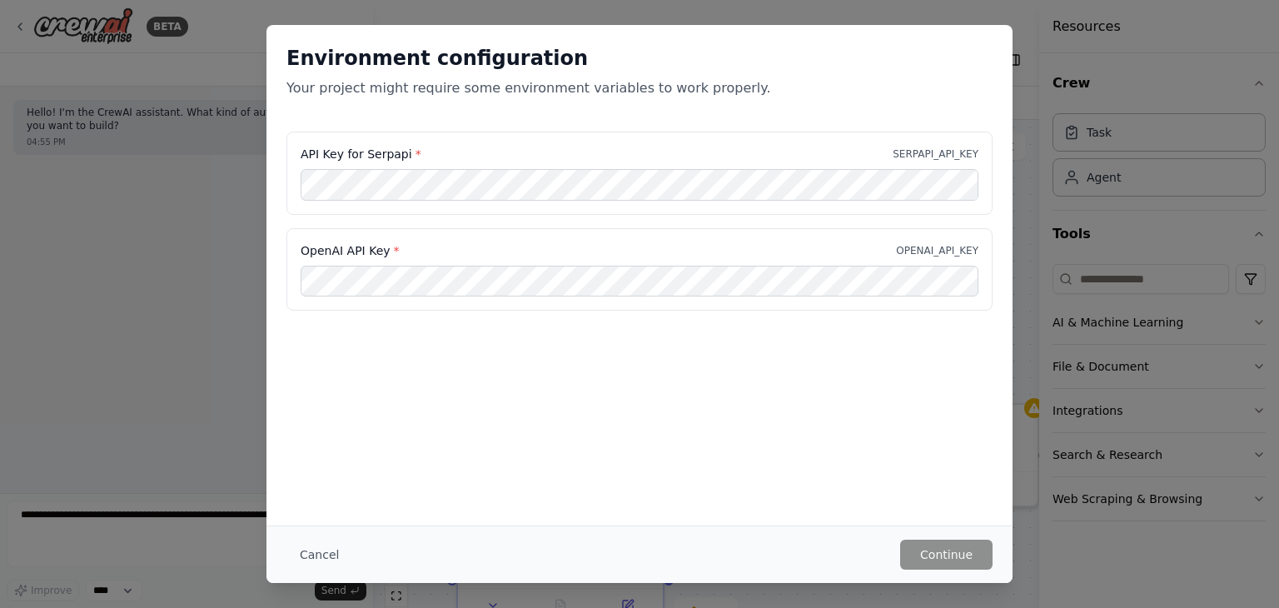
drag, startPoint x: 312, startPoint y: 549, endPoint x: 366, endPoint y: 511, distance: 66.3
click at [313, 550] on button "Cancel" at bounding box center [319, 555] width 66 height 30
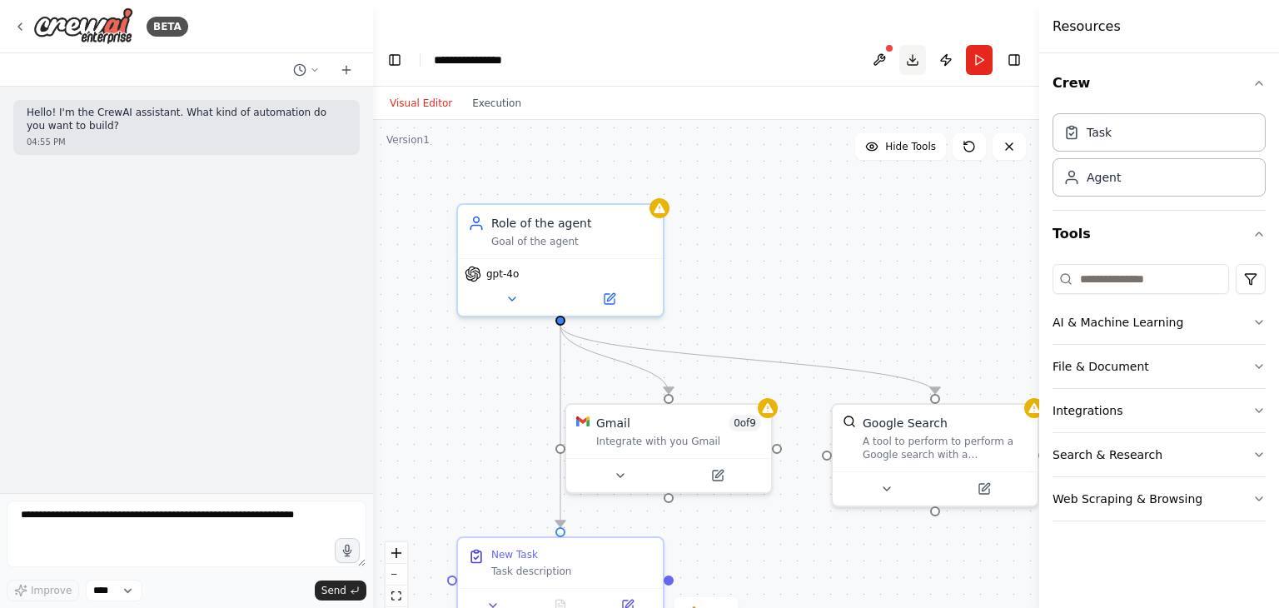
click at [913, 45] on button "Download" at bounding box center [912, 60] width 27 height 30
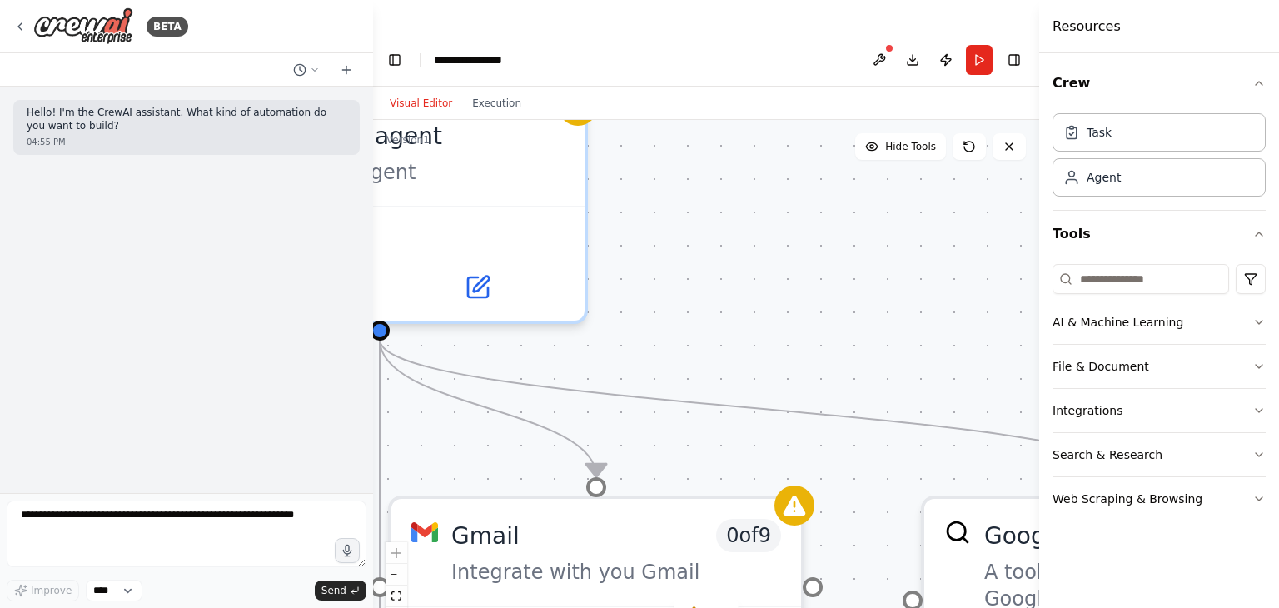
drag, startPoint x: 848, startPoint y: 283, endPoint x: 923, endPoint y: 254, distance: 80.4
click at [923, 254] on div ".deletable-edge-delete-btn { width: 20px; height: 20px; border: 0px solid #ffff…" at bounding box center [706, 380] width 666 height 521
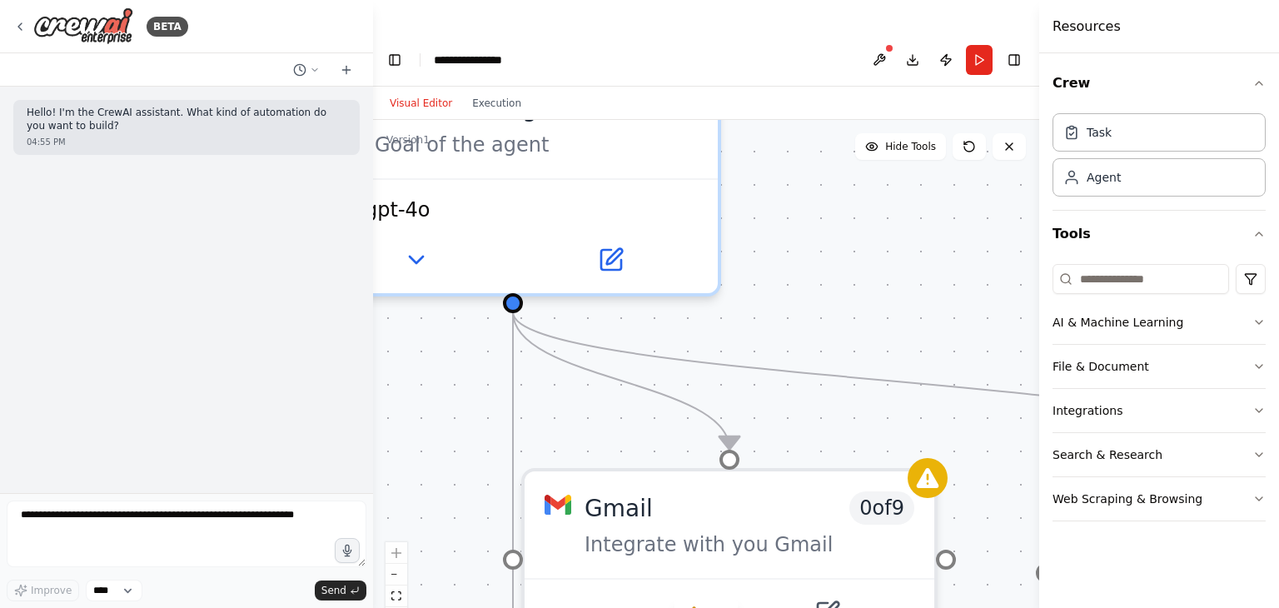
drag, startPoint x: 824, startPoint y: 262, endPoint x: 957, endPoint y: 234, distance: 136.1
click at [957, 234] on div ".deletable-edge-delete-btn { width: 20px; height: 20px; border: 0px solid #ffff…" at bounding box center [706, 380] width 666 height 521
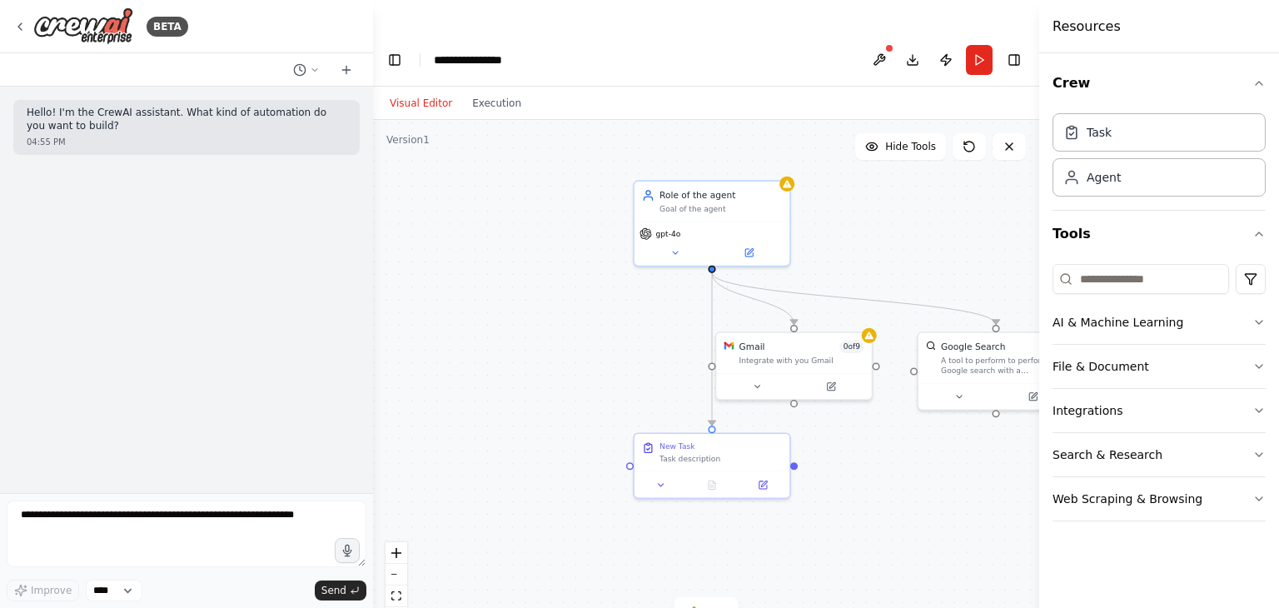
drag, startPoint x: 513, startPoint y: 293, endPoint x: 466, endPoint y: 273, distance: 50.7
click at [466, 273] on div ".deletable-edge-delete-btn { width: 20px; height: 20px; border: 0px solid #ffff…" at bounding box center [706, 380] width 666 height 521
click at [482, 93] on button "Execution" at bounding box center [496, 103] width 69 height 20
click at [433, 93] on button "Visual Editor" at bounding box center [421, 103] width 82 height 20
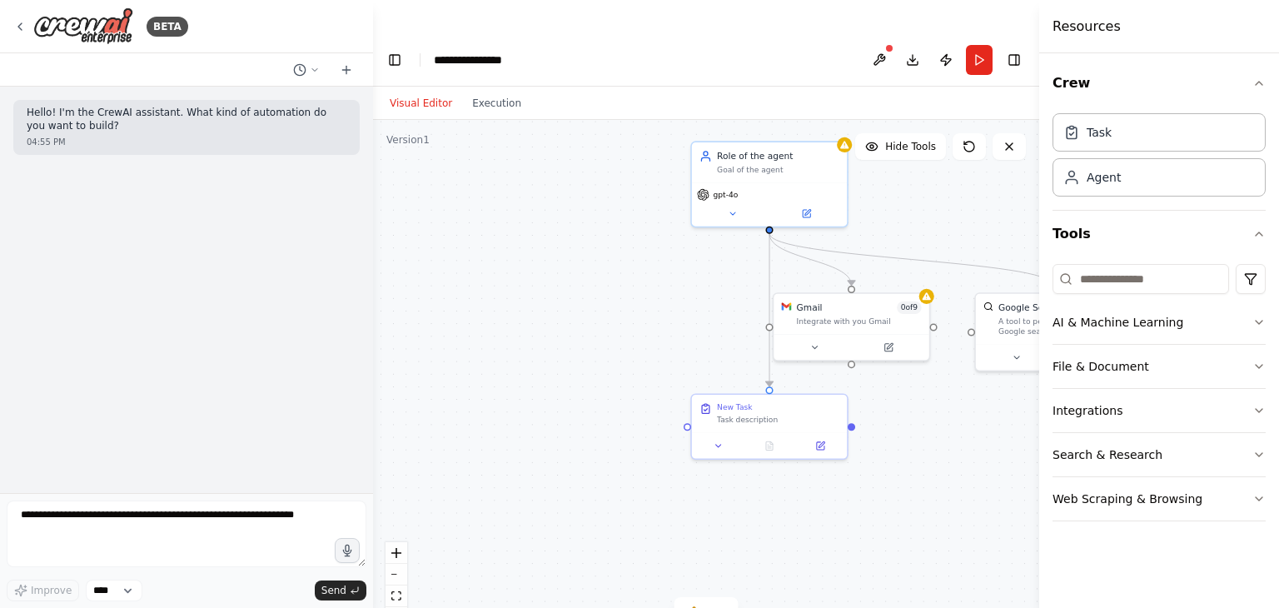
drag, startPoint x: 528, startPoint y: 310, endPoint x: 578, endPoint y: 266, distance: 66.7
click at [578, 266] on div ".deletable-edge-delete-btn { width: 20px; height: 20px; border: 0px solid #ffff…" at bounding box center [706, 380] width 666 height 521
click at [1011, 133] on button at bounding box center [1009, 146] width 33 height 27
click at [1012, 140] on icon at bounding box center [1009, 146] width 13 height 13
drag, startPoint x: 879, startPoint y: 288, endPoint x: 867, endPoint y: 296, distance: 14.6
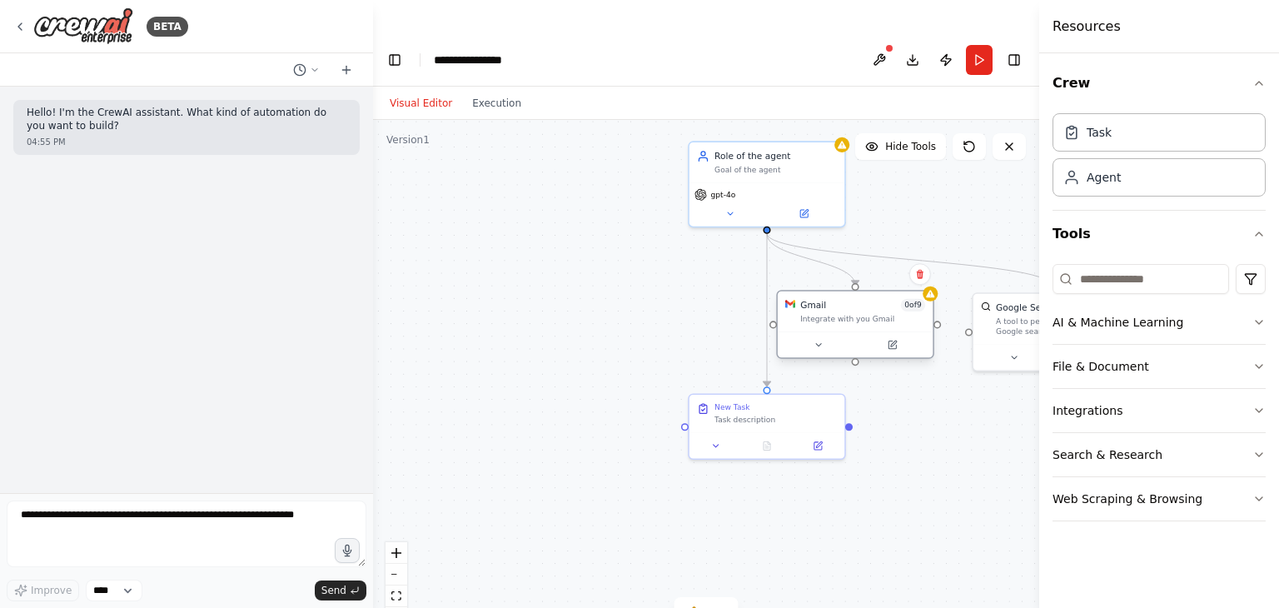
click at [867, 296] on div "Gmail 0 of 9 Integrate with you Gmail" at bounding box center [855, 311] width 155 height 41
drag, startPoint x: 913, startPoint y: 315, endPoint x: 626, endPoint y: 296, distance: 287.1
click at [626, 306] on div at bounding box center [564, 319] width 155 height 26
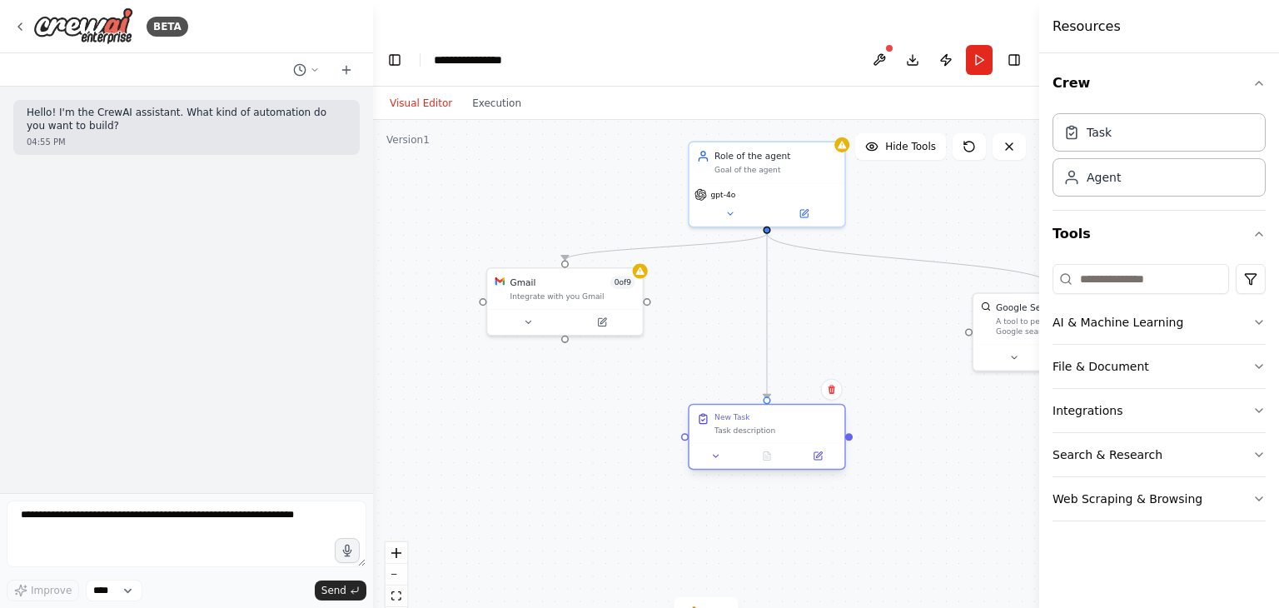
drag, startPoint x: 793, startPoint y: 382, endPoint x: 793, endPoint y: 401, distance: 18.3
click at [793, 425] on div "Task description" at bounding box center [776, 430] width 122 height 10
click at [600, 266] on div "Gmail 0 of 9 Integrate with you Gmail" at bounding box center [564, 286] width 155 height 41
click at [626, 244] on icon at bounding box center [630, 249] width 10 height 10
click at [570, 239] on button "Confirm" at bounding box center [582, 249] width 59 height 20
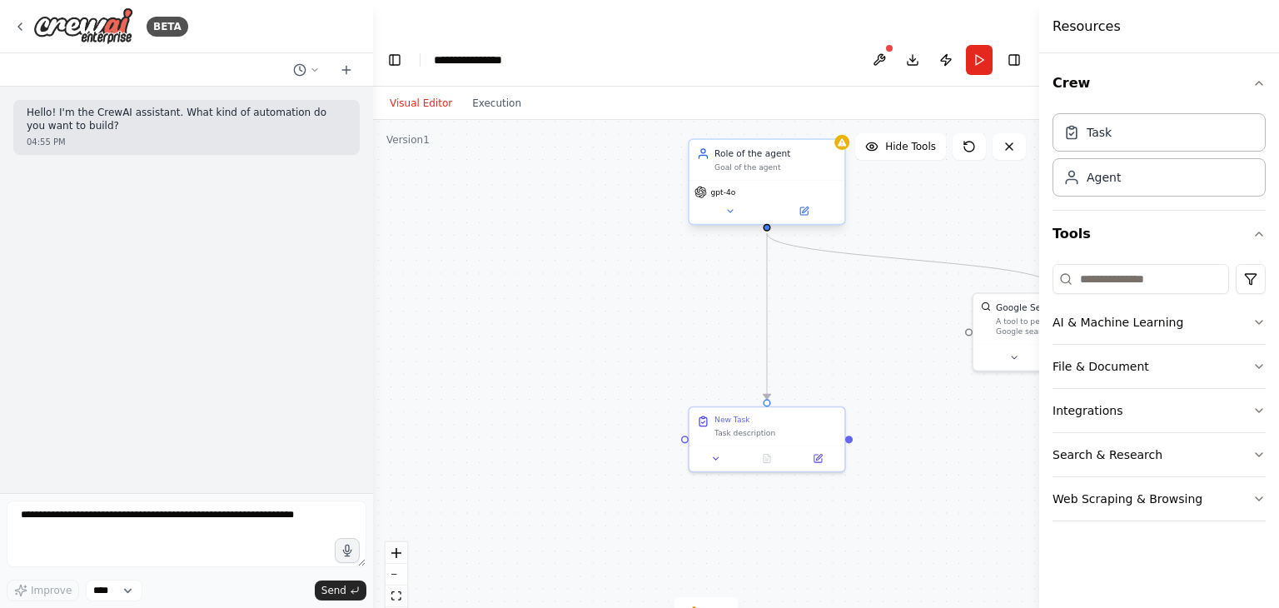
click at [791, 186] on div "gpt-4o" at bounding box center [767, 192] width 145 height 12
click at [834, 112] on button at bounding box center [832, 123] width 22 height 22
click at [803, 112] on button "Confirm" at bounding box center [784, 122] width 59 height 20
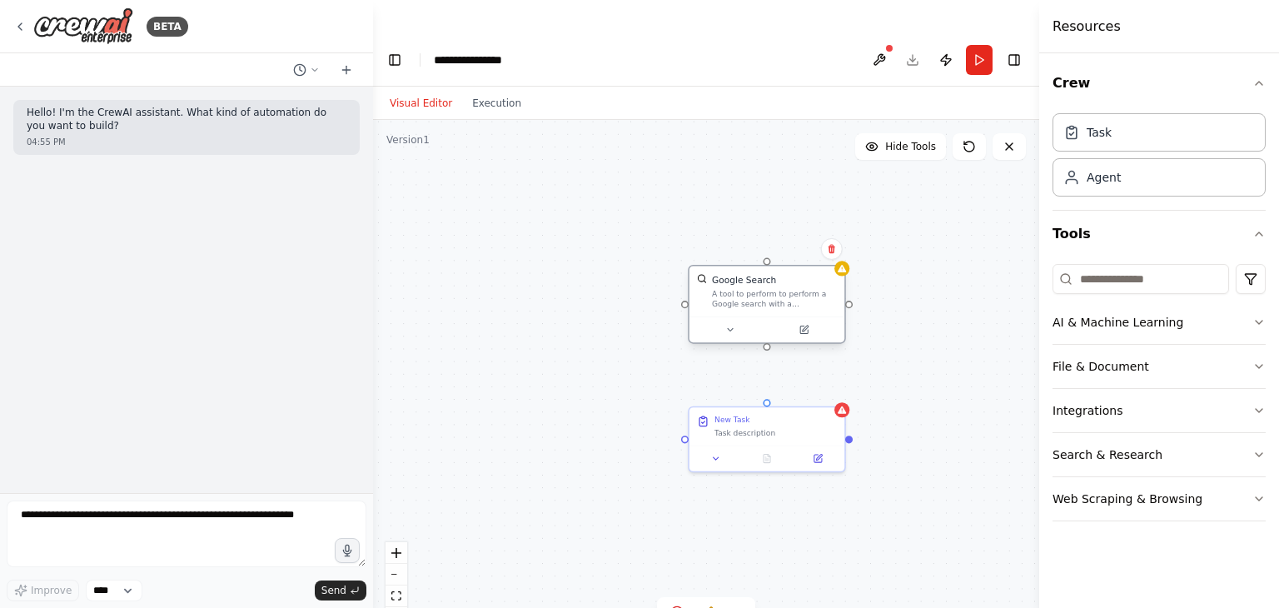
drag, startPoint x: 993, startPoint y: 287, endPoint x: 712, endPoint y: 257, distance: 282.3
click at [712, 274] on div "Google Search A tool to perform to perform a Google search with a search_query." at bounding box center [767, 291] width 140 height 35
click at [835, 244] on icon at bounding box center [832, 249] width 10 height 10
click at [806, 239] on button "Confirm" at bounding box center [784, 249] width 59 height 20
click at [799, 425] on div "Task description" at bounding box center [776, 430] width 122 height 10
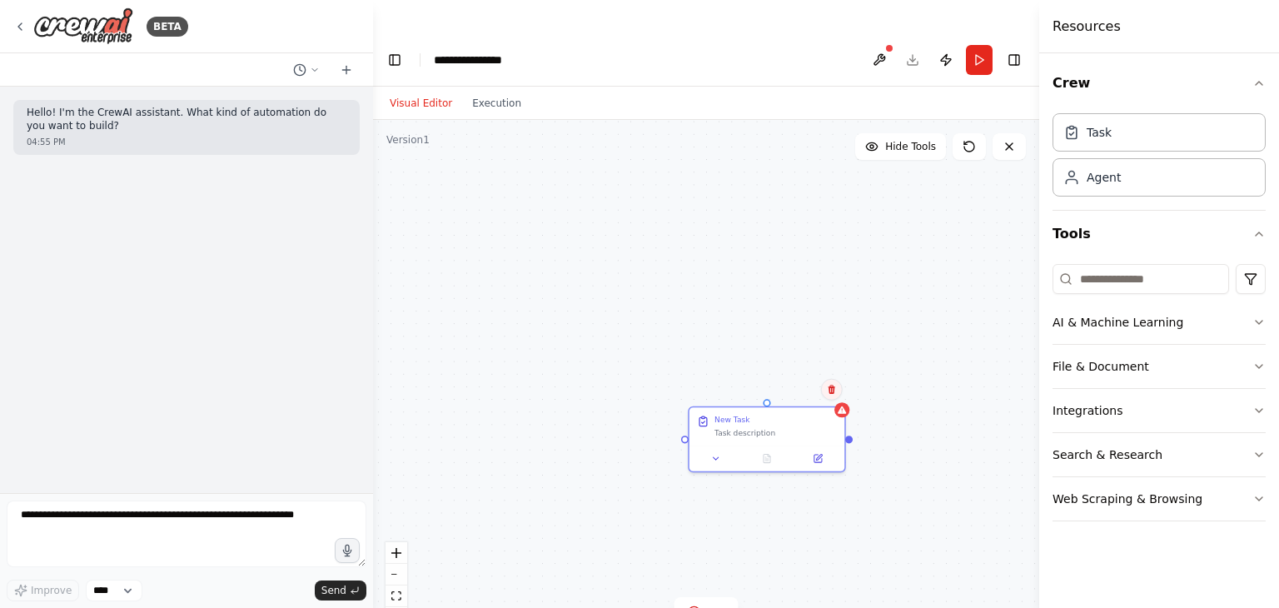
click at [829, 385] on icon at bounding box center [832, 389] width 7 height 9
click at [810, 380] on button "Confirm" at bounding box center [784, 390] width 59 height 20
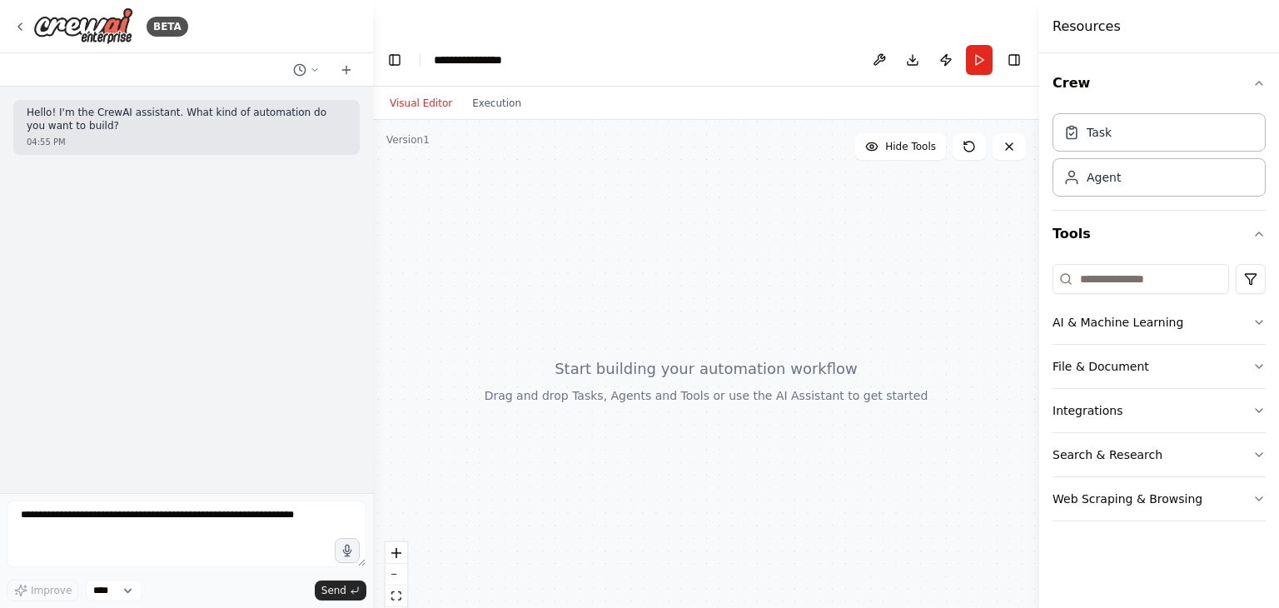
click at [712, 392] on div at bounding box center [706, 380] width 666 height 521
click at [1083, 27] on h4 "Resources" at bounding box center [1087, 27] width 68 height 20
click at [1257, 229] on icon "button" at bounding box center [1259, 233] width 13 height 13
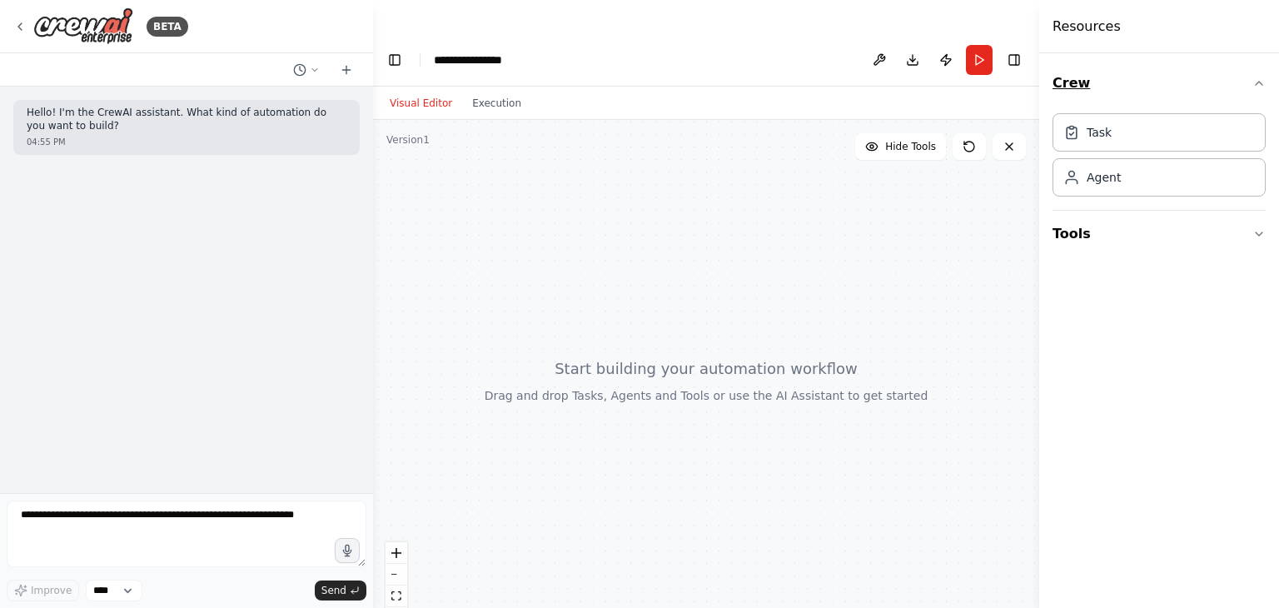
click at [1259, 90] on button "Crew" at bounding box center [1159, 83] width 213 height 47
click at [307, 64] on button at bounding box center [306, 70] width 40 height 20
click at [307, 64] on div at bounding box center [186, 304] width 373 height 608
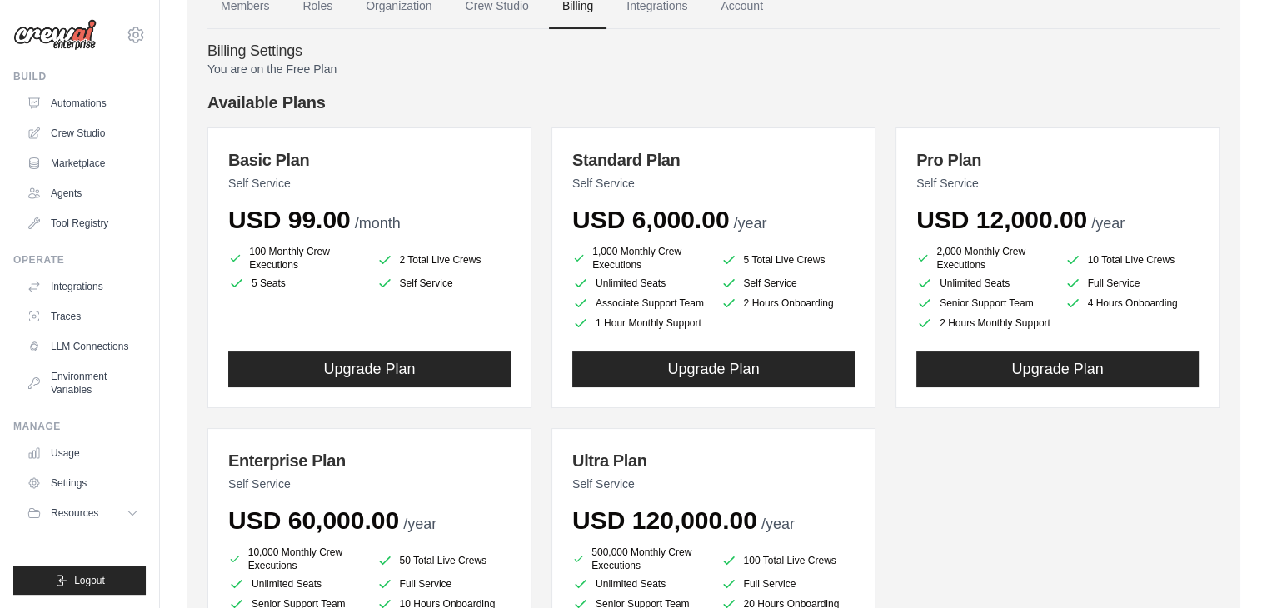
scroll to position [167, 0]
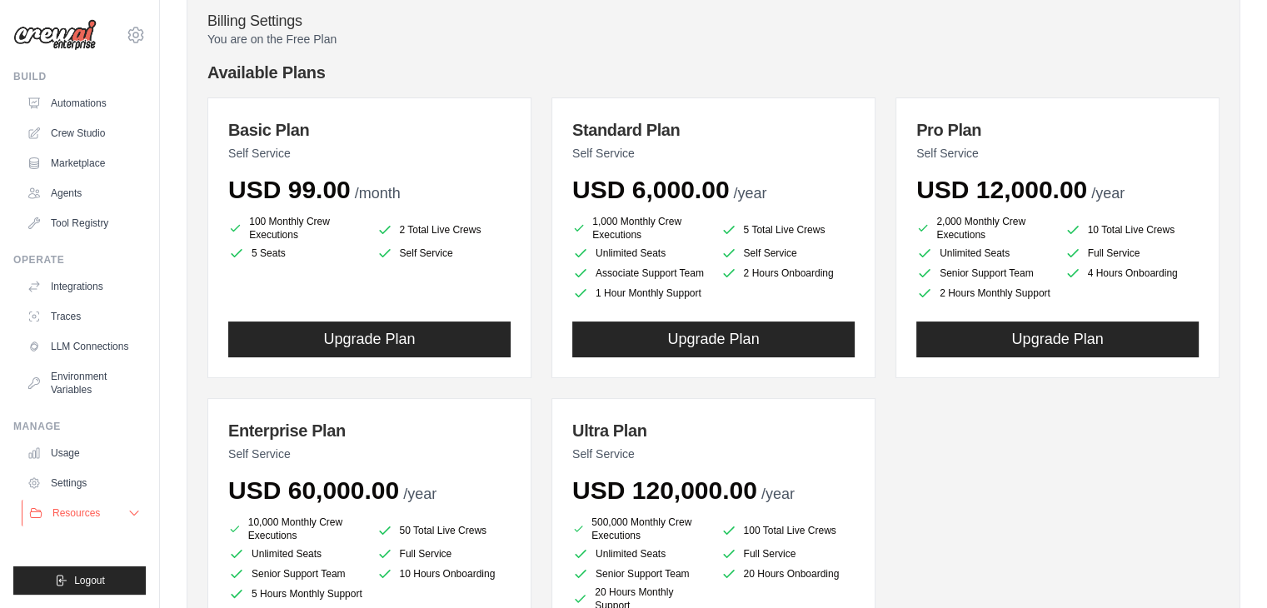
click at [139, 509] on icon at bounding box center [133, 512] width 13 height 13
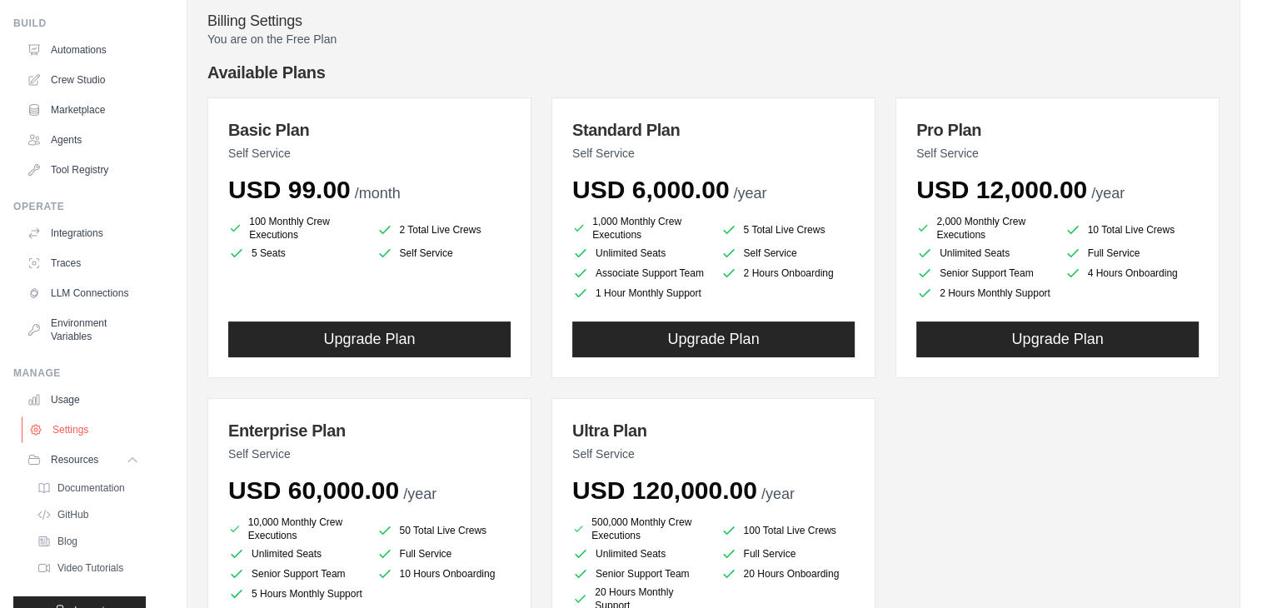
scroll to position [83, 0]
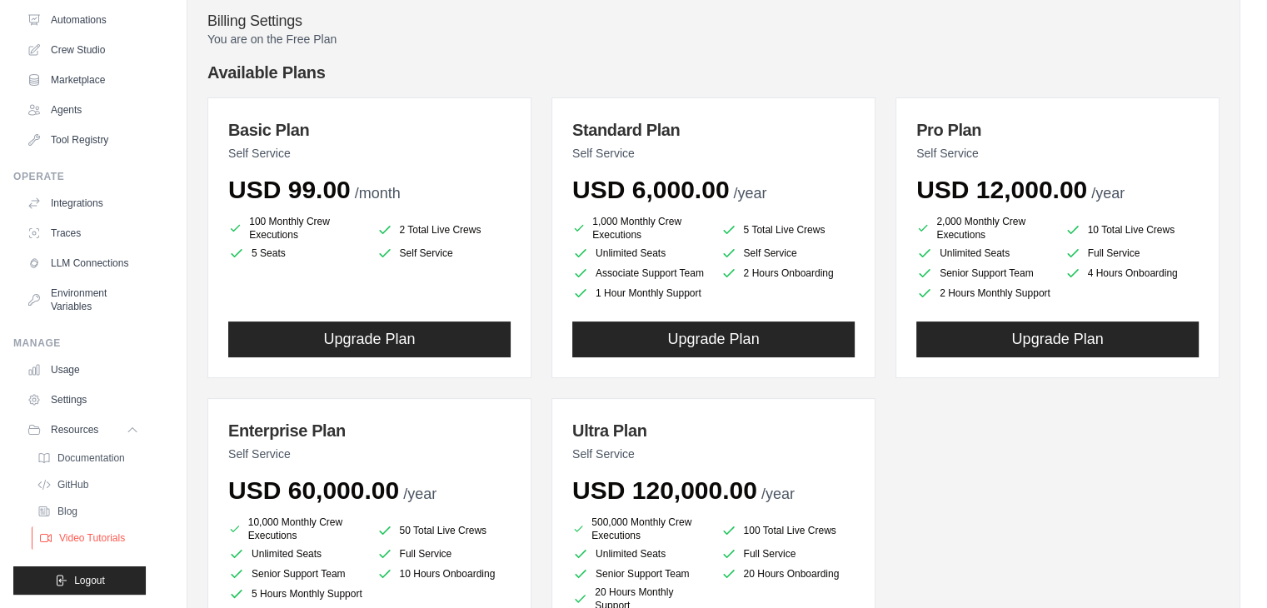
click at [82, 545] on span "Video Tutorials" at bounding box center [92, 537] width 66 height 13
click at [83, 465] on span "Documentation" at bounding box center [92, 457] width 67 height 13
